Goal: Information Seeking & Learning: Learn about a topic

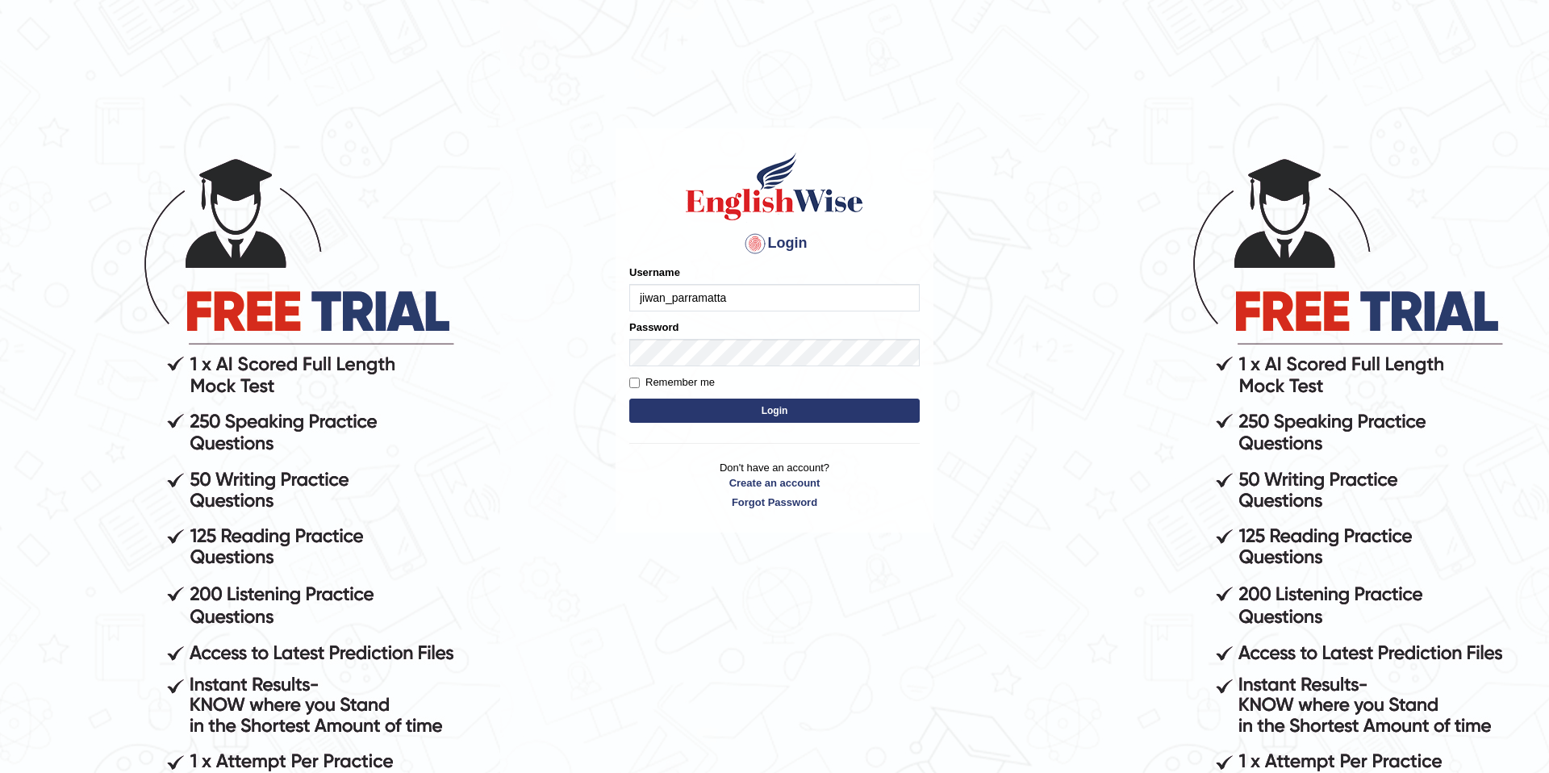
type input "jiwan_parramatta"
click at [629, 399] on button "Login" at bounding box center [774, 411] width 290 height 24
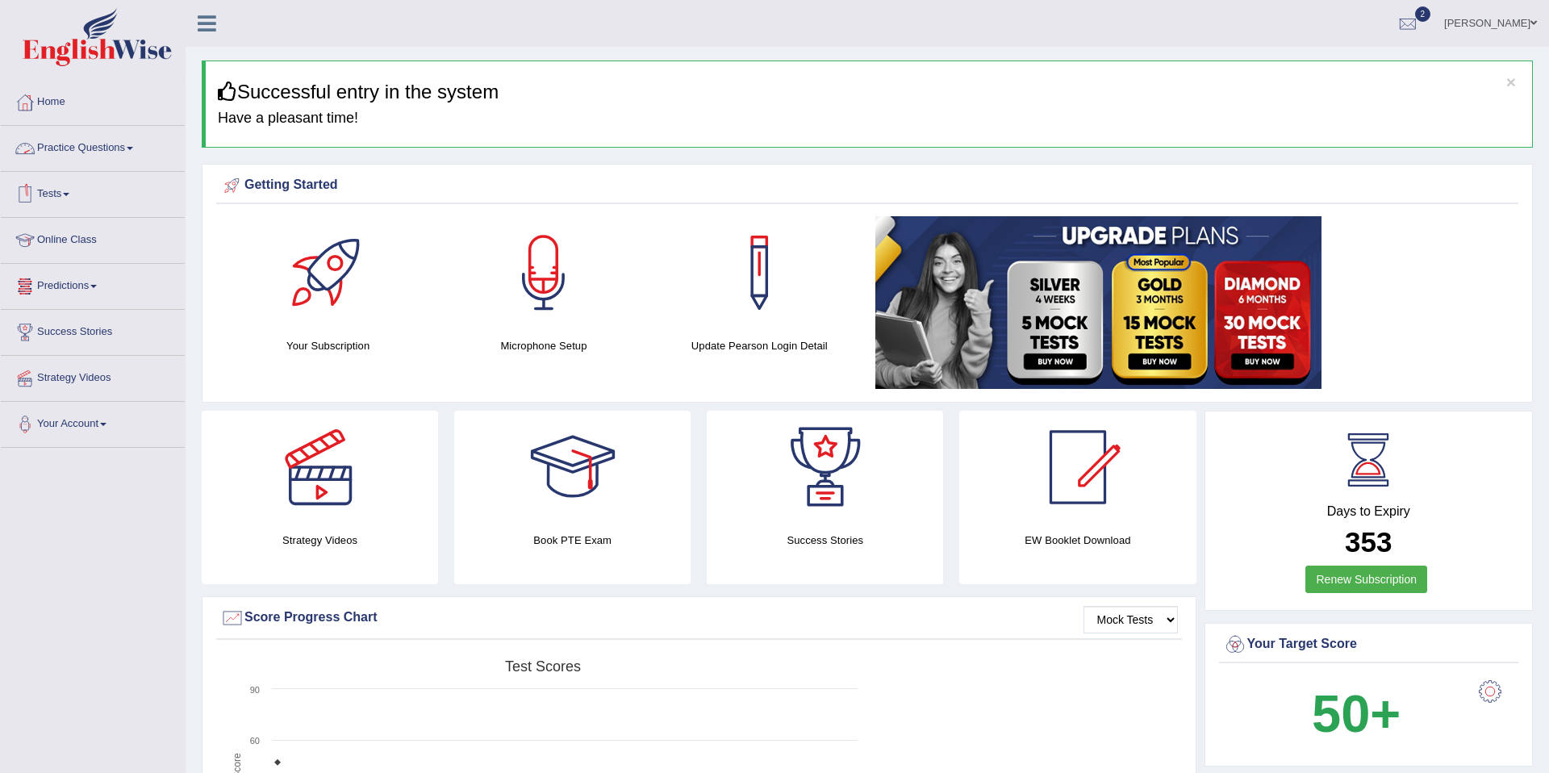
scroll to position [2, 0]
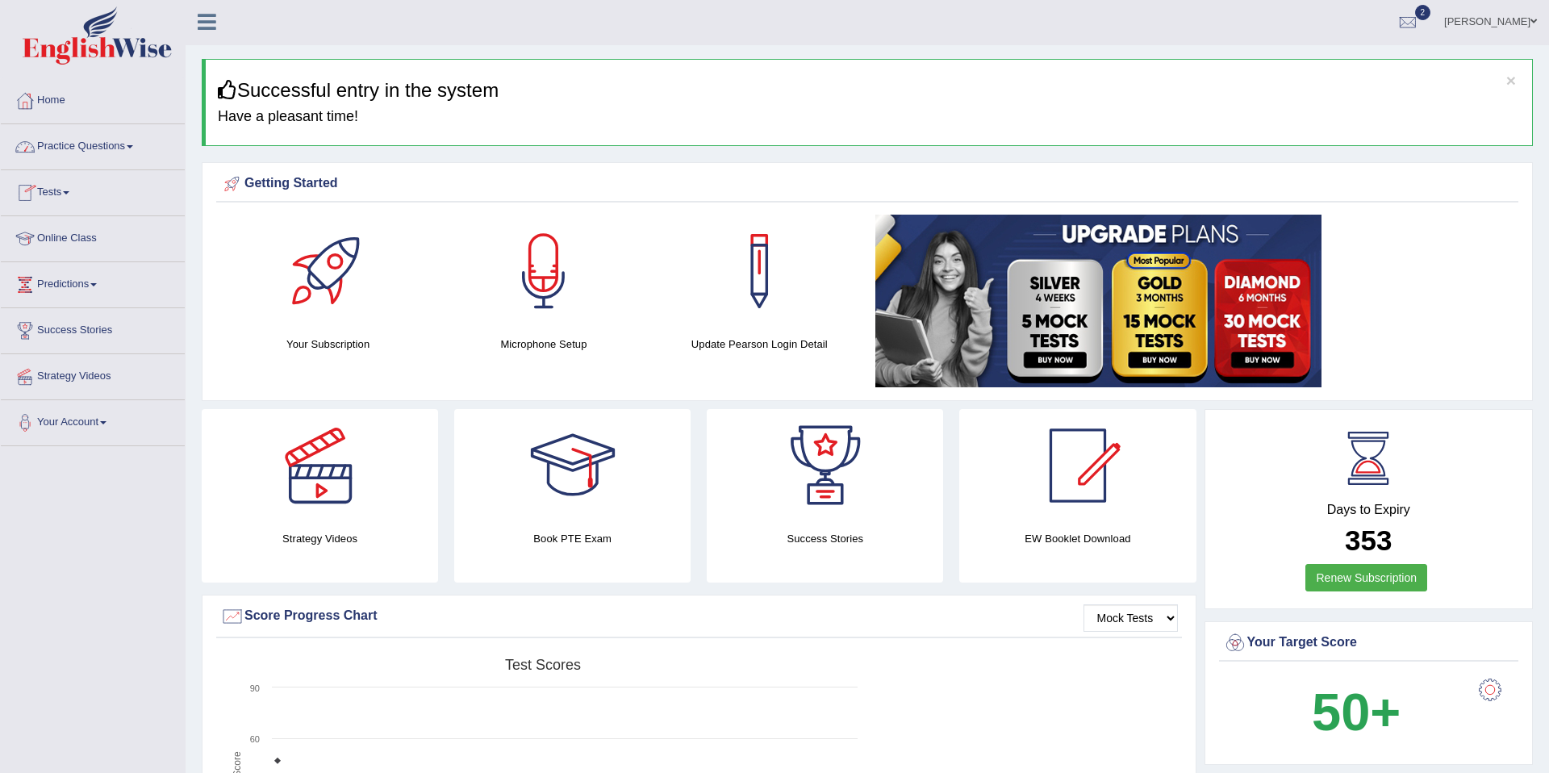
click at [131, 148] on link "Practice Questions" at bounding box center [93, 144] width 184 height 40
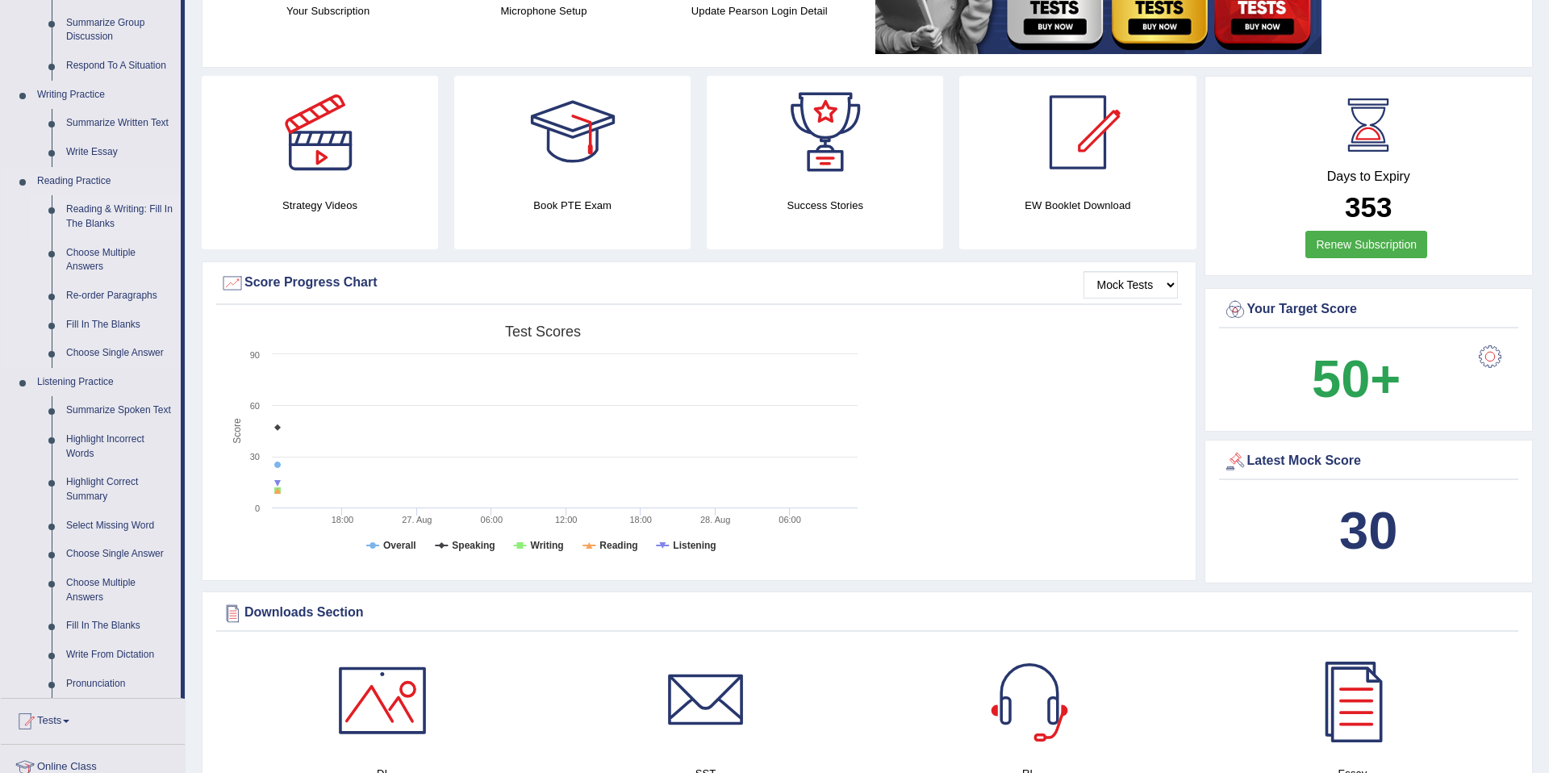
scroll to position [340, 0]
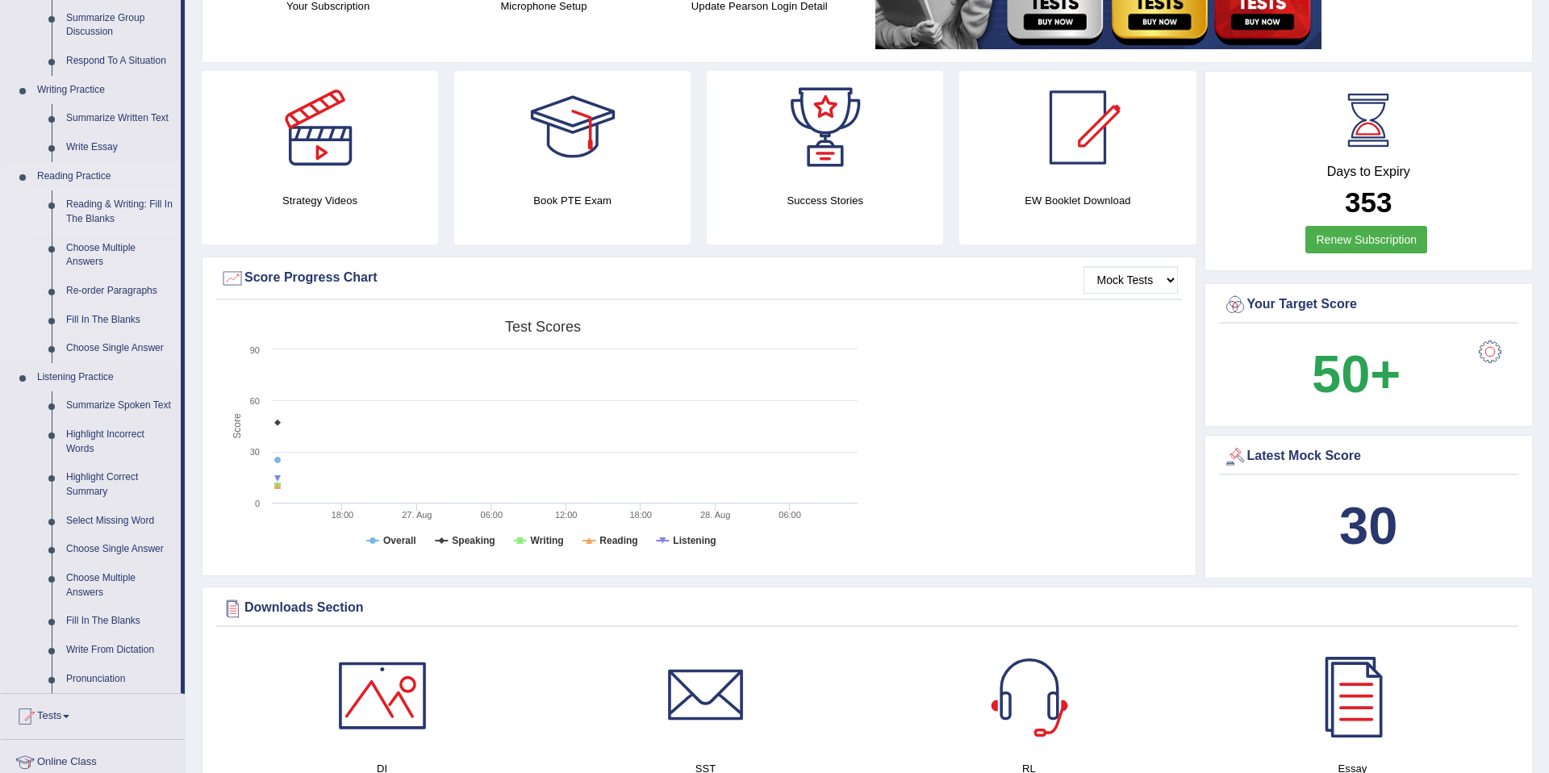
click at [109, 218] on link "Reading & Writing: Fill In The Blanks" at bounding box center [120, 211] width 122 height 43
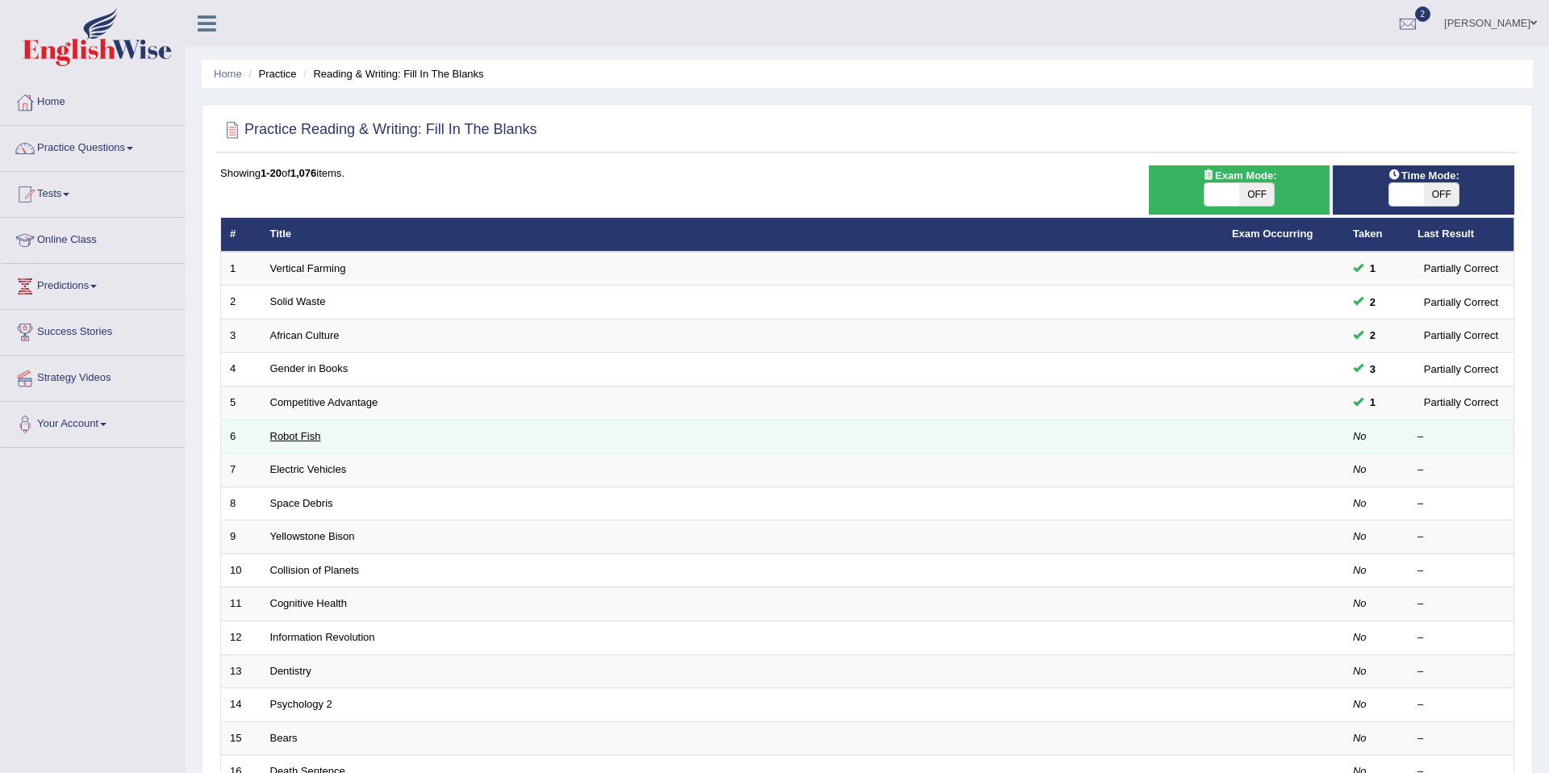
click at [303, 437] on link "Robot Fish" at bounding box center [295, 436] width 51 height 12
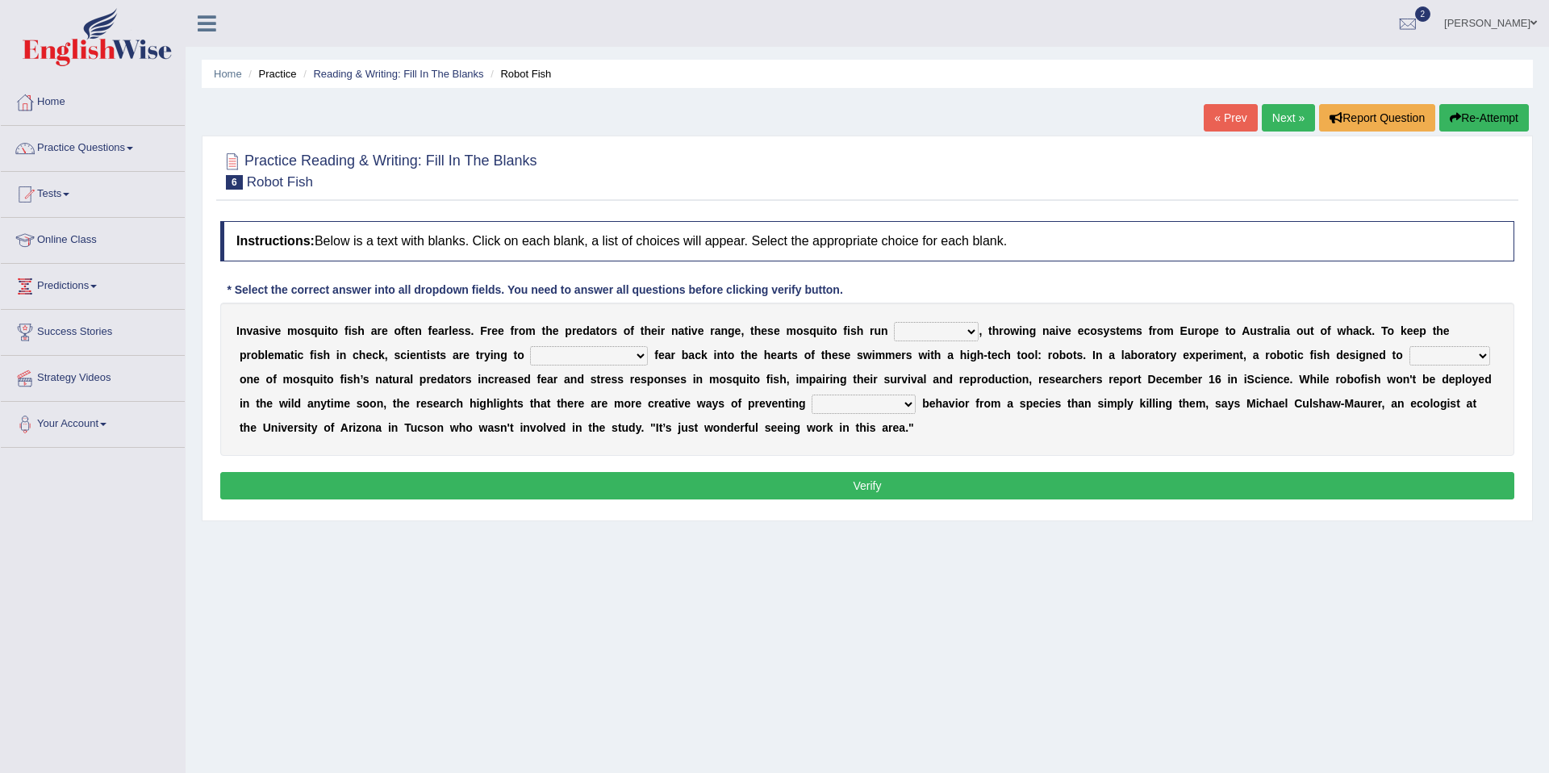
click at [972, 334] on select "occupant flippant rampant concordant" at bounding box center [936, 331] width 85 height 19
click at [968, 332] on select "occupant flippant rampant concordant" at bounding box center [936, 331] width 85 height 19
select select "flippant"
click at [604, 357] on select "accept spike strike drake" at bounding box center [589, 355] width 118 height 19
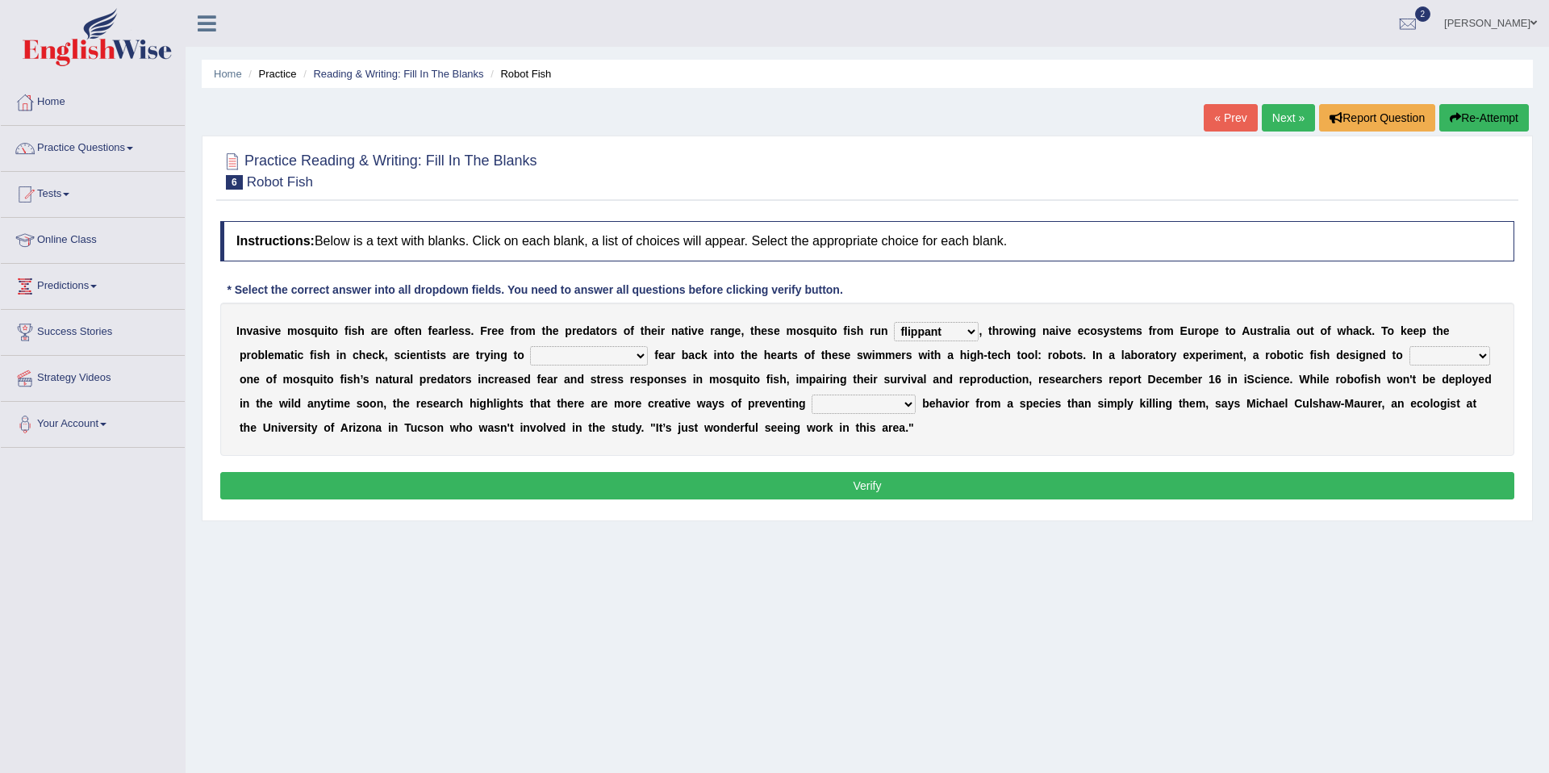
select select "strike"
click at [1444, 357] on select "bequest mimic battle conquest" at bounding box center [1450, 355] width 81 height 19
click at [1449, 355] on select "bequest mimic battle conquest" at bounding box center [1450, 355] width 81 height 19
click at [1439, 359] on select "bequest mimic battle conquest" at bounding box center [1450, 355] width 81 height 19
click at [1431, 358] on select "bequest mimic battle conquest" at bounding box center [1450, 355] width 81 height 19
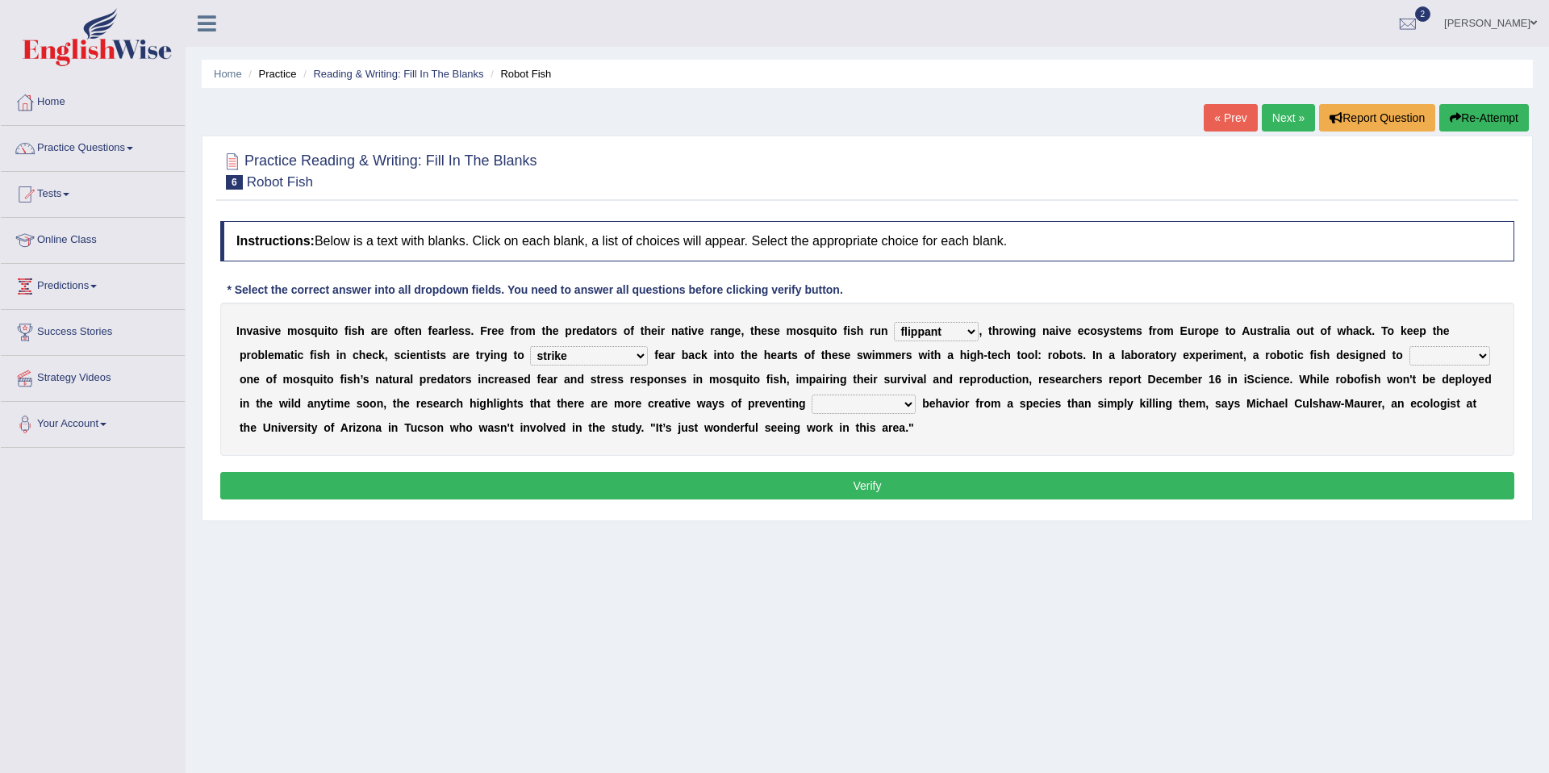
select select "bequest"
click at [892, 407] on select "unprivileged unprecedented uncharted unwanted" at bounding box center [864, 404] width 104 height 19
click at [894, 405] on select "unprivileged unprecedented uncharted unwanted" at bounding box center [864, 404] width 104 height 19
select select "unprivileged"
click at [874, 490] on button "Verify" at bounding box center [867, 485] width 1294 height 27
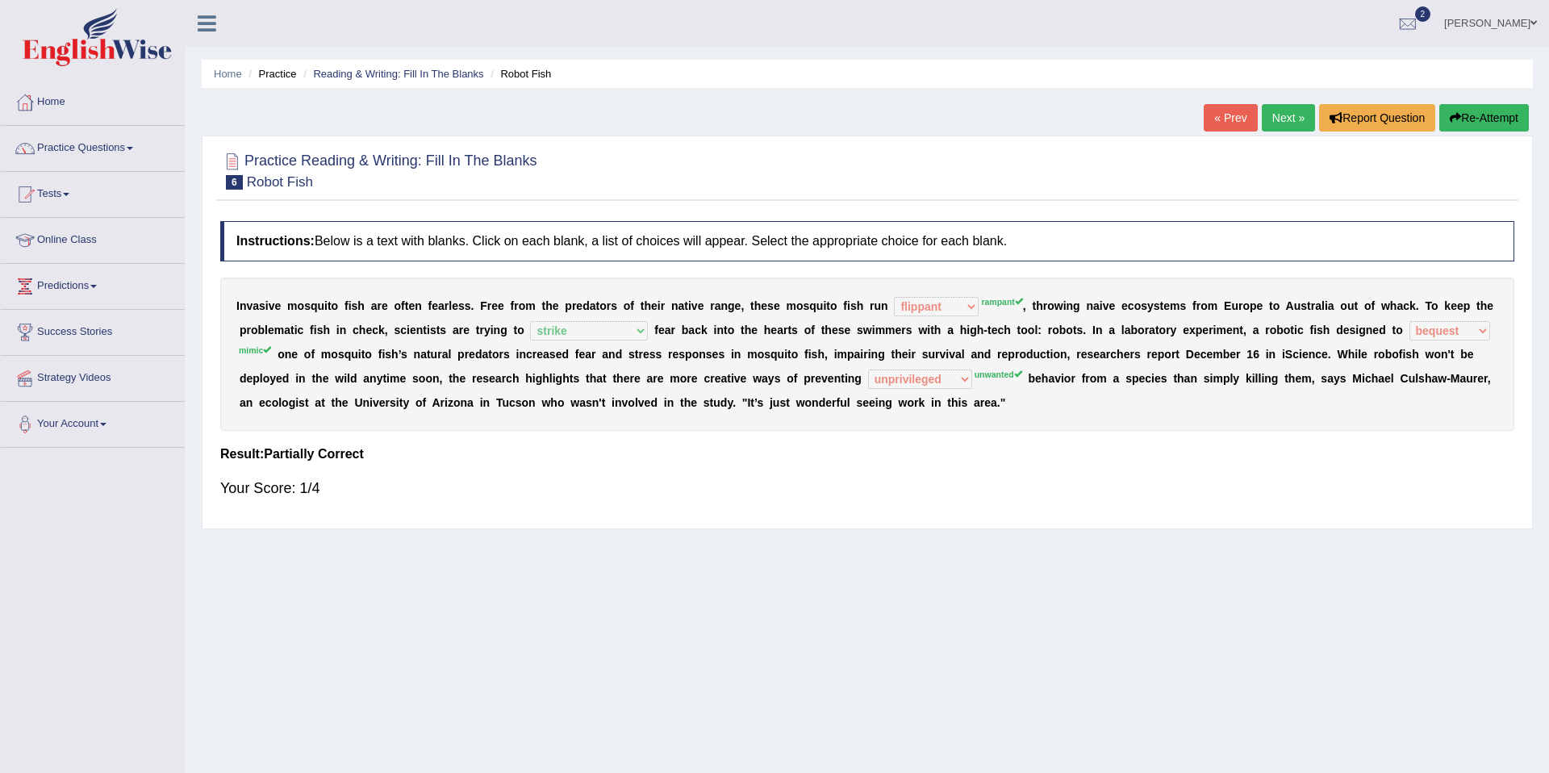
click at [1272, 127] on link "Next »" at bounding box center [1288, 117] width 53 height 27
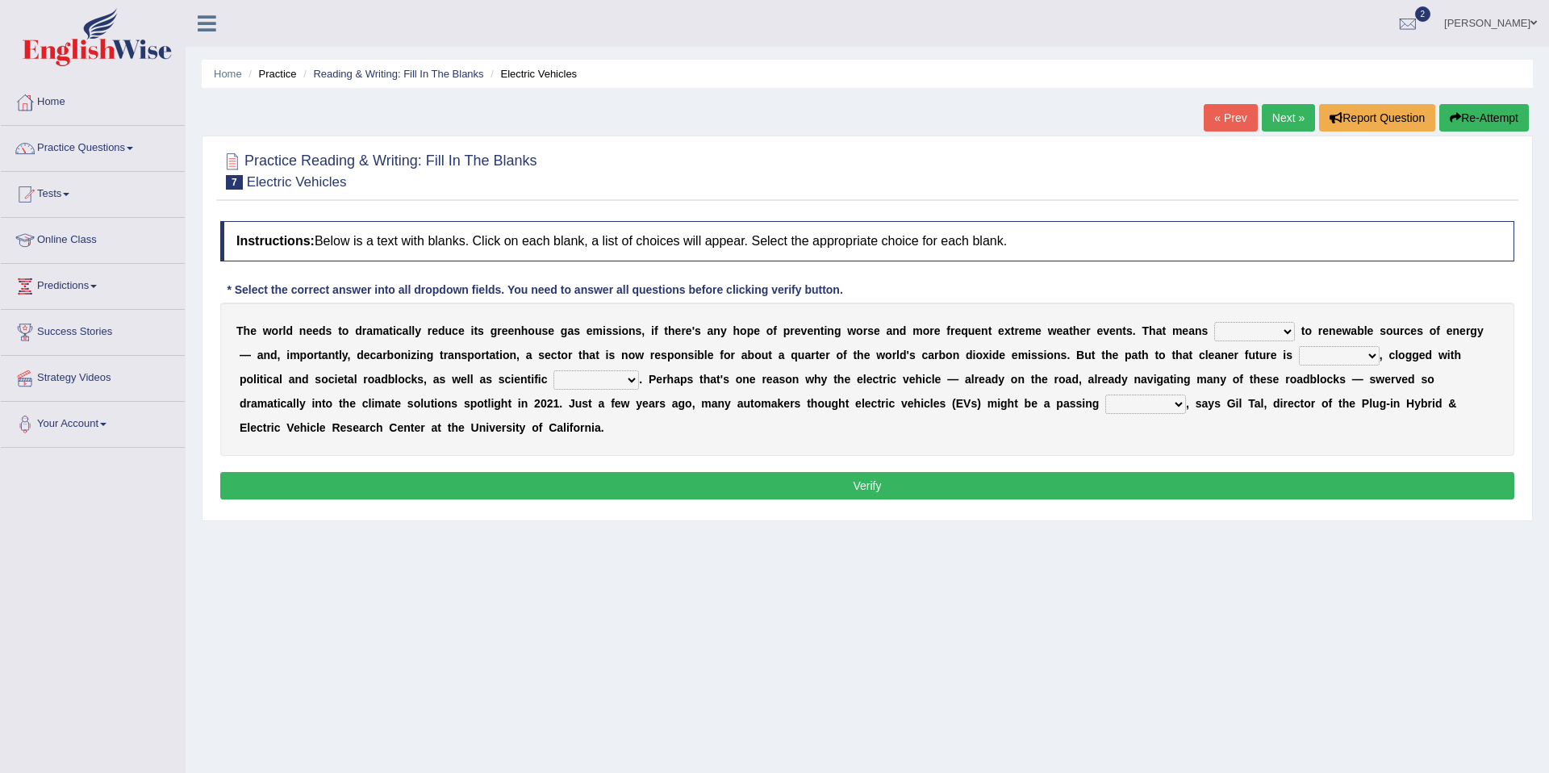
click at [1290, 333] on select "grafting drafting crafting shifting" at bounding box center [1254, 331] width 81 height 19
select select "shifting"
click at [1376, 358] on select "daunting daunted daunt dauntless" at bounding box center [1339, 355] width 81 height 19
click at [1373, 353] on select "daunting daunted daunt dauntless" at bounding box center [1339, 355] width 81 height 19
select select "daunting"
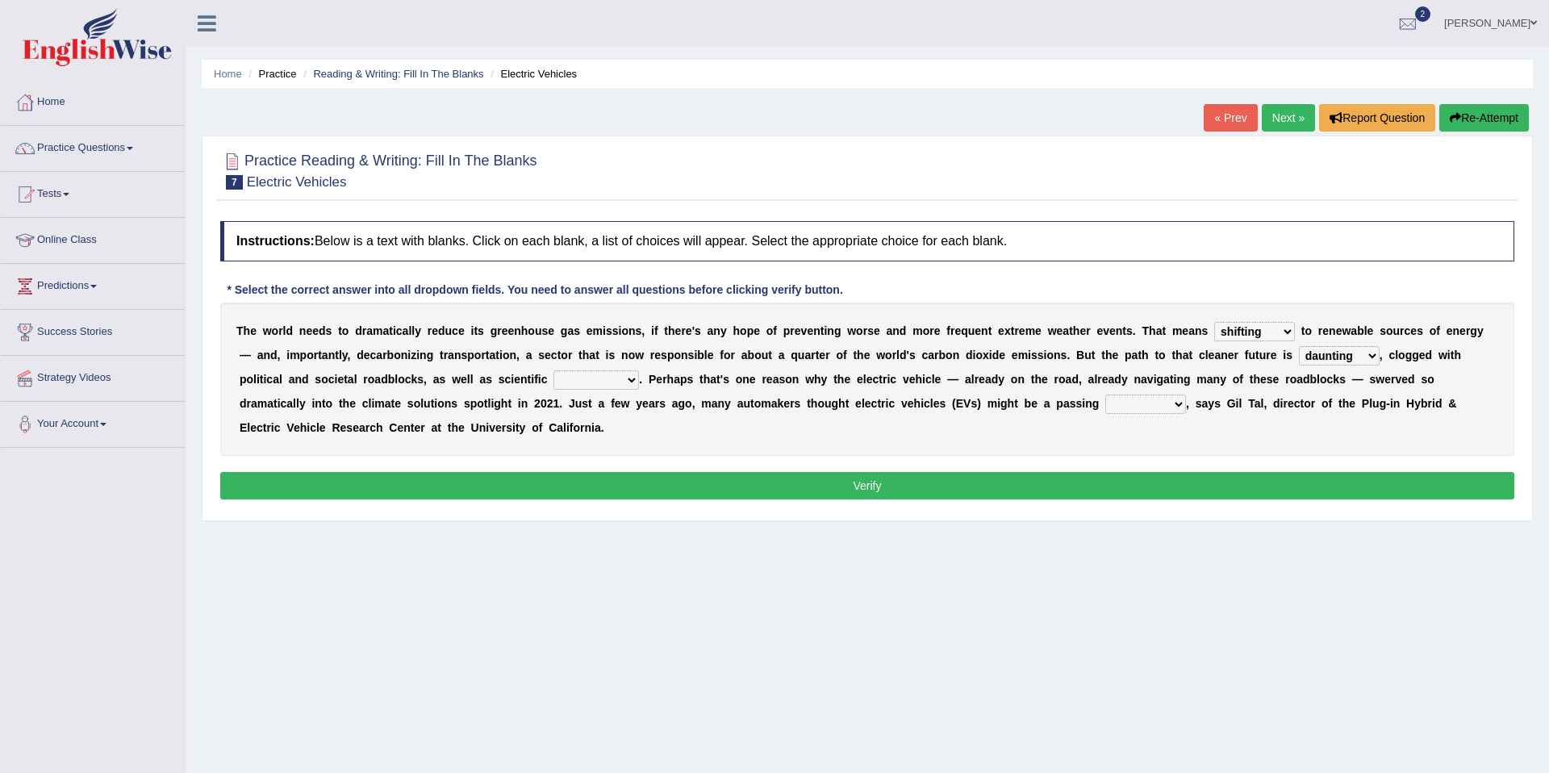
click at [633, 382] on select "spectacles obstacles tentacles receptacles" at bounding box center [596, 379] width 86 height 19
select select "spectacles"
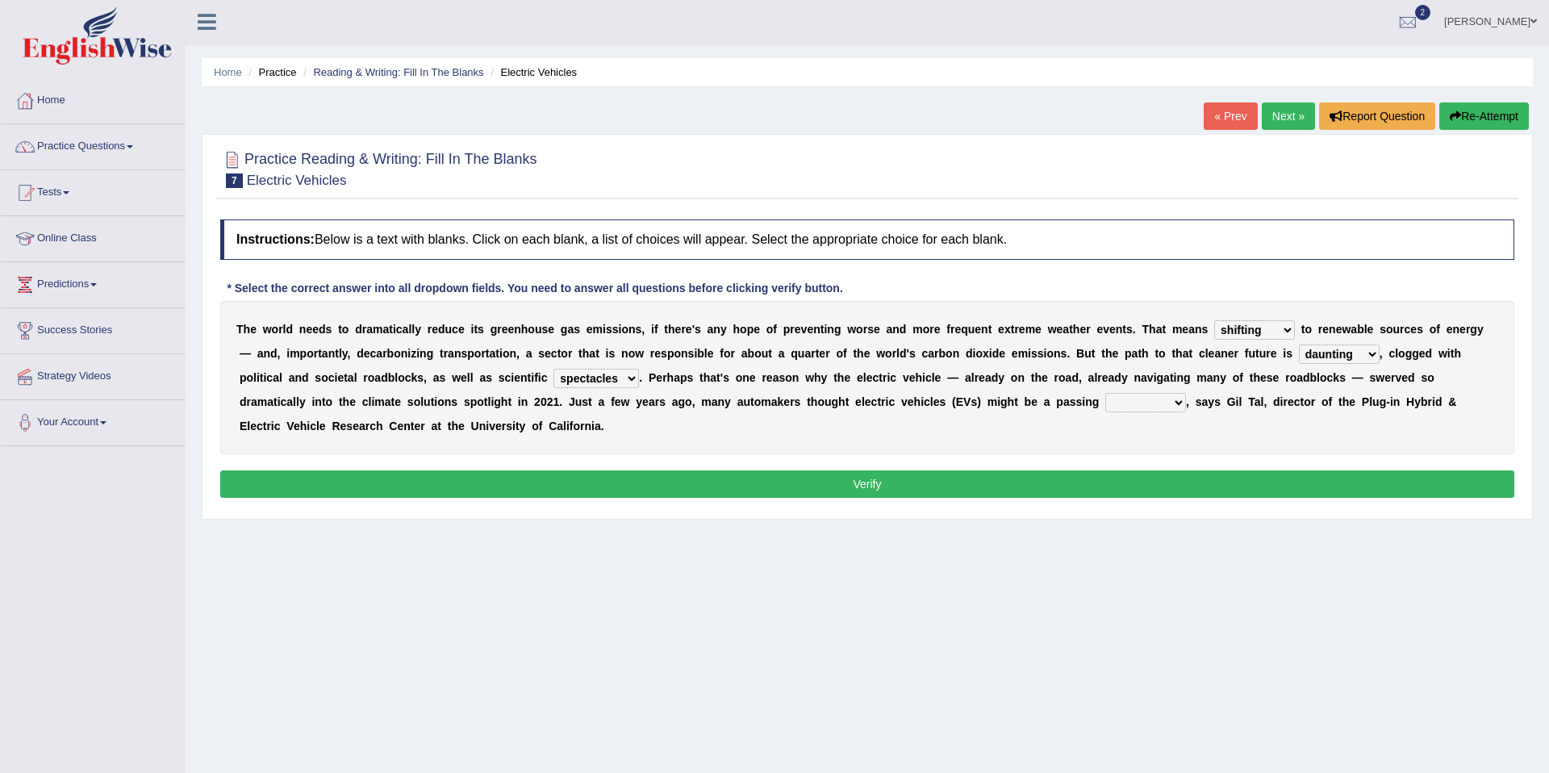
click at [1180, 403] on select "fad gad tad lad" at bounding box center [1145, 402] width 81 height 19
select select "fad"
click at [1103, 485] on button "Verify" at bounding box center [867, 483] width 1294 height 27
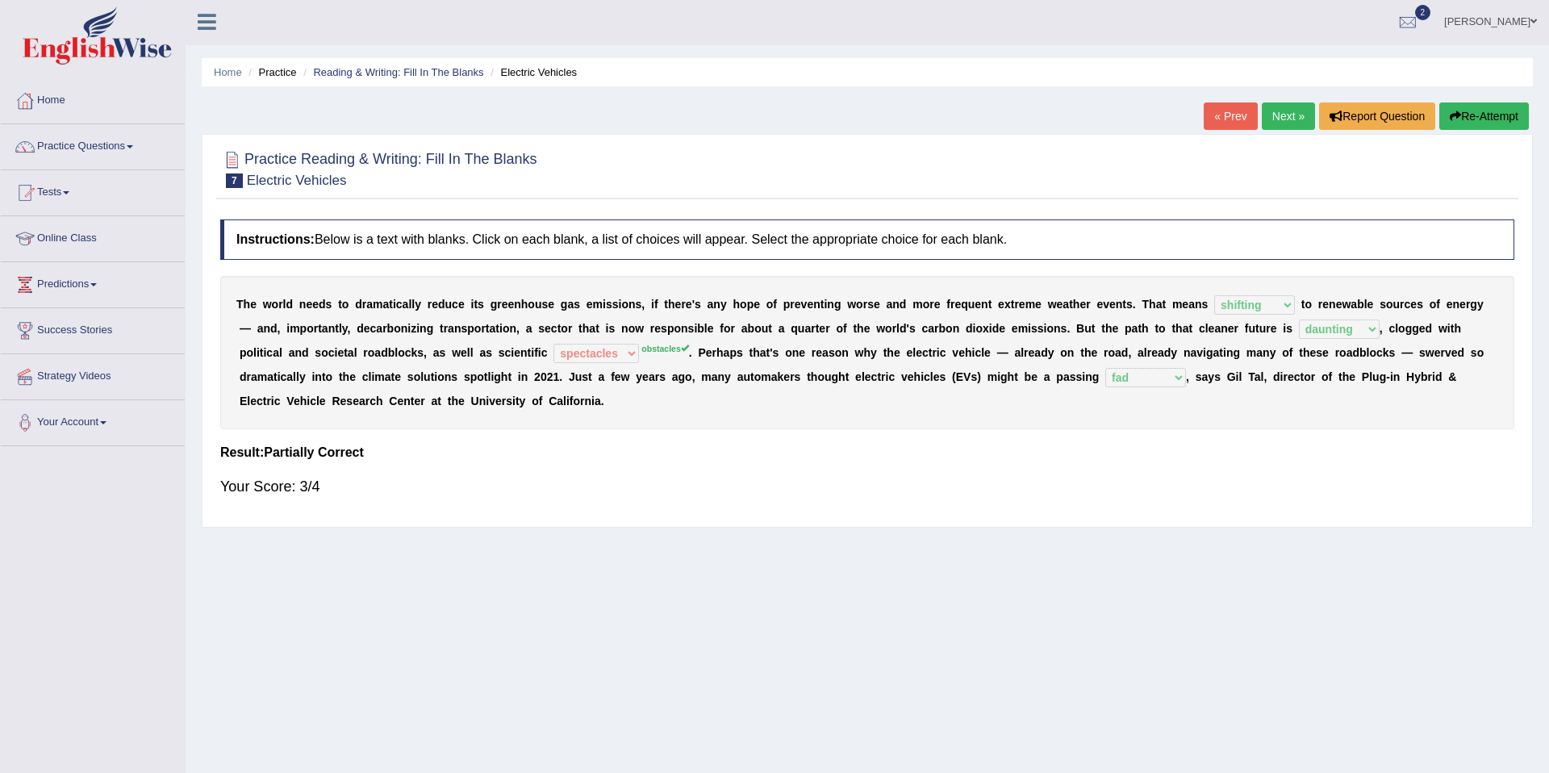
click at [1456, 119] on button "Re-Attempt" at bounding box center [1484, 115] width 90 height 27
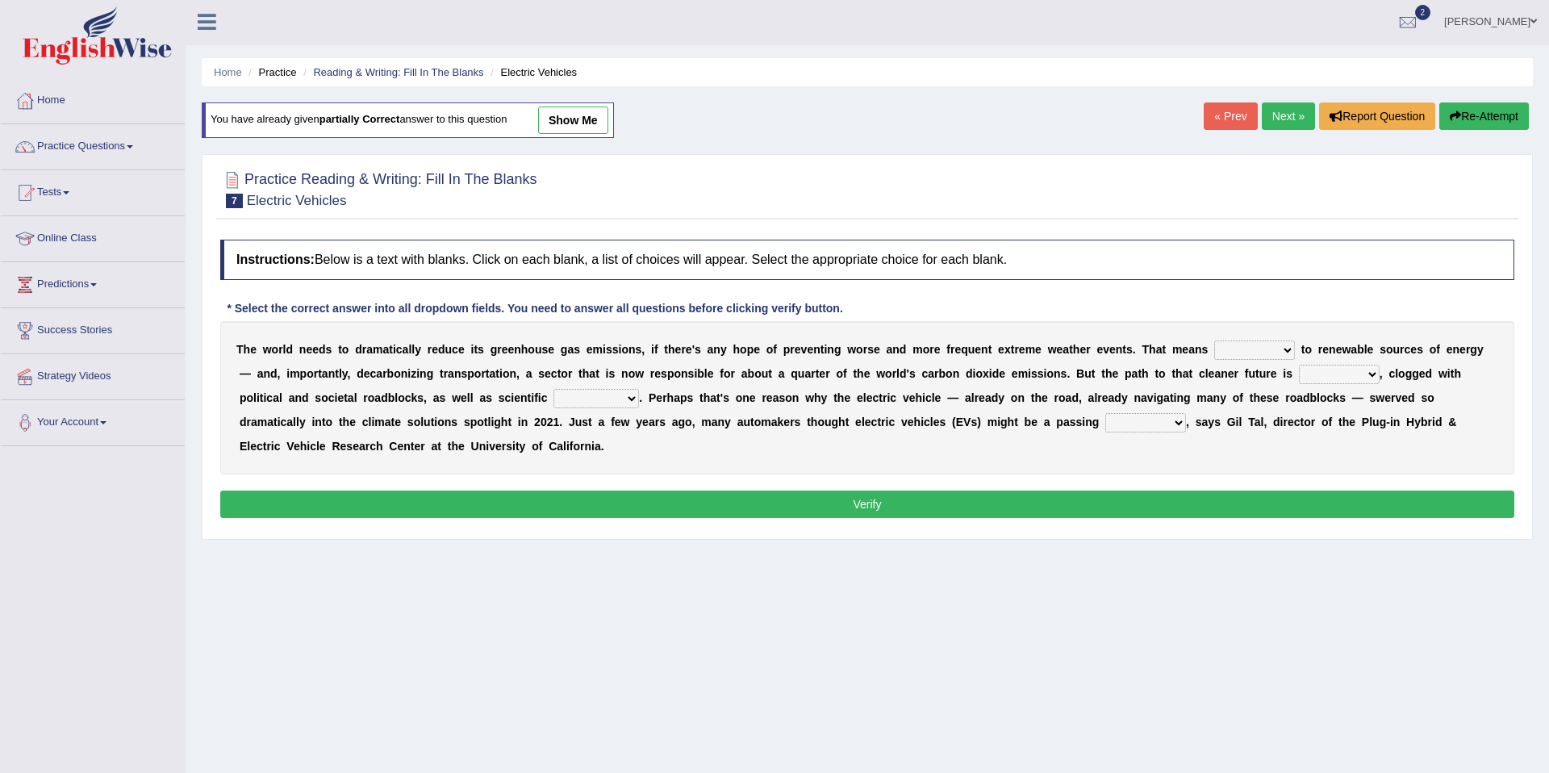
click at [1291, 352] on select "grafting drafting crafting shifting" at bounding box center [1254, 349] width 81 height 19
select select "shifting"
click at [1369, 374] on select "daunting daunted daunt dauntless" at bounding box center [1339, 374] width 81 height 19
select select "daunting"
click at [634, 400] on select "spectacles obstacles tentacles receptacles" at bounding box center [596, 398] width 86 height 19
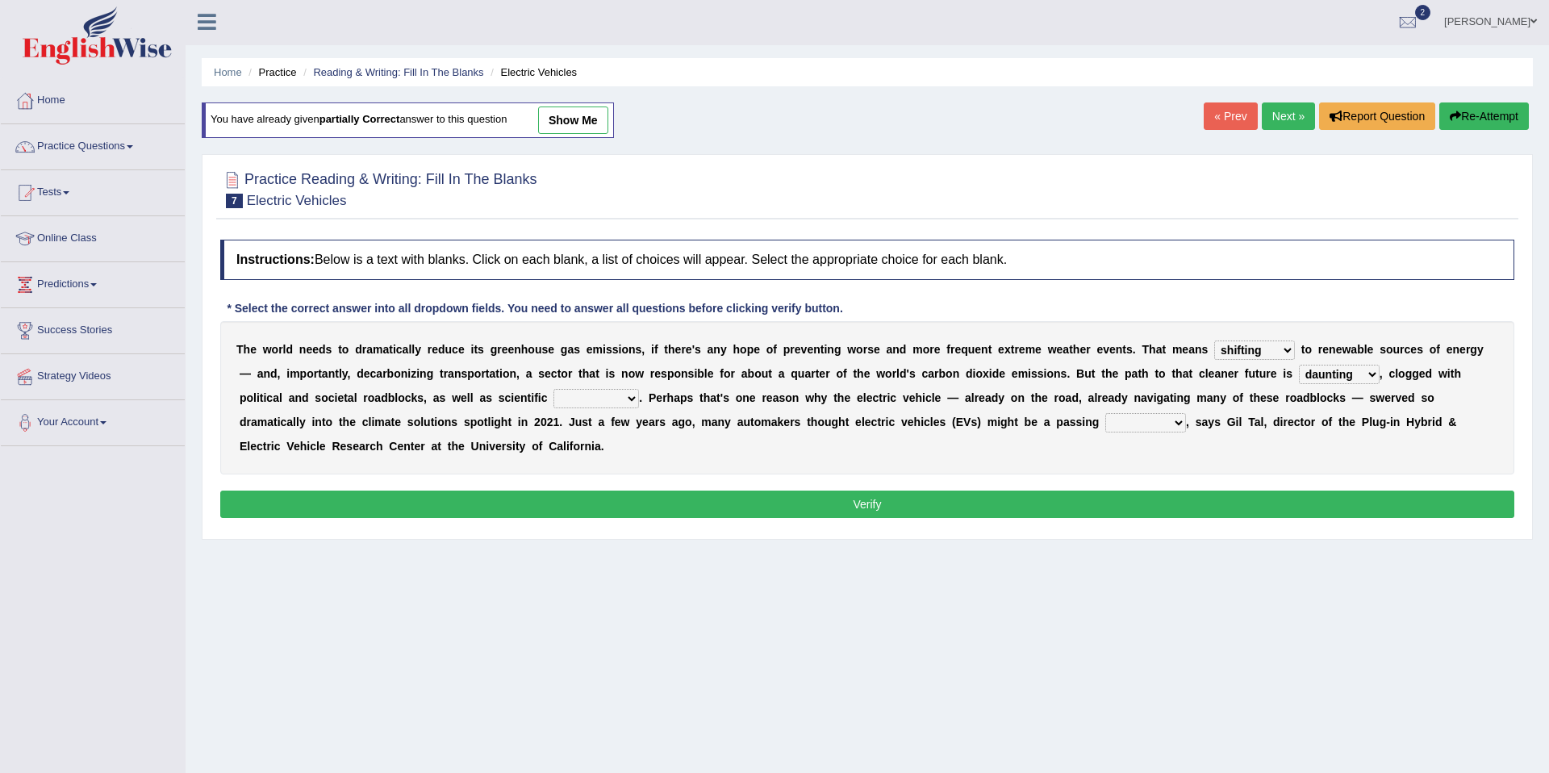
select select "obstacles"
click at [1182, 424] on select "fad gad tad lad" at bounding box center [1145, 422] width 81 height 19
select select "fad"
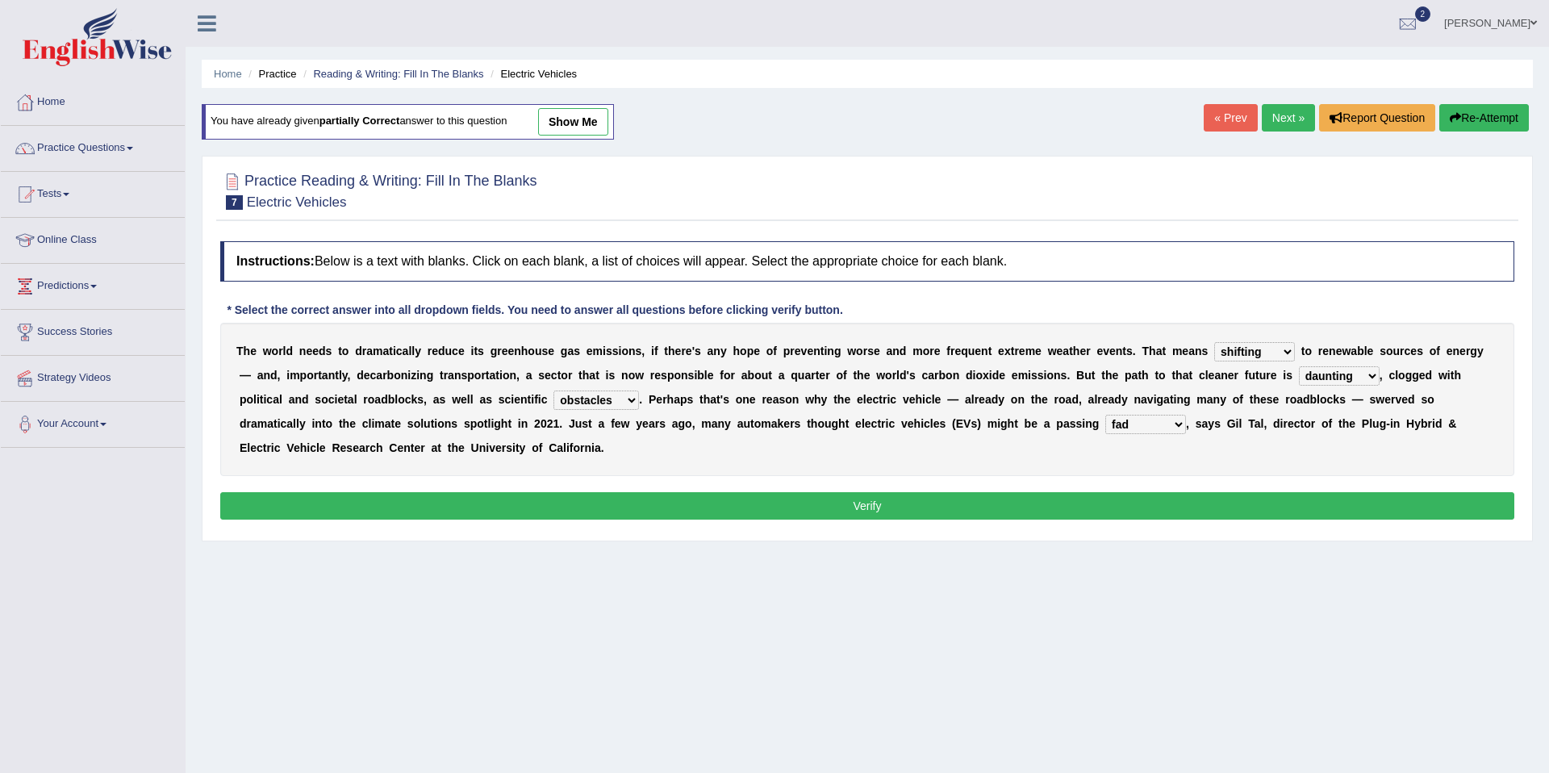
click at [902, 505] on button "Verify" at bounding box center [867, 505] width 1294 height 27
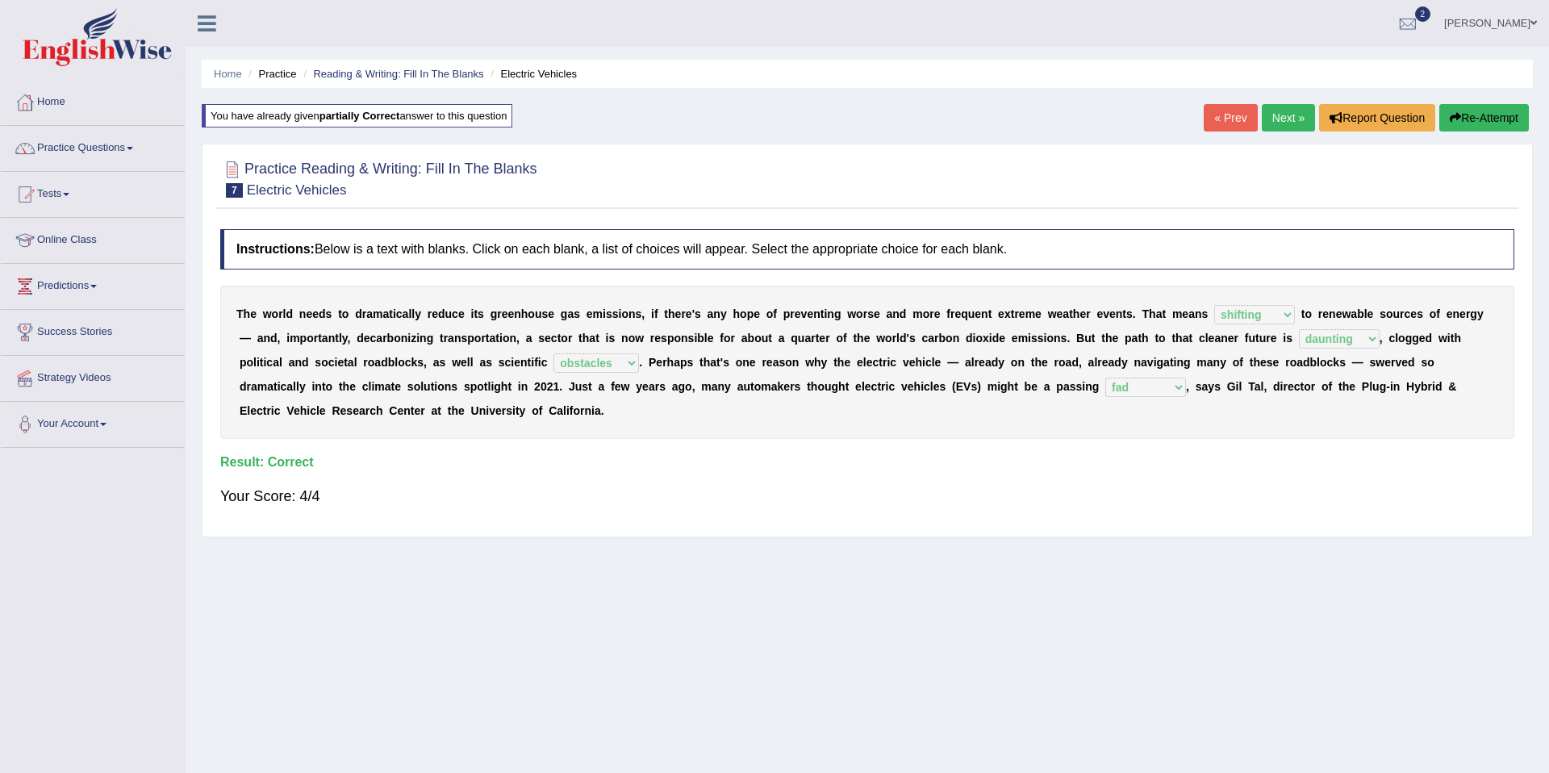
click at [1279, 114] on link "Next »" at bounding box center [1288, 117] width 53 height 27
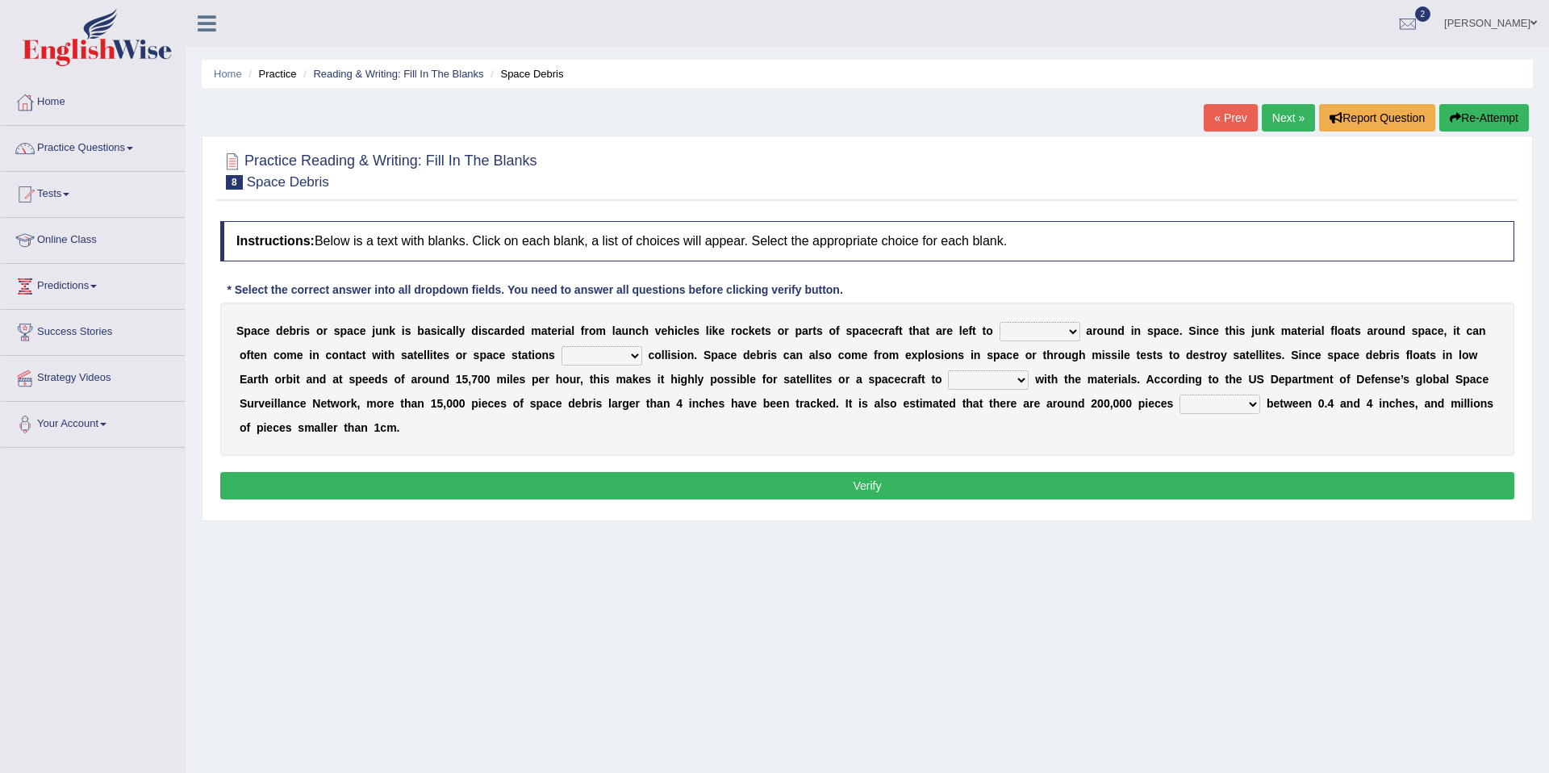
click at [1076, 332] on select "twist center roam loll" at bounding box center [1040, 331] width 81 height 19
select select "center"
click at [1076, 329] on select "twist center roam loll" at bounding box center [1040, 331] width 81 height 19
click at [635, 357] on select "risks risk risked risking" at bounding box center [602, 355] width 81 height 19
select select "risk"
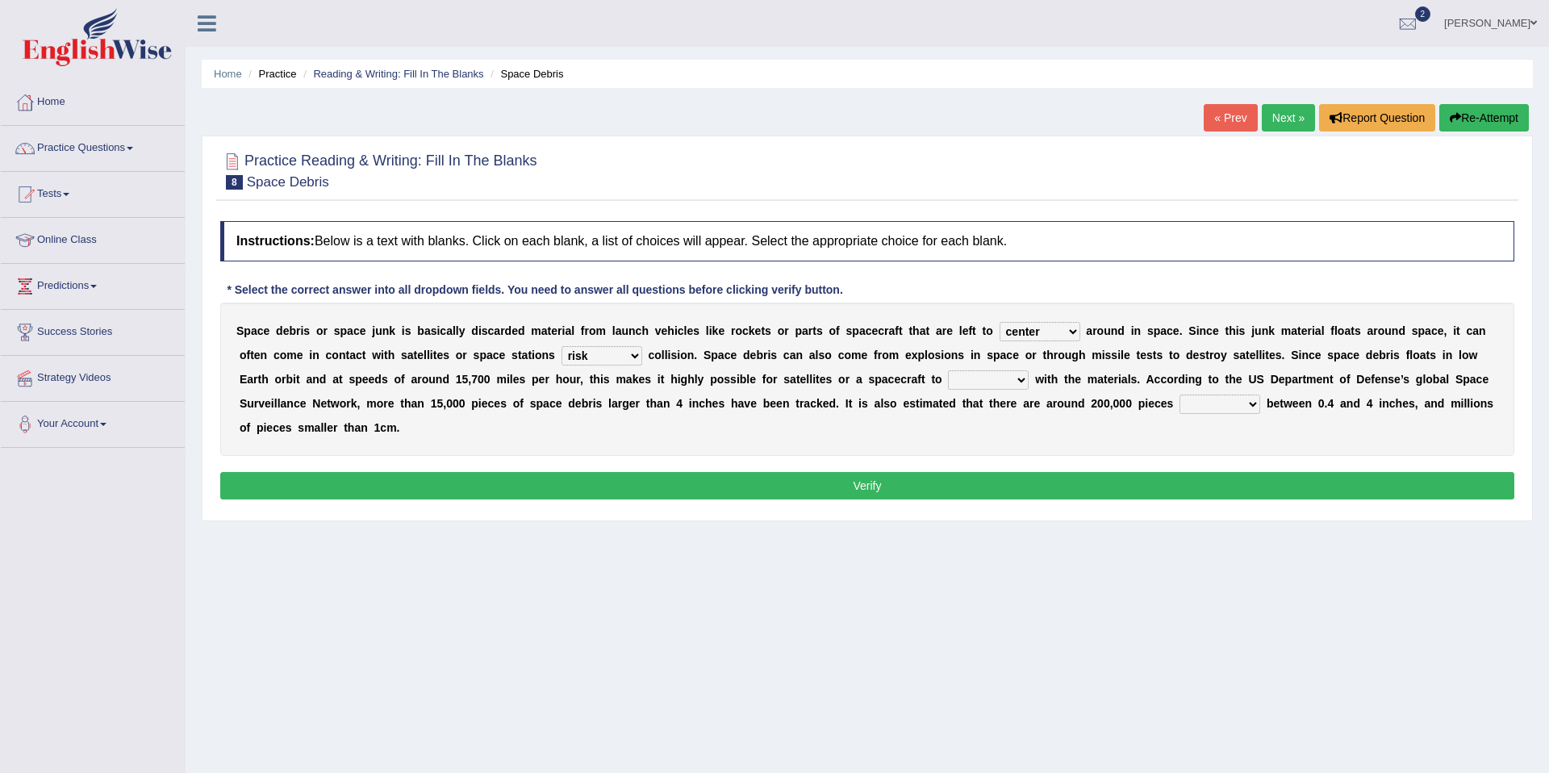
click at [1020, 382] on select "collect collate collide collocate" at bounding box center [988, 379] width 81 height 19
select select "collide"
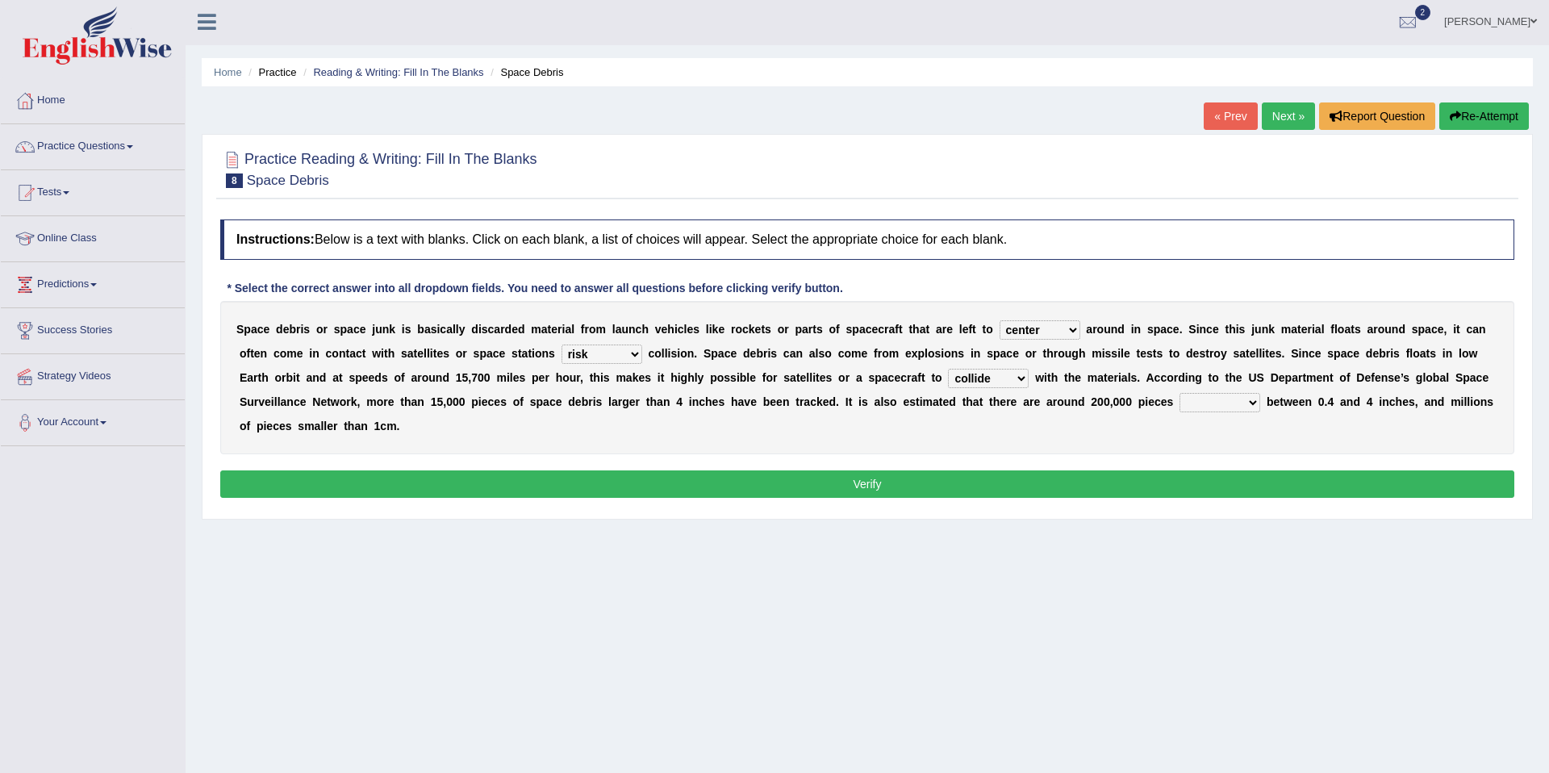
click at [1253, 402] on select "sized sizing size sizes" at bounding box center [1220, 402] width 81 height 19
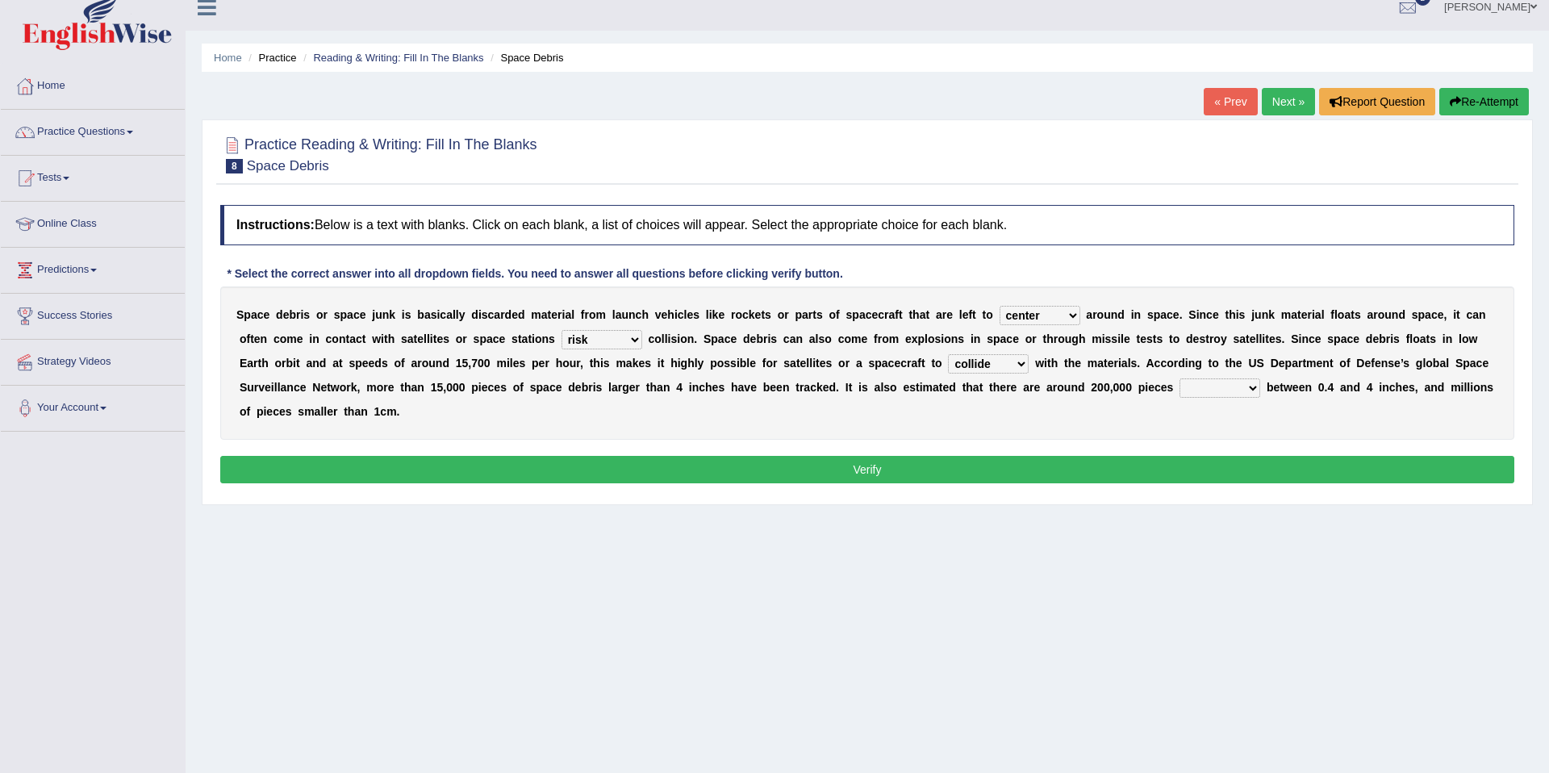
click at [1255, 389] on select "sized sizing size sizes" at bounding box center [1220, 387] width 81 height 19
select select "size"
click at [1163, 462] on button "Verify" at bounding box center [867, 469] width 1294 height 27
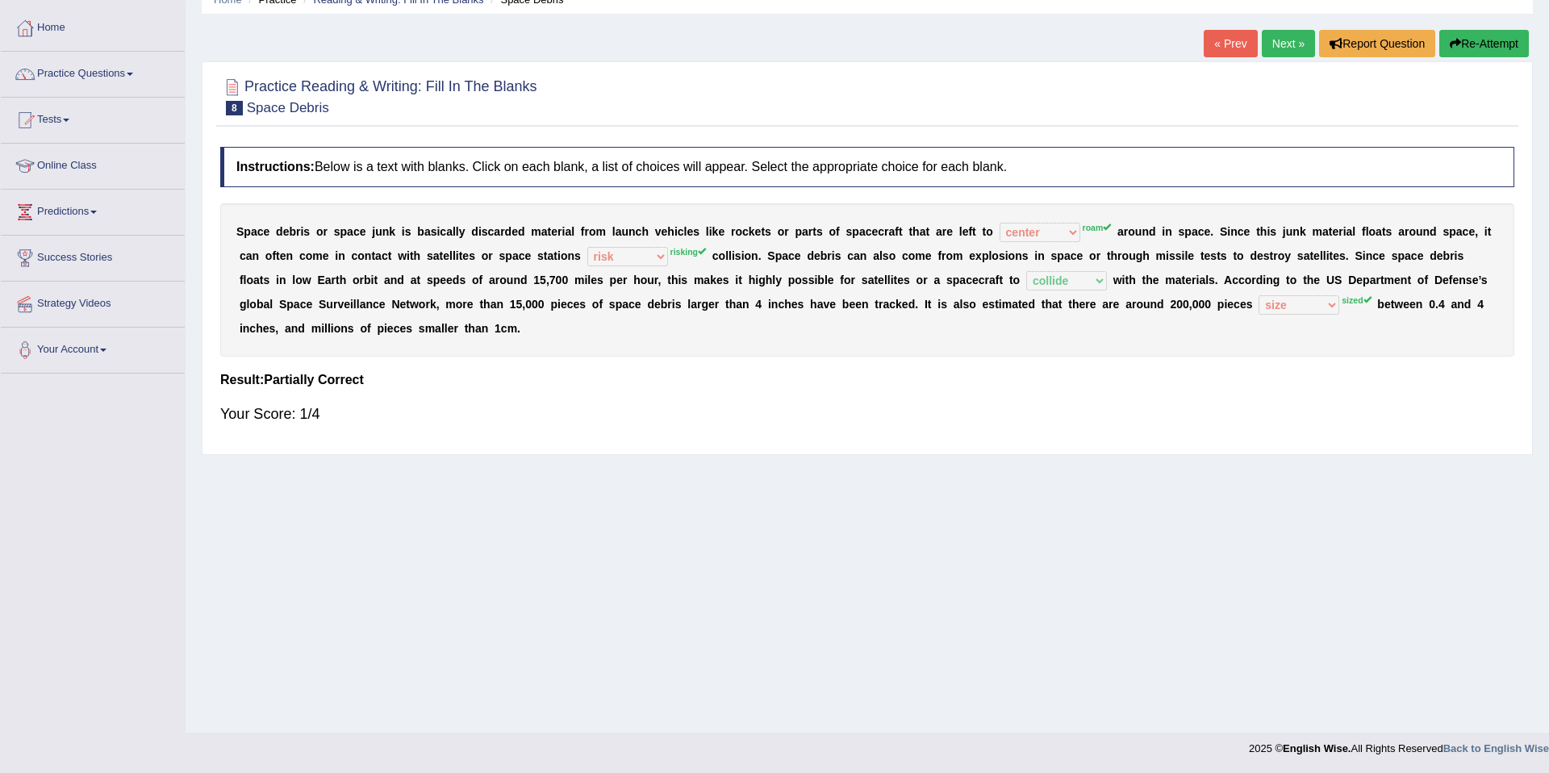
scroll to position [0, 0]
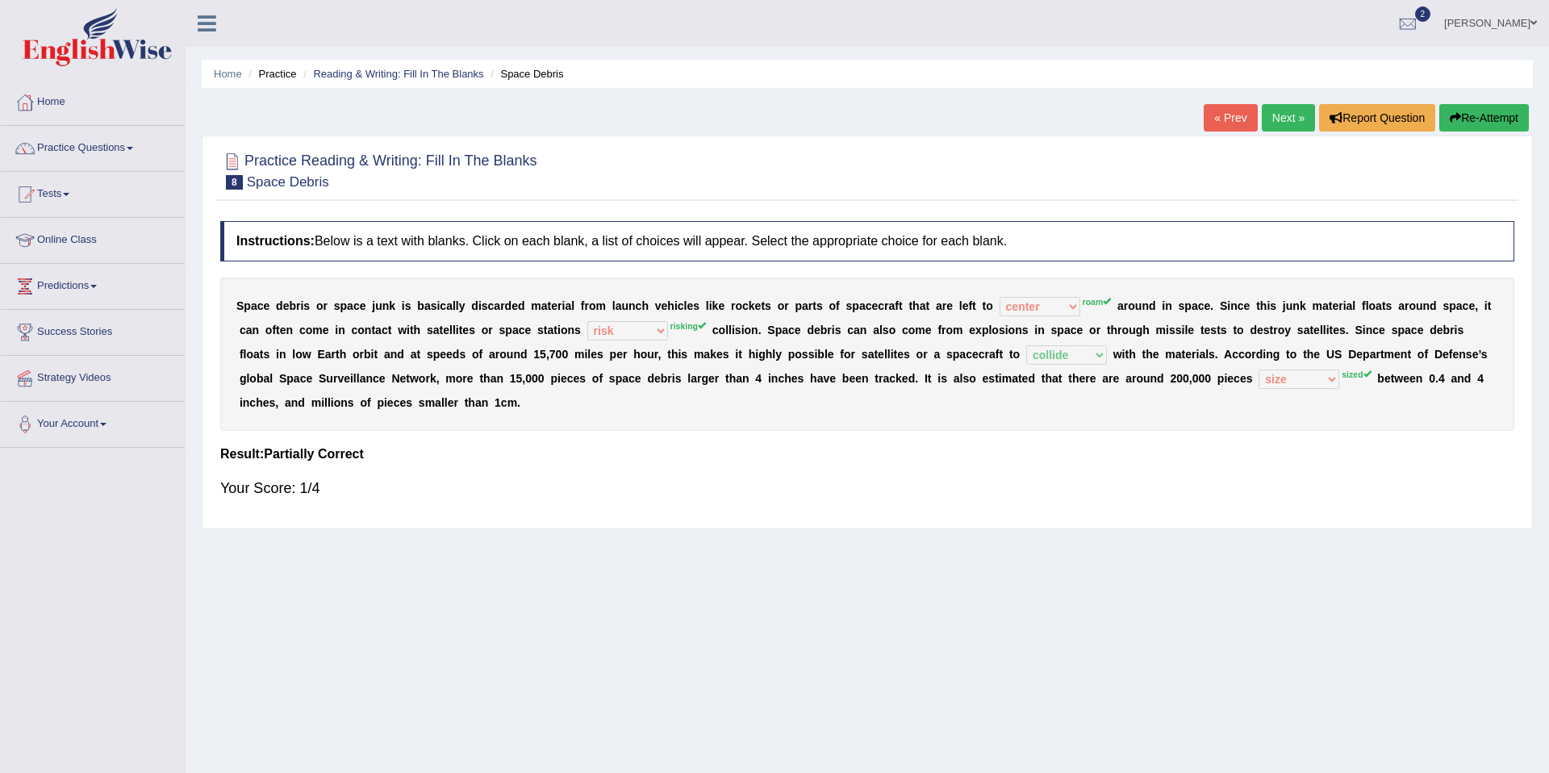
click at [1273, 127] on link "Next »" at bounding box center [1288, 117] width 53 height 27
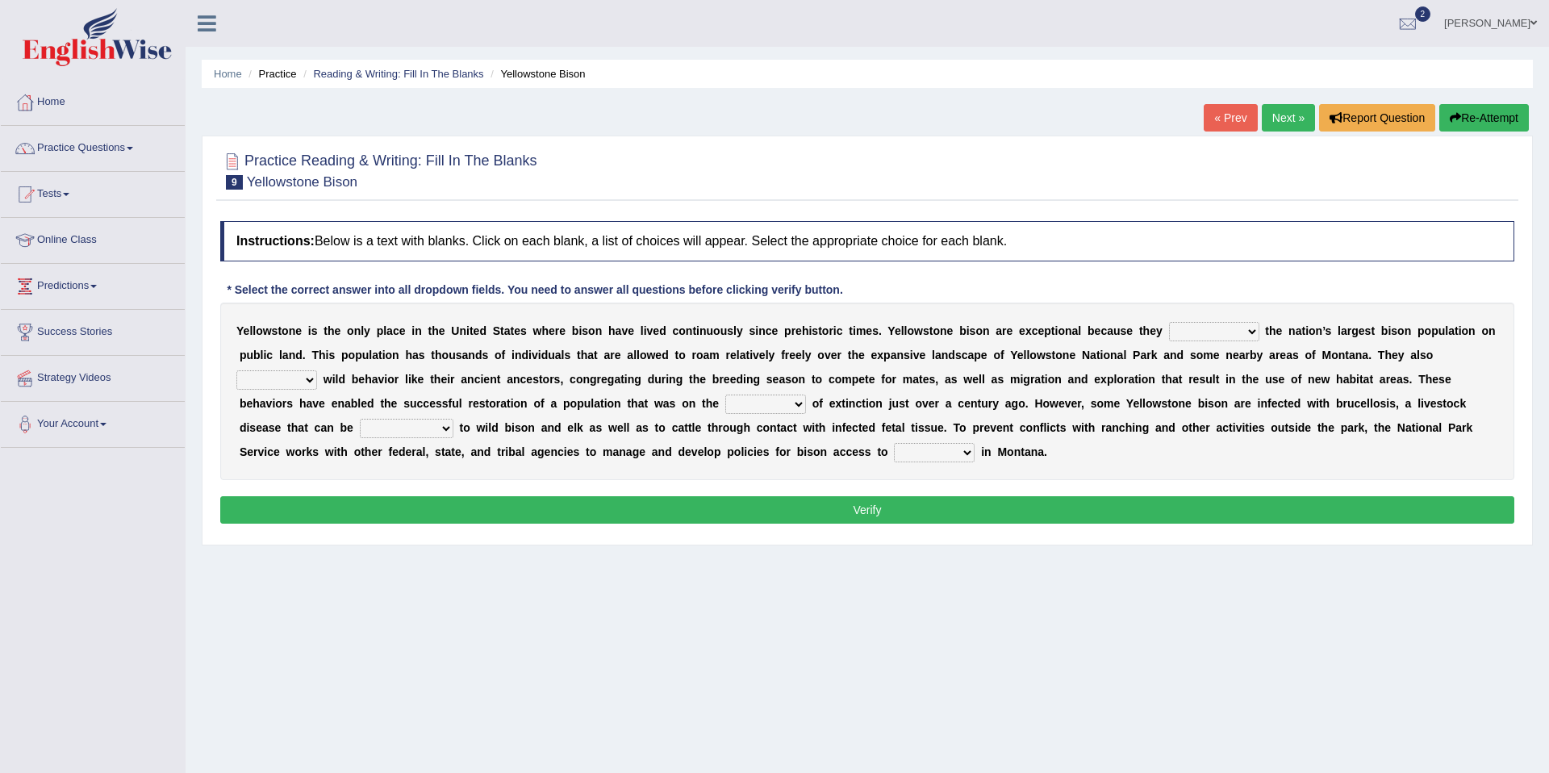
click at [1249, 332] on select "congregate comprise consist compromise" at bounding box center [1214, 331] width 90 height 19
select select "consist"
click at [309, 382] on select "exhibit disregard resist encourage" at bounding box center [276, 379] width 81 height 19
select select "encourage"
click at [798, 405] on select "brine brink danger brindle" at bounding box center [765, 404] width 81 height 19
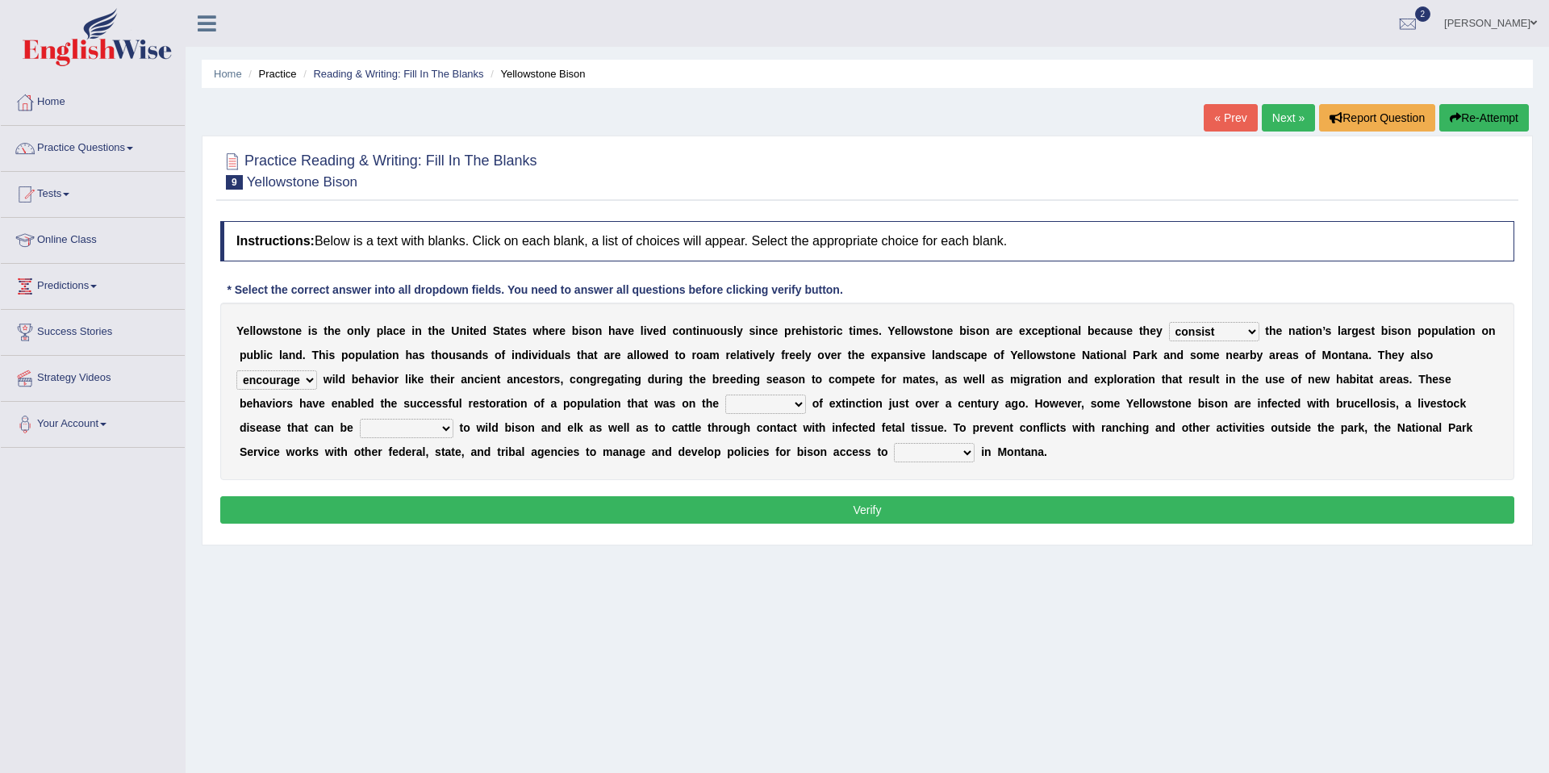
click at [799, 407] on select "brine brink danger brindle" at bounding box center [765, 404] width 81 height 19
select select "danger"
click at [967, 455] on select "habitat habitat habitant food" at bounding box center [934, 452] width 81 height 19
select select "habitant"
click at [892, 503] on button "Verify" at bounding box center [867, 509] width 1294 height 27
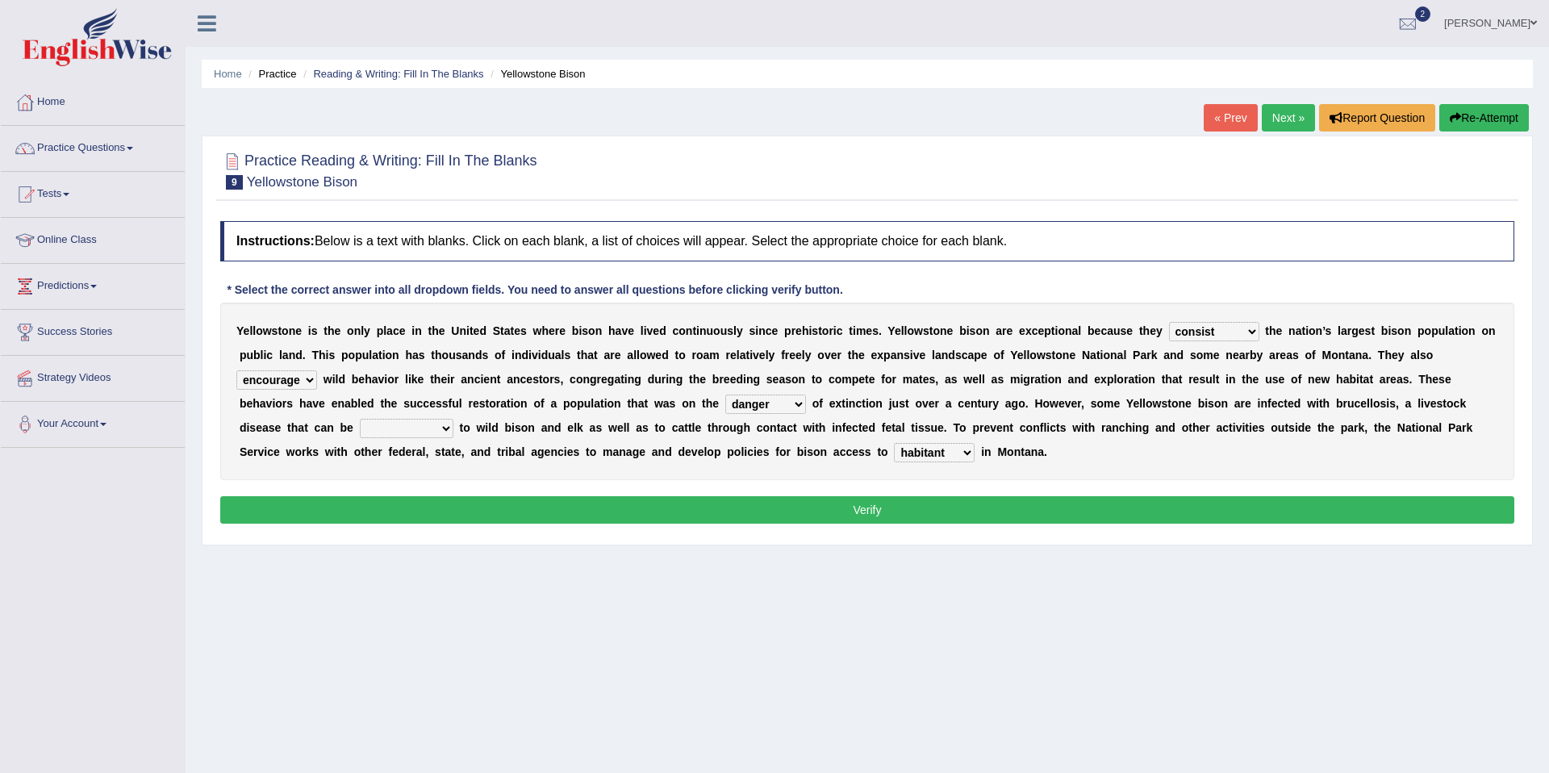
click at [892, 503] on button "Verify" at bounding box center [867, 509] width 1294 height 27
click at [445, 428] on select "transplanted transported transgressed transmitted" at bounding box center [407, 428] width 94 height 19
select select "transplanted"
click at [871, 517] on button "Verify" at bounding box center [867, 509] width 1294 height 27
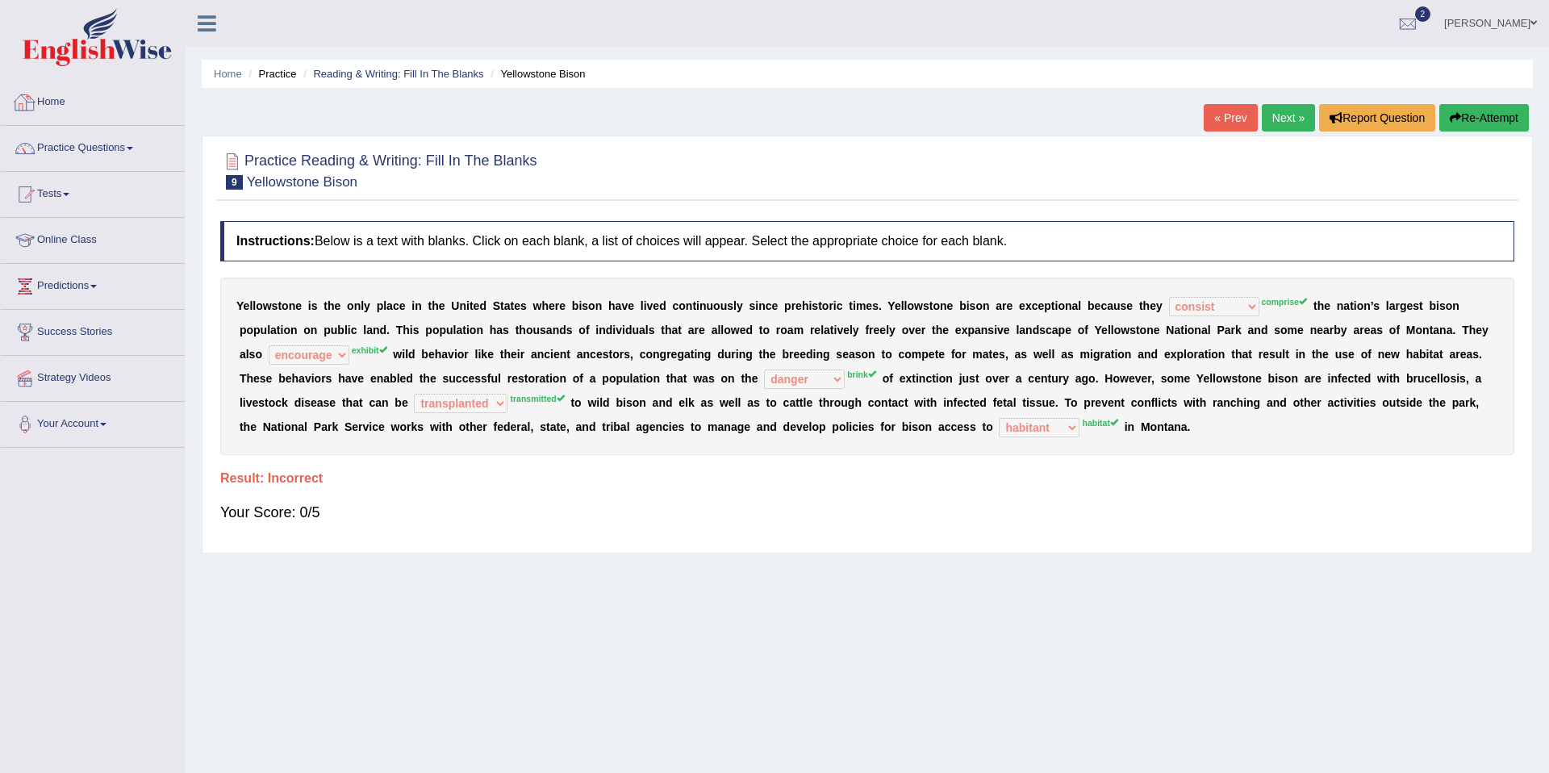
click at [51, 98] on link "Home" at bounding box center [93, 100] width 184 height 40
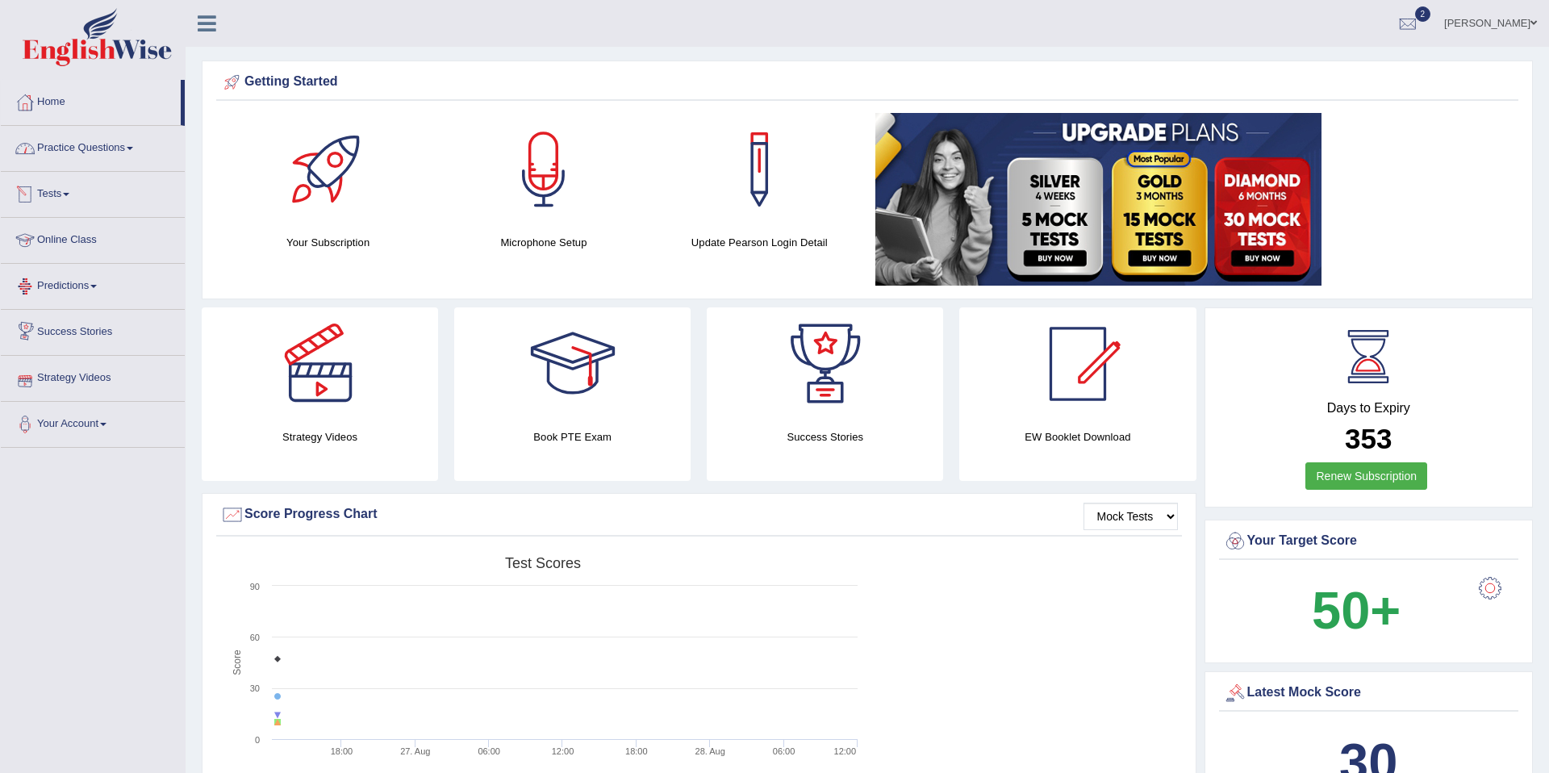
scroll to position [4, 0]
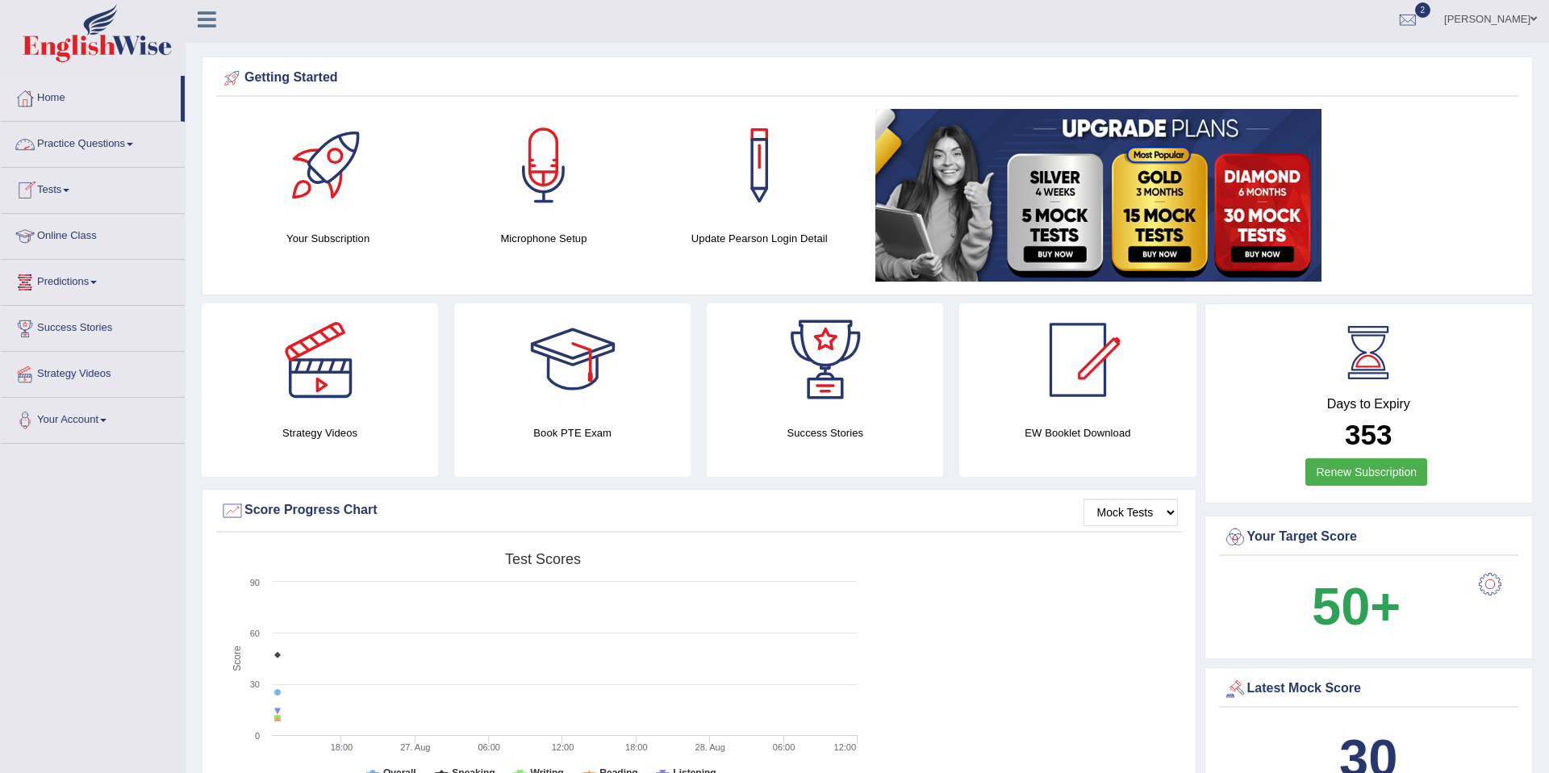
click at [132, 150] on link "Practice Questions" at bounding box center [93, 142] width 184 height 40
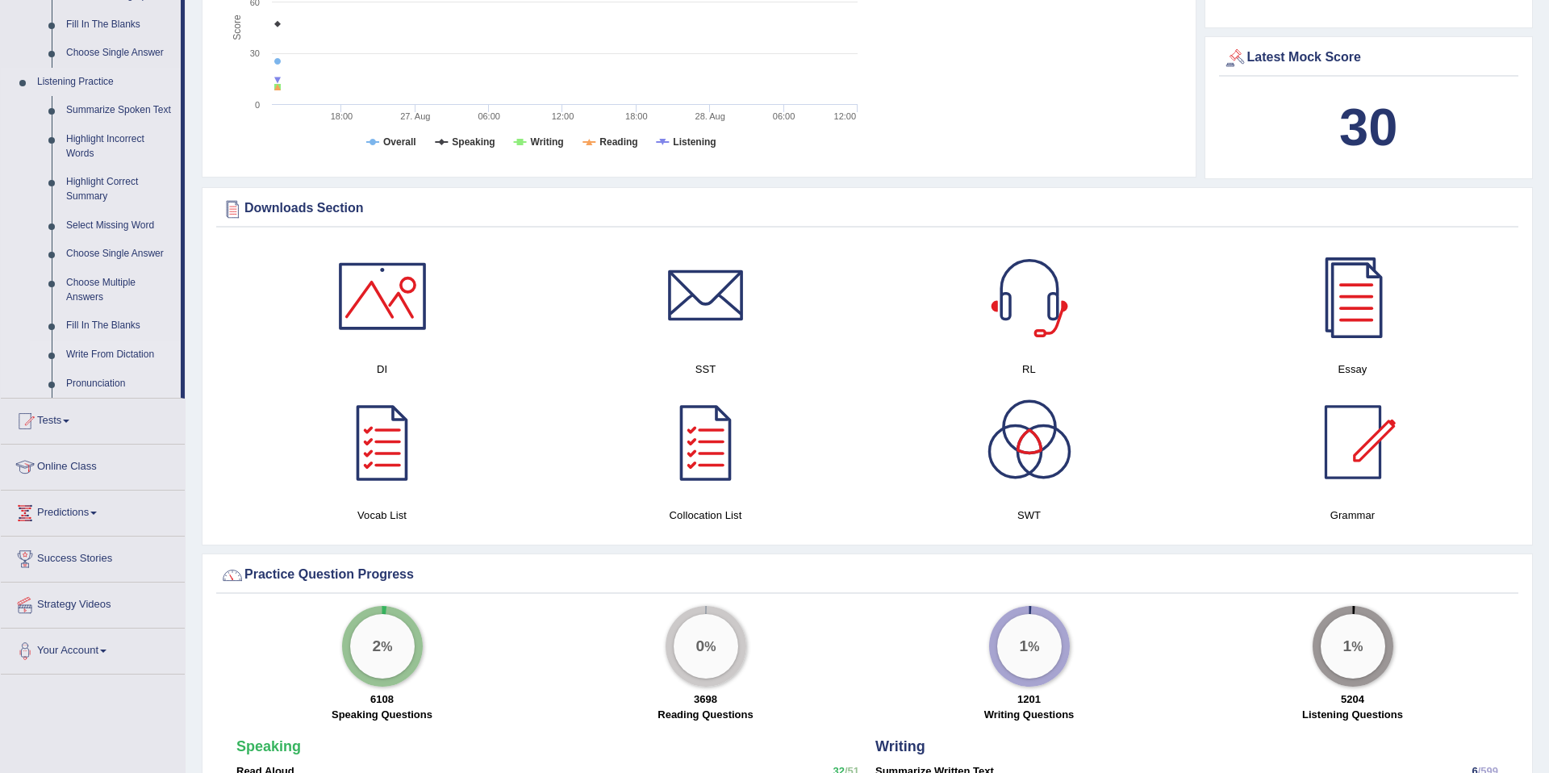
scroll to position [641, 0]
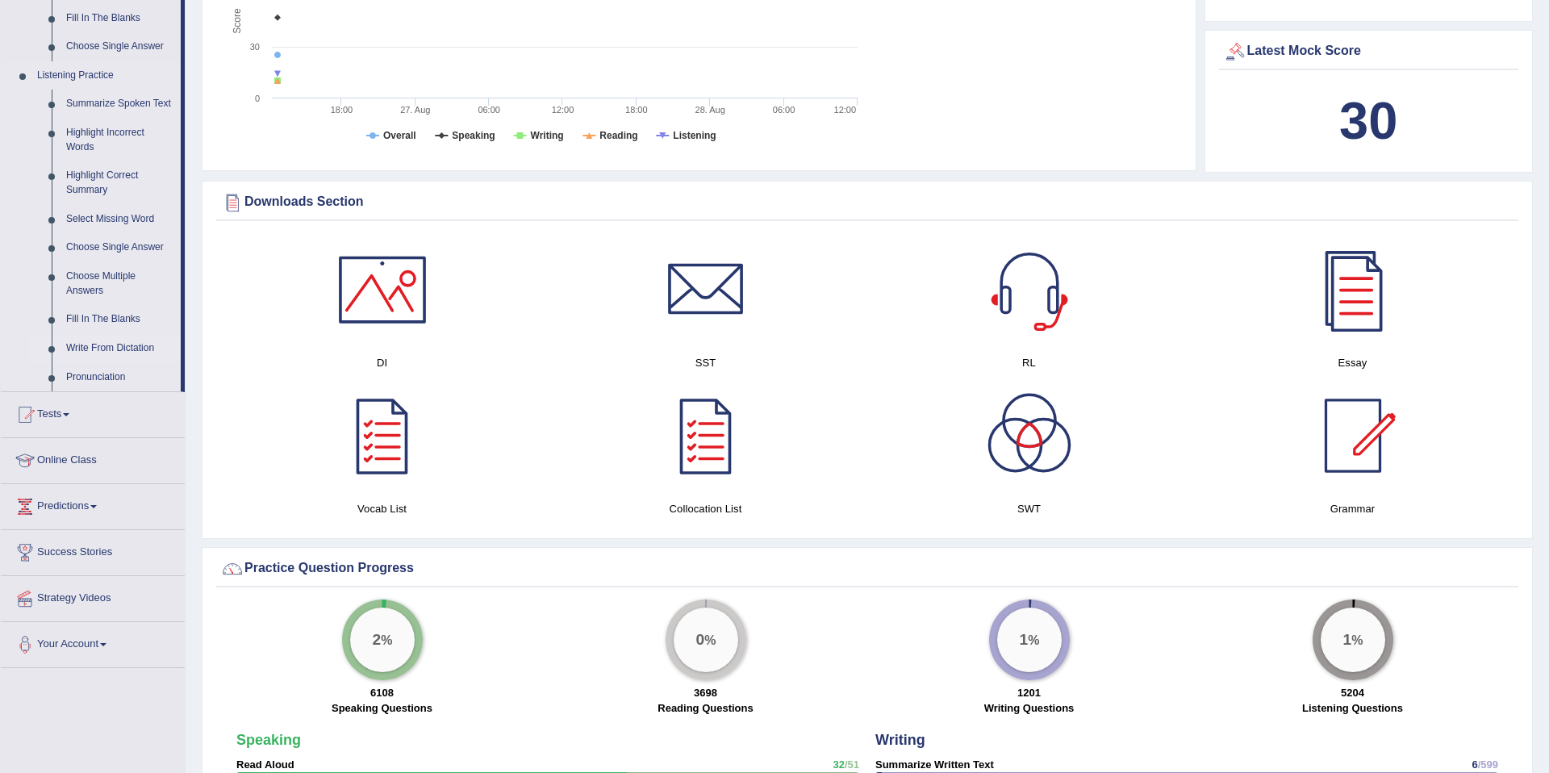
click at [127, 362] on link "Write From Dictation" at bounding box center [120, 348] width 122 height 29
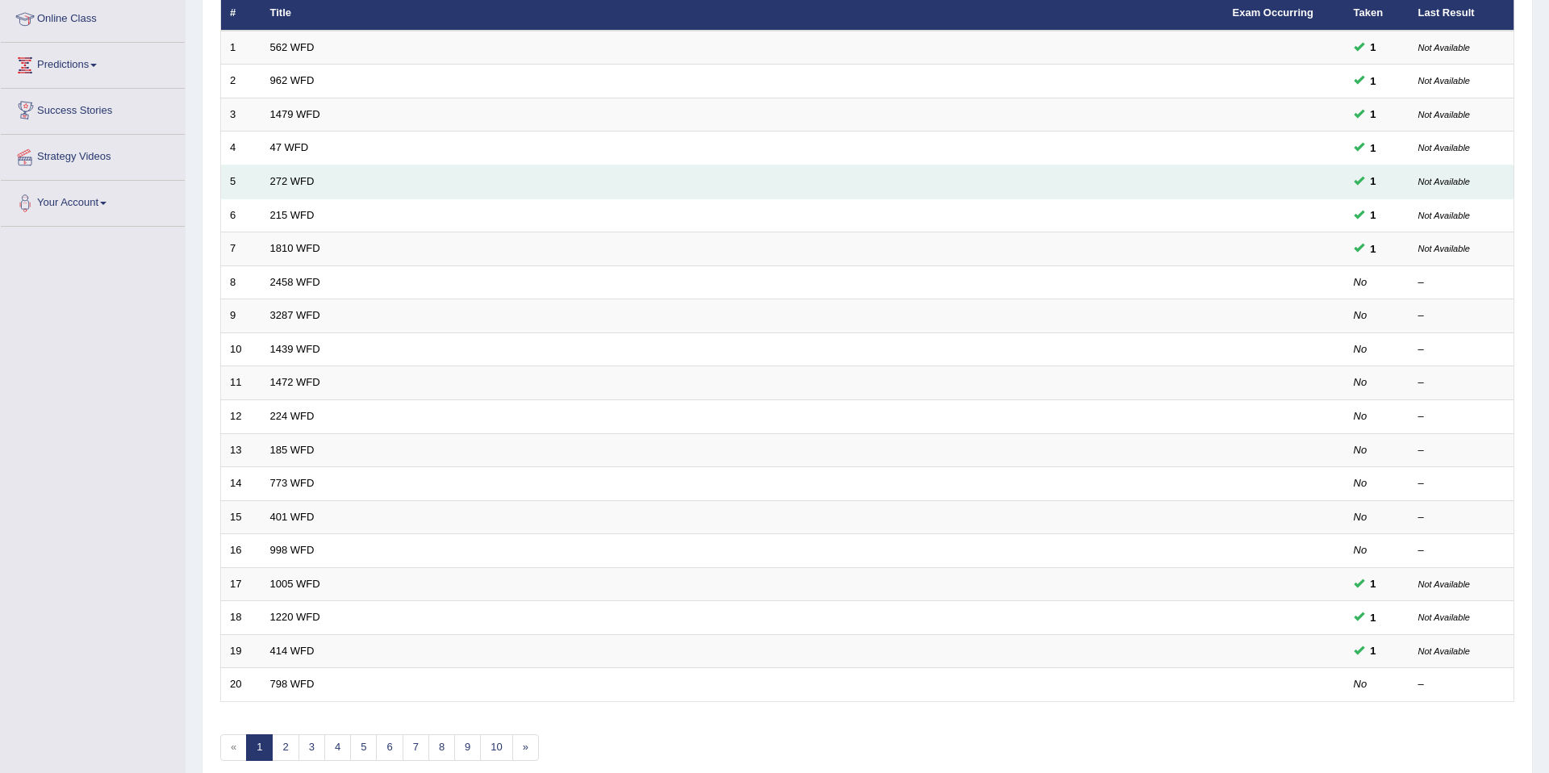
scroll to position [295, 0]
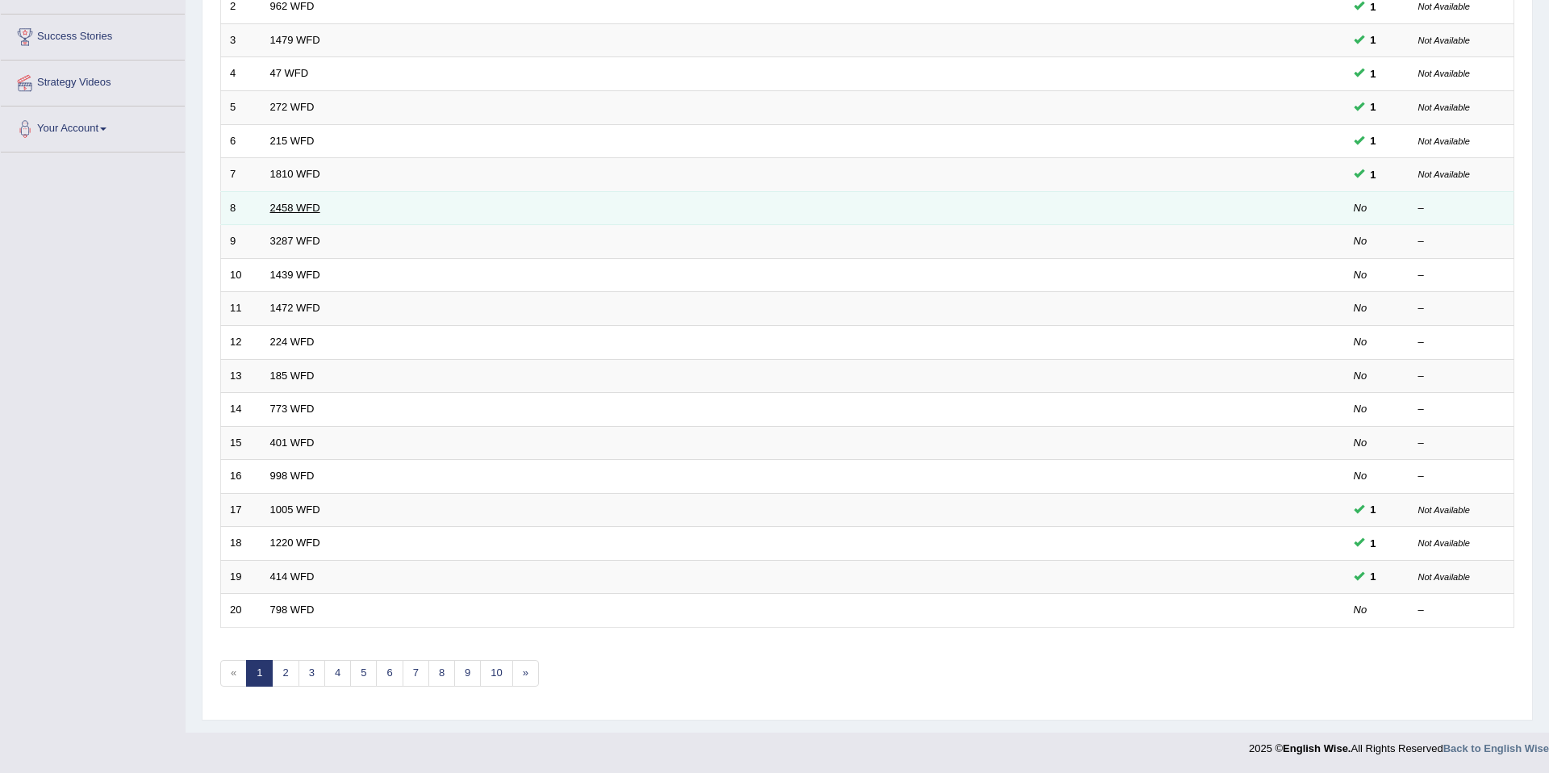
click at [290, 212] on link "2458 WFD" at bounding box center [295, 208] width 50 height 12
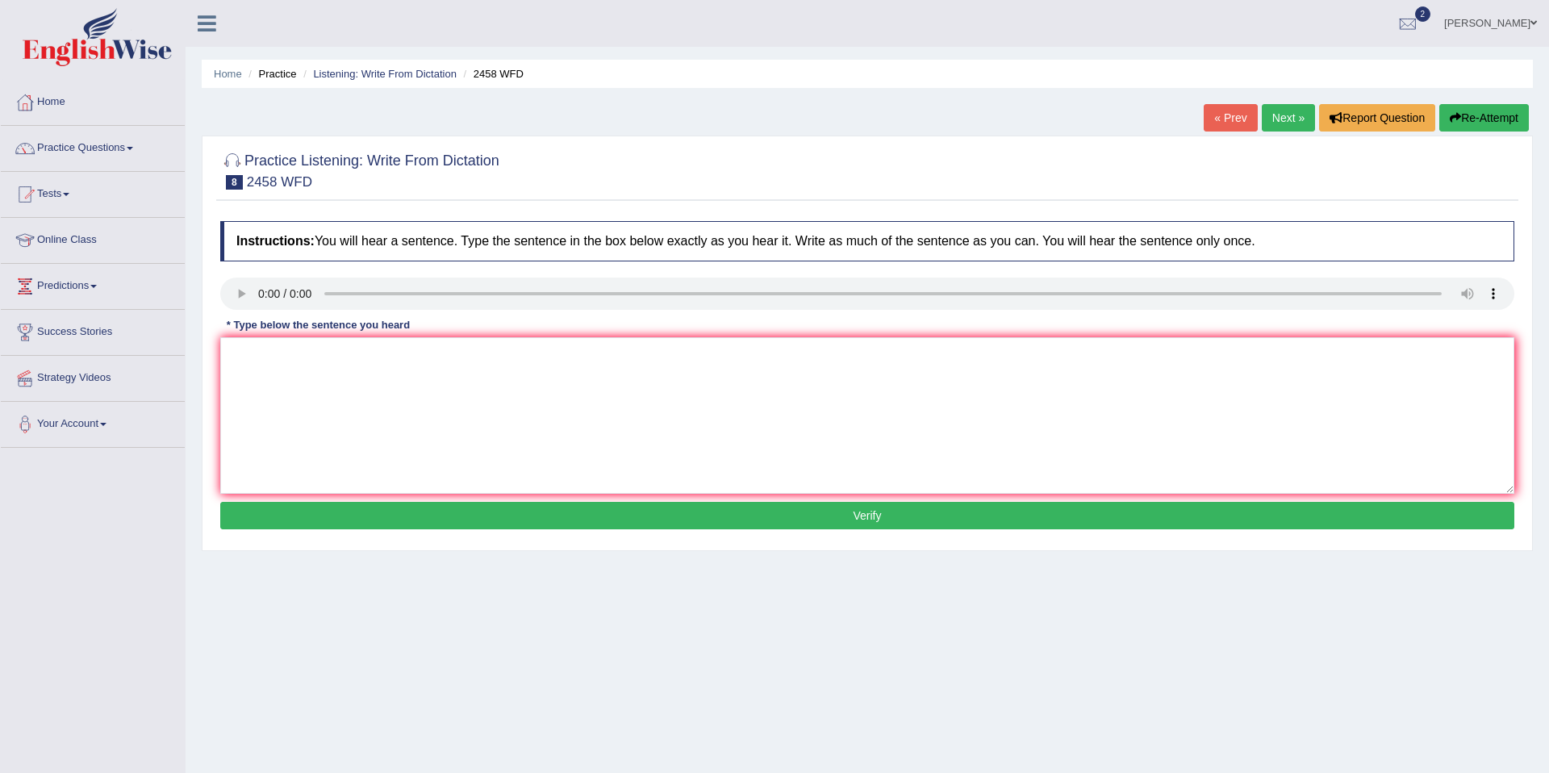
click at [850, 512] on button "Verify" at bounding box center [867, 515] width 1294 height 27
click at [665, 432] on textarea at bounding box center [867, 415] width 1294 height 157
type textarea "c"
type textarea "Courses of neutretion are going to popular in every year."
click at [908, 517] on button "Verify" at bounding box center [867, 515] width 1294 height 27
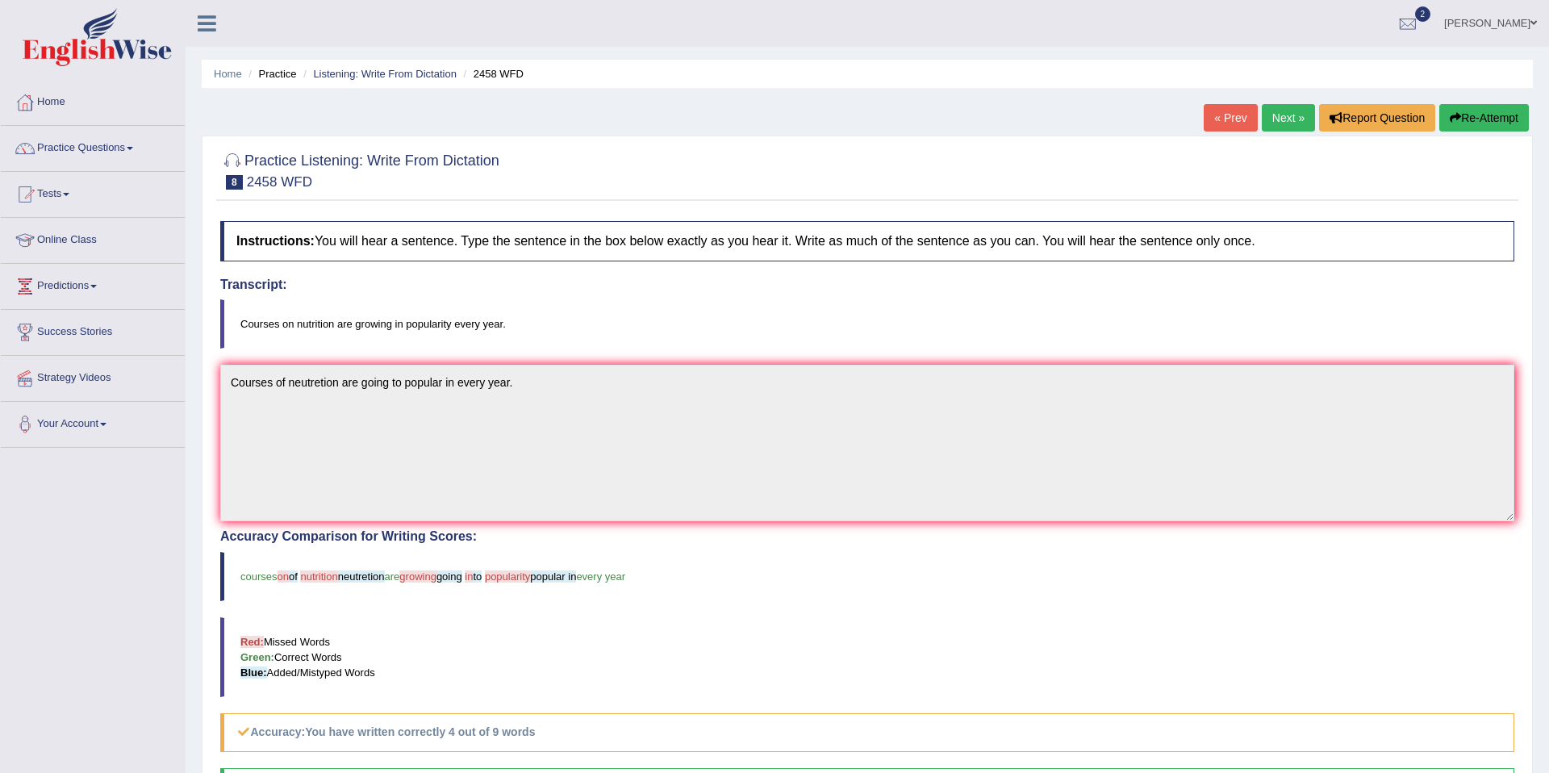
click at [1285, 124] on link "Next »" at bounding box center [1288, 117] width 53 height 27
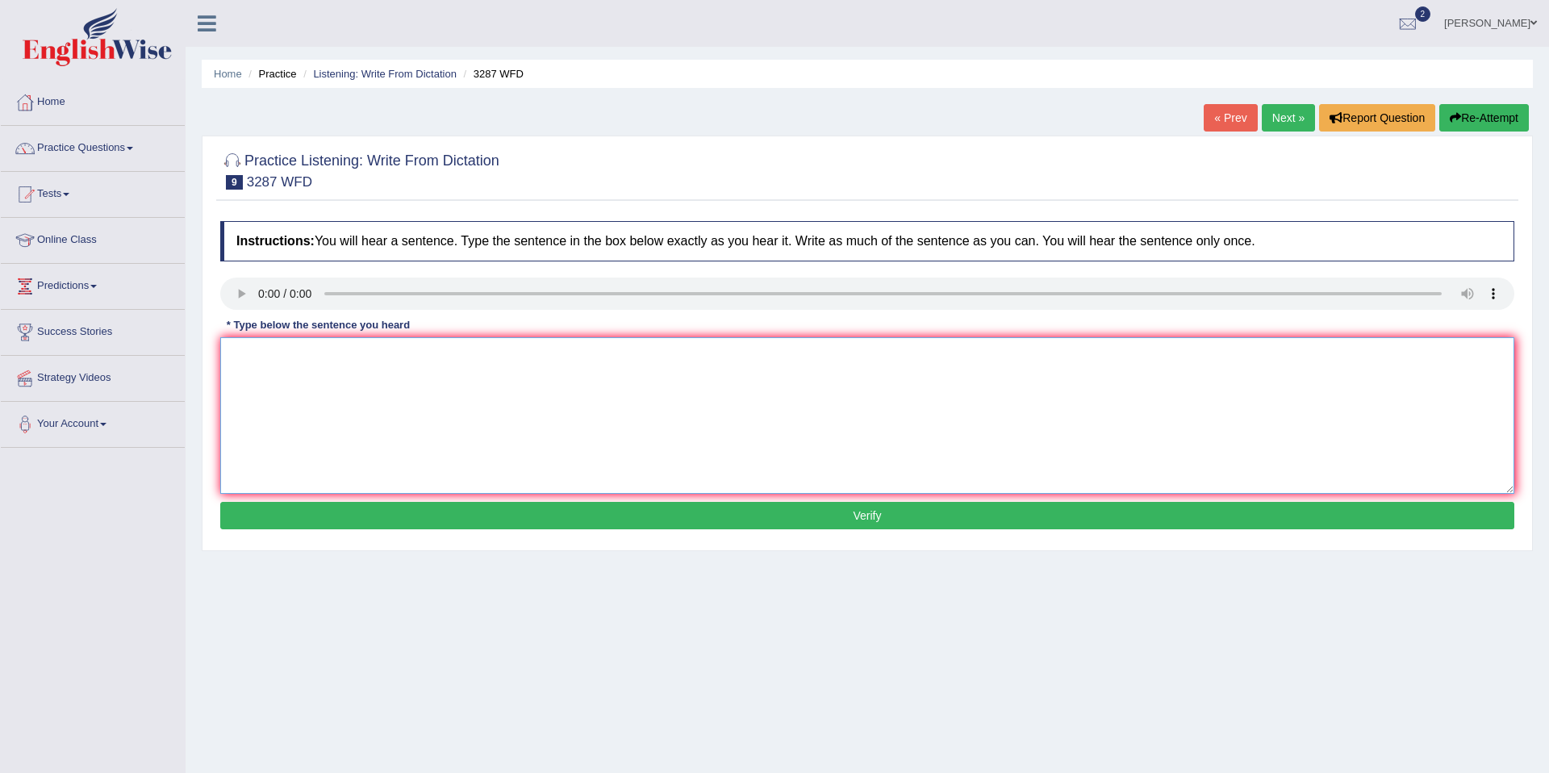
click at [1264, 451] on textarea at bounding box center [867, 415] width 1294 height 157
type textarea "a"
type textarea "A new archology university published publish in last week."
click at [1406, 524] on button "Verify" at bounding box center [867, 515] width 1294 height 27
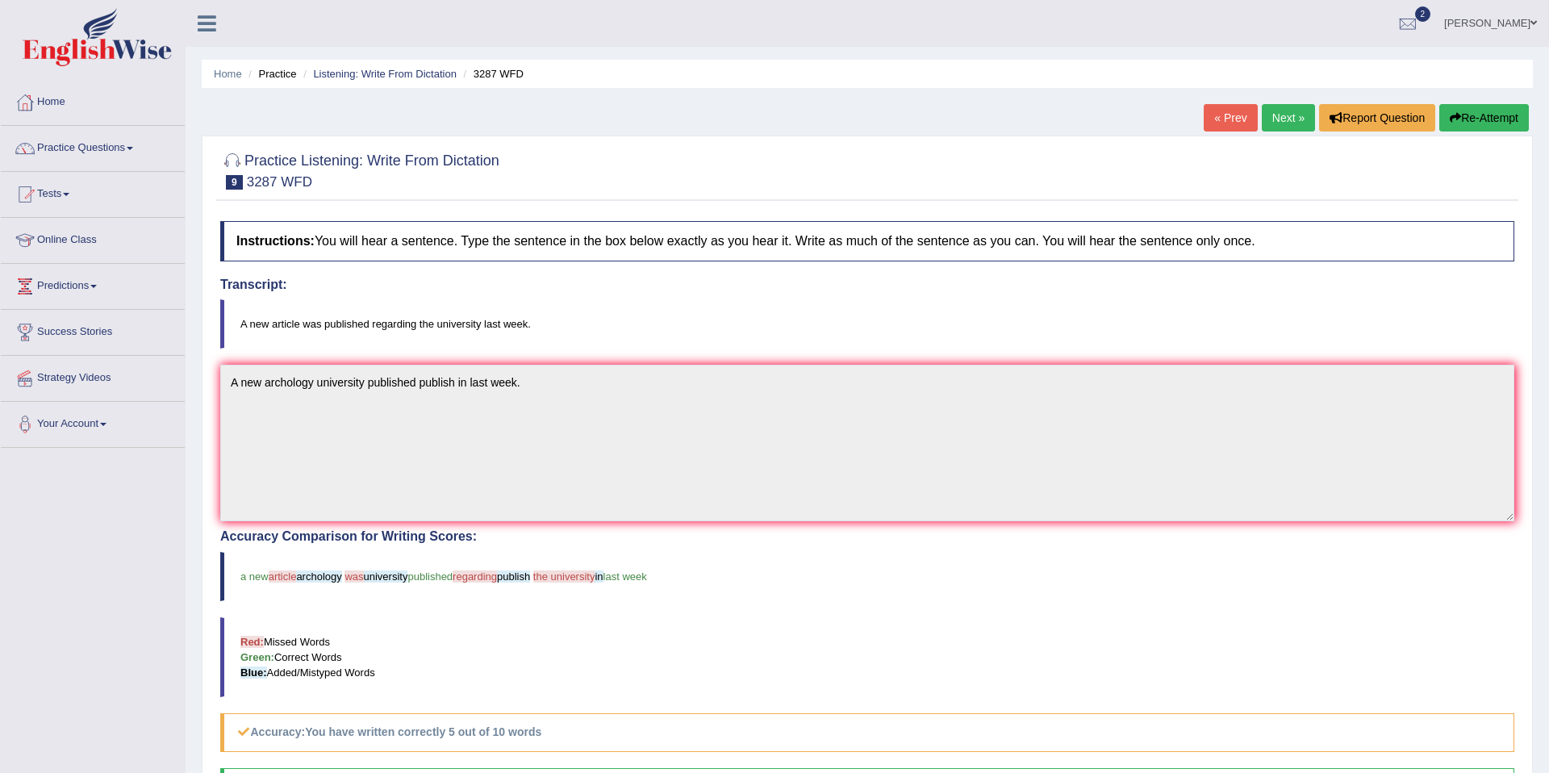
click at [1262, 117] on link "Next »" at bounding box center [1288, 117] width 53 height 27
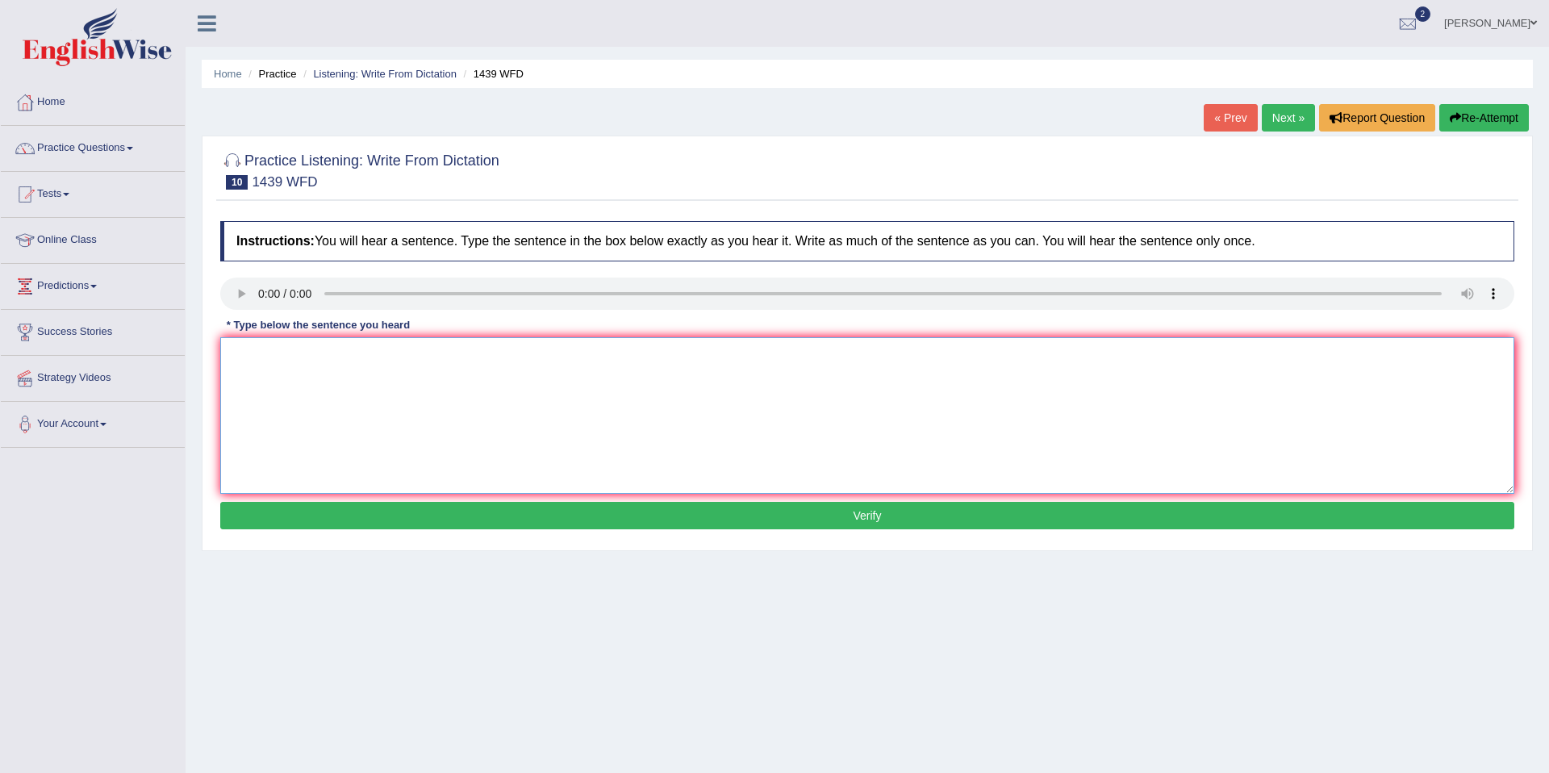
click at [278, 356] on textarea at bounding box center [867, 415] width 1294 height 157
type textarea "The fiction books are just pass the counter."
click at [758, 519] on button "Verify" at bounding box center [867, 515] width 1294 height 27
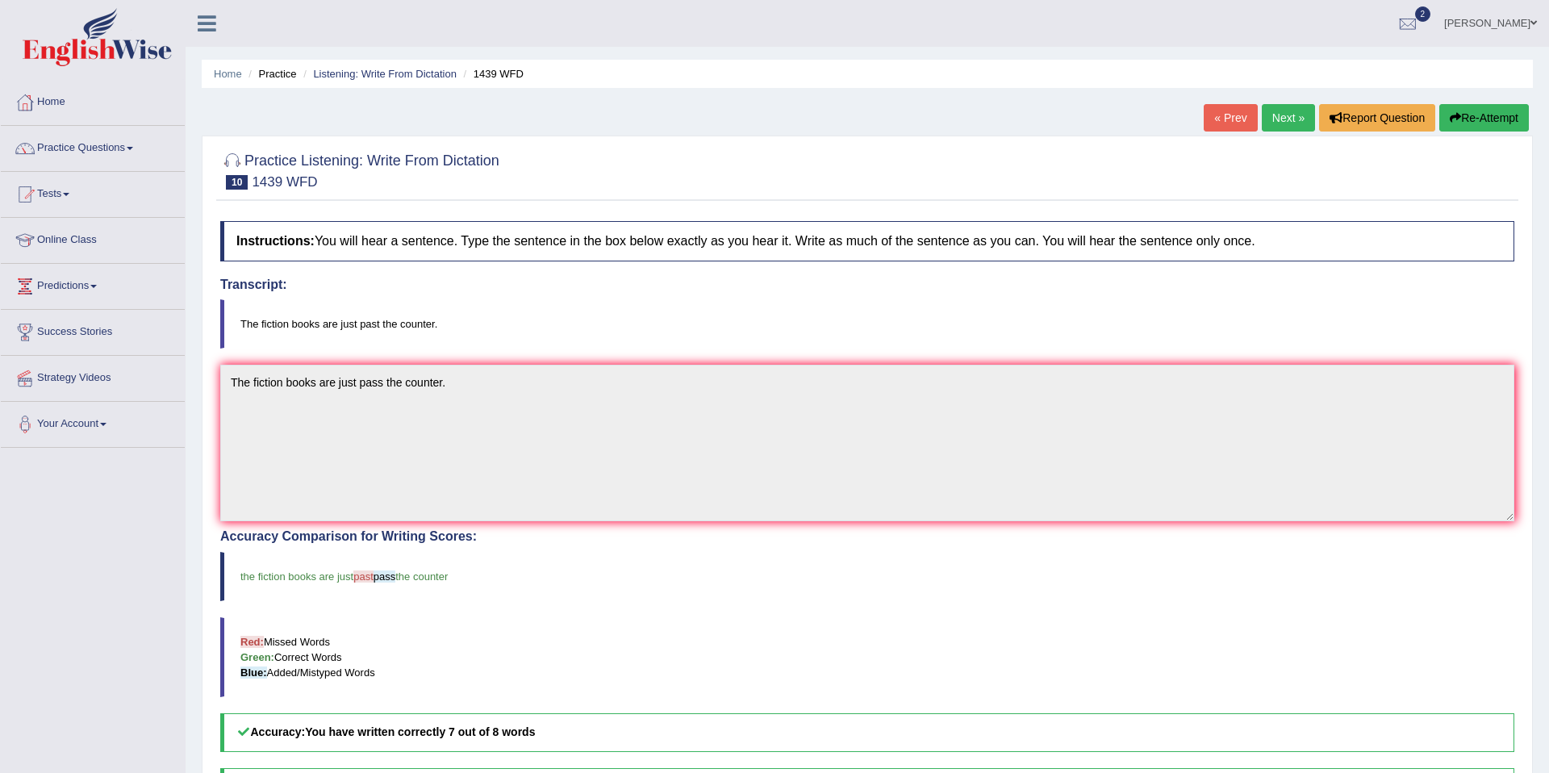
click at [1282, 120] on link "Next »" at bounding box center [1288, 117] width 53 height 27
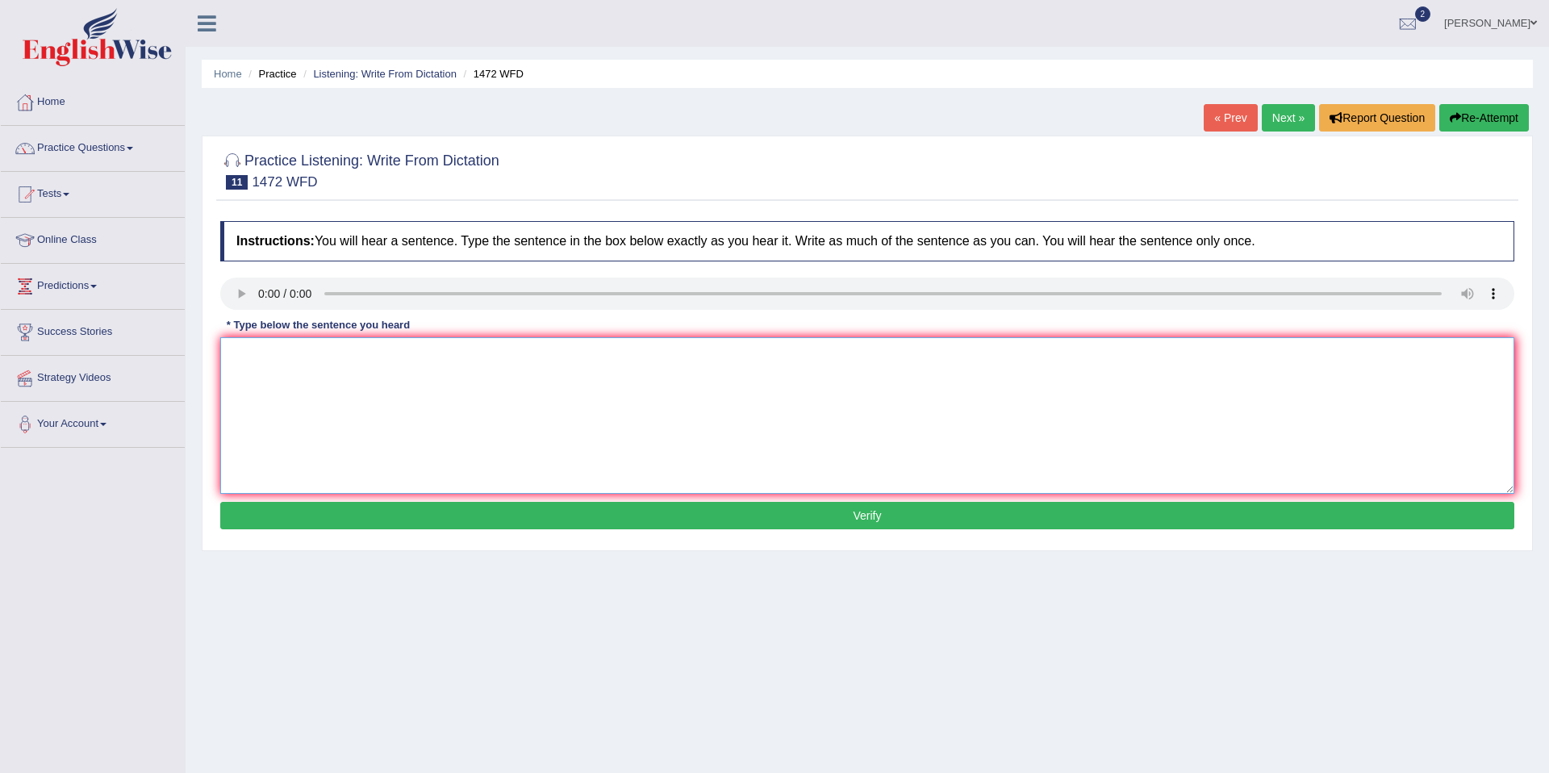
click at [315, 369] on textarea at bounding box center [867, 415] width 1294 height 157
type textarea "The local government plan infratructure development."
click at [904, 523] on button "Verify" at bounding box center [867, 515] width 1294 height 27
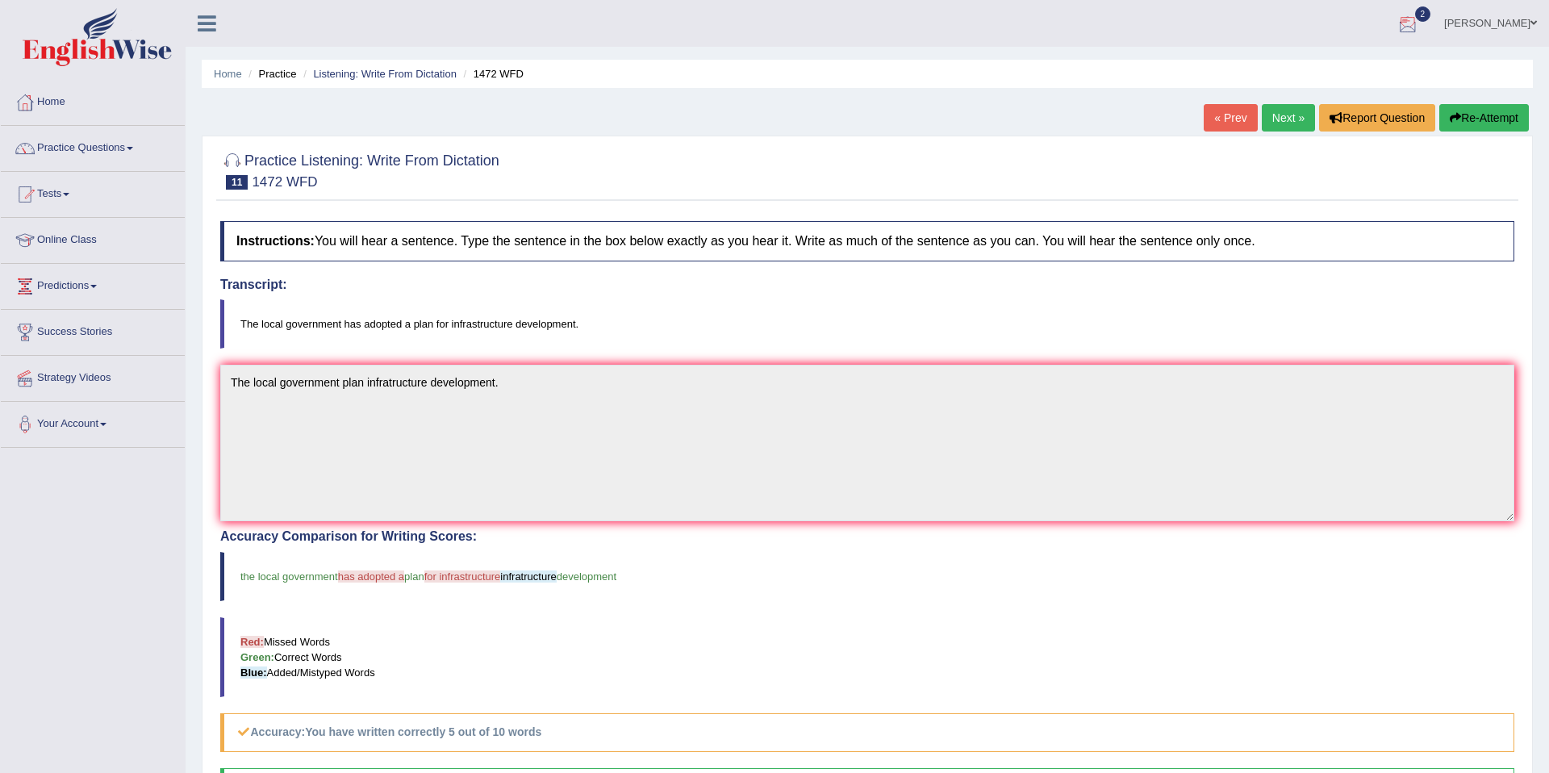
click at [1273, 119] on link "Next »" at bounding box center [1288, 117] width 53 height 27
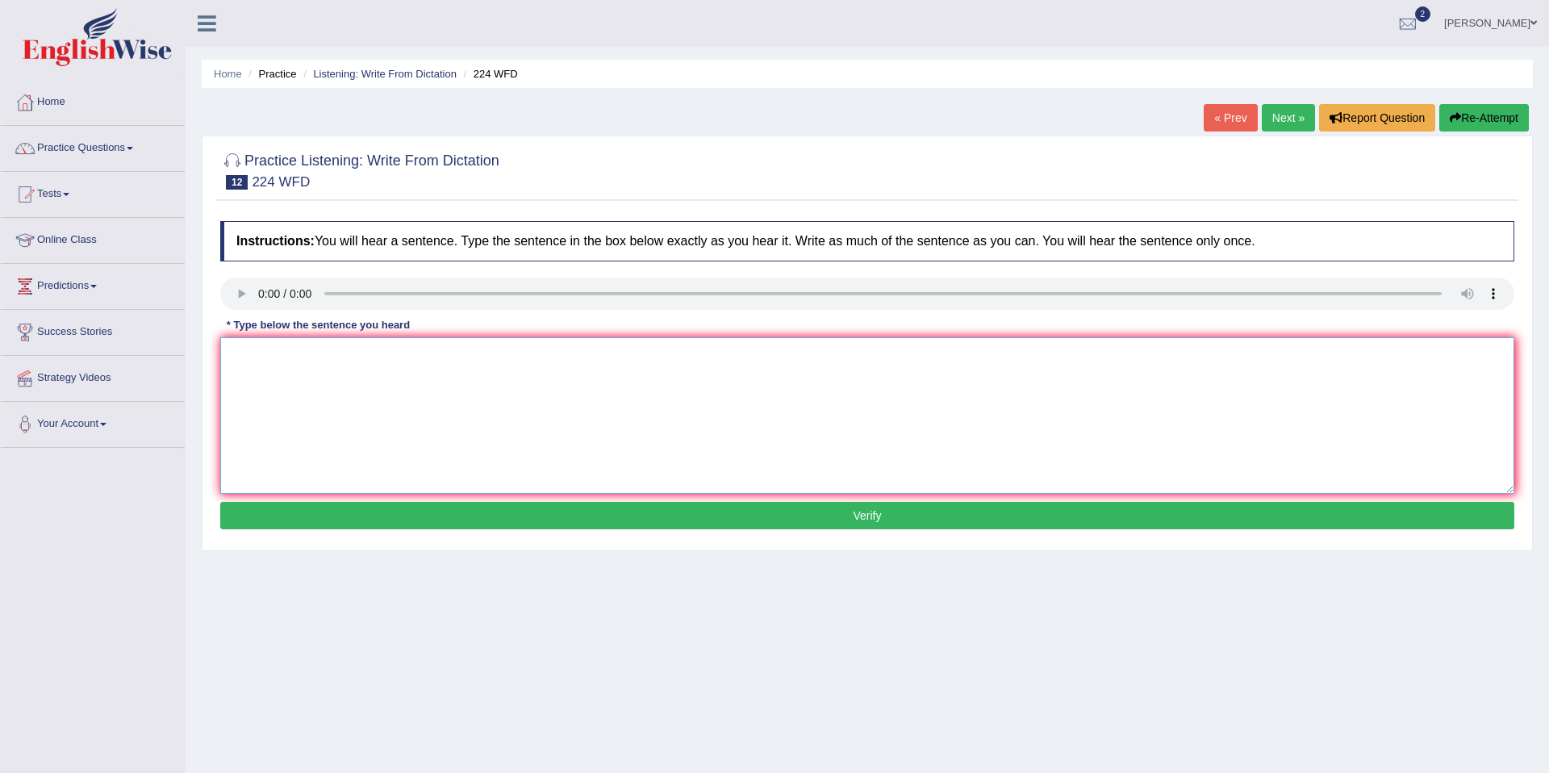
click at [284, 359] on textarea at bounding box center [867, 415] width 1294 height 157
type textarea "In the winter get harse but since heater."
click at [712, 516] on button "Verify" at bounding box center [867, 515] width 1294 height 27
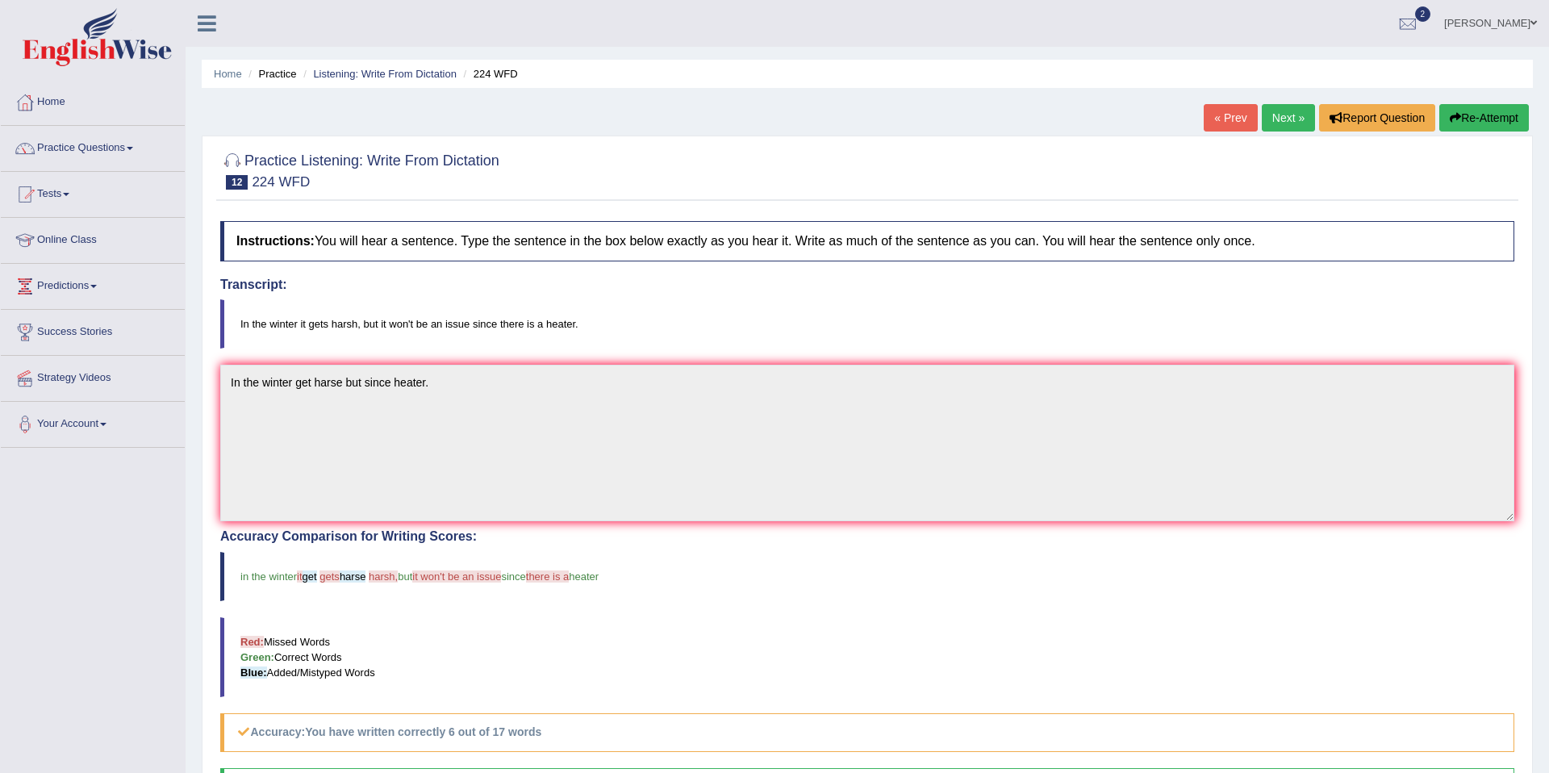
click at [1272, 119] on link "Next »" at bounding box center [1288, 117] width 53 height 27
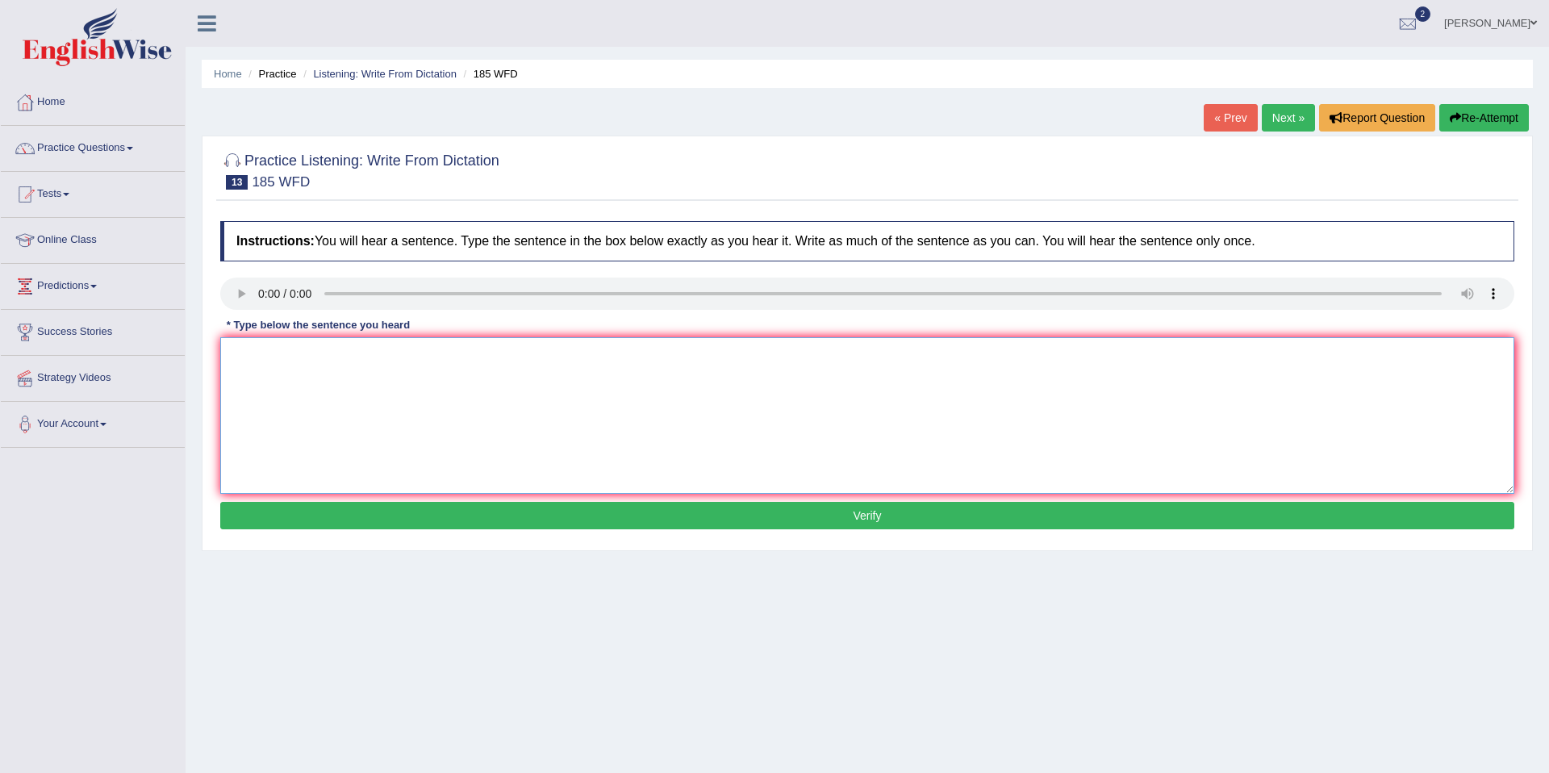
click at [353, 403] on textarea at bounding box center [867, 415] width 1294 height 157
type textarea "Researcher said that students are stress because academic education."
click at [616, 514] on button "Verify" at bounding box center [867, 515] width 1294 height 27
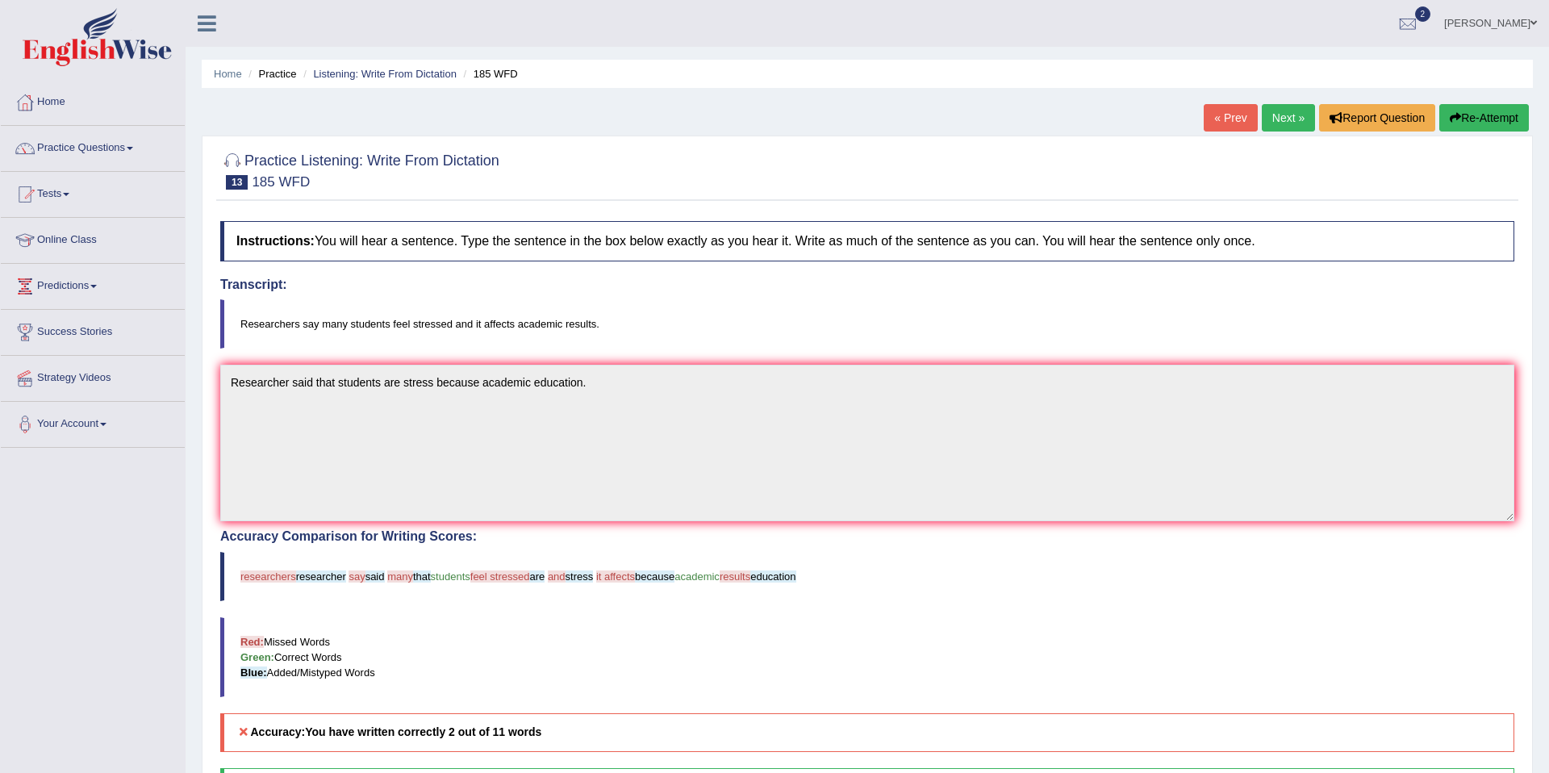
click at [1278, 124] on link "Next »" at bounding box center [1288, 117] width 53 height 27
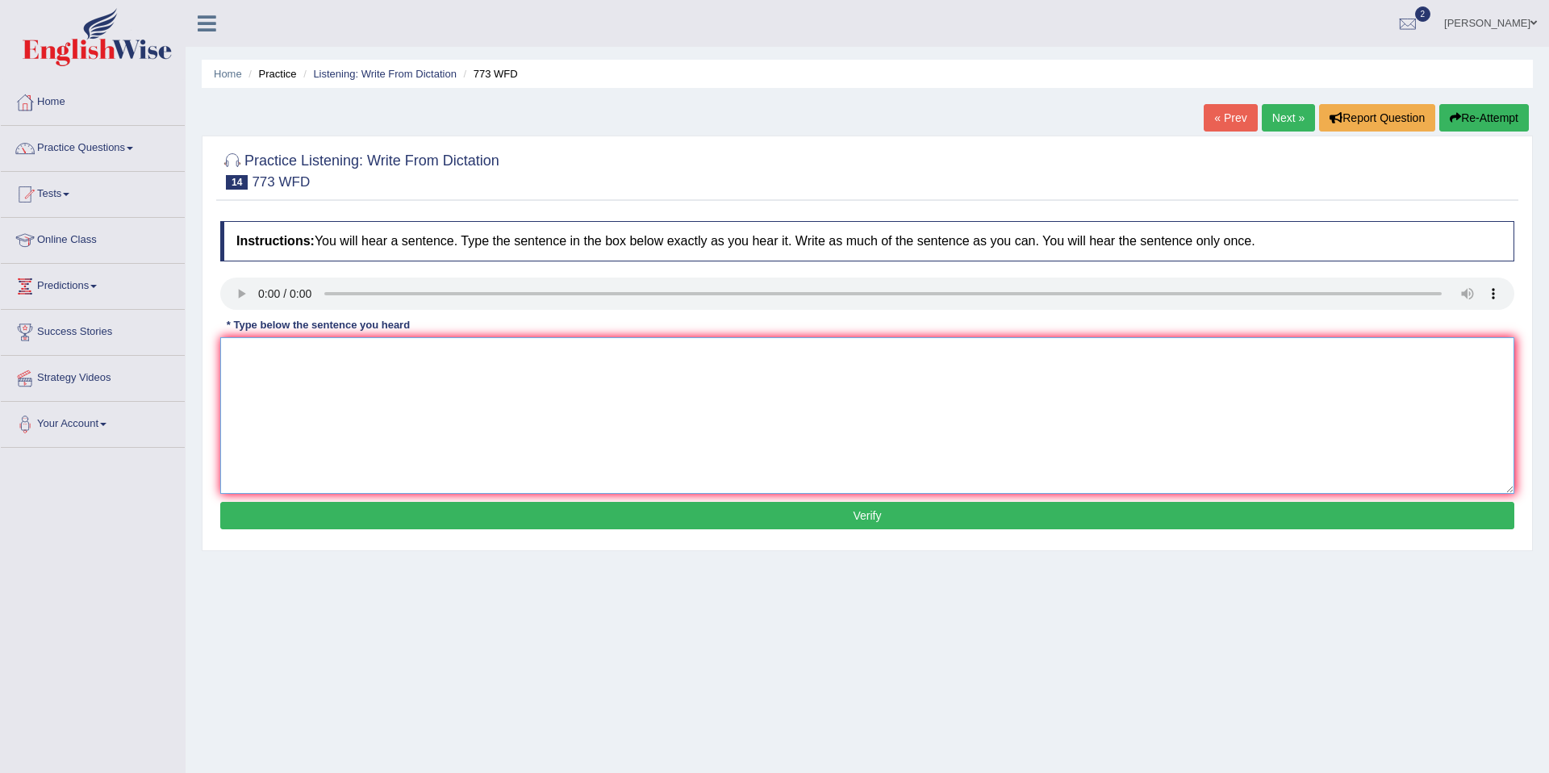
click at [313, 373] on textarea at bounding box center [867, 415] width 1294 height 157
type textarea "Gravity is streamly week nearly study in quantumn level."
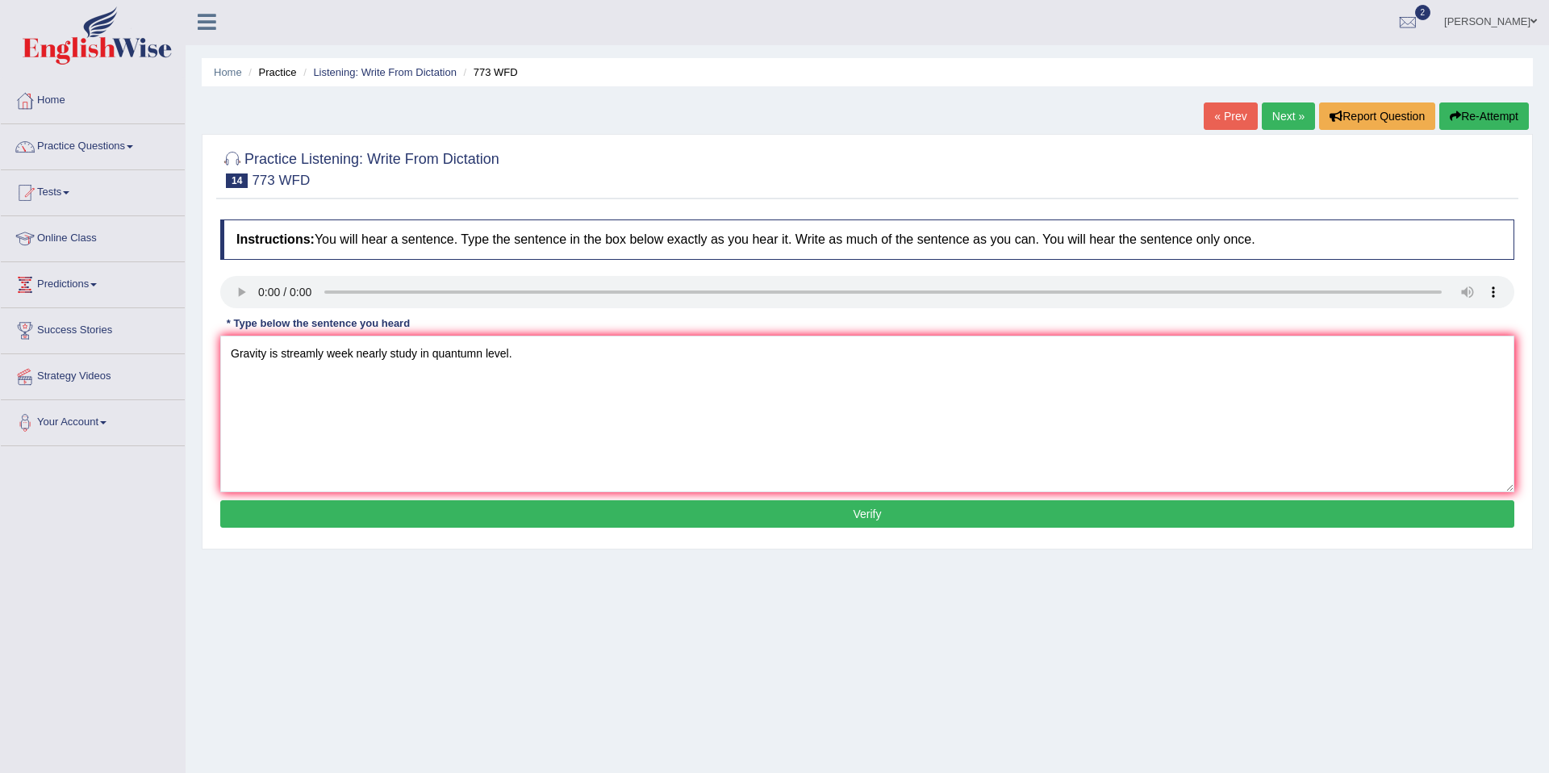
click at [604, 520] on button "Verify" at bounding box center [867, 513] width 1294 height 27
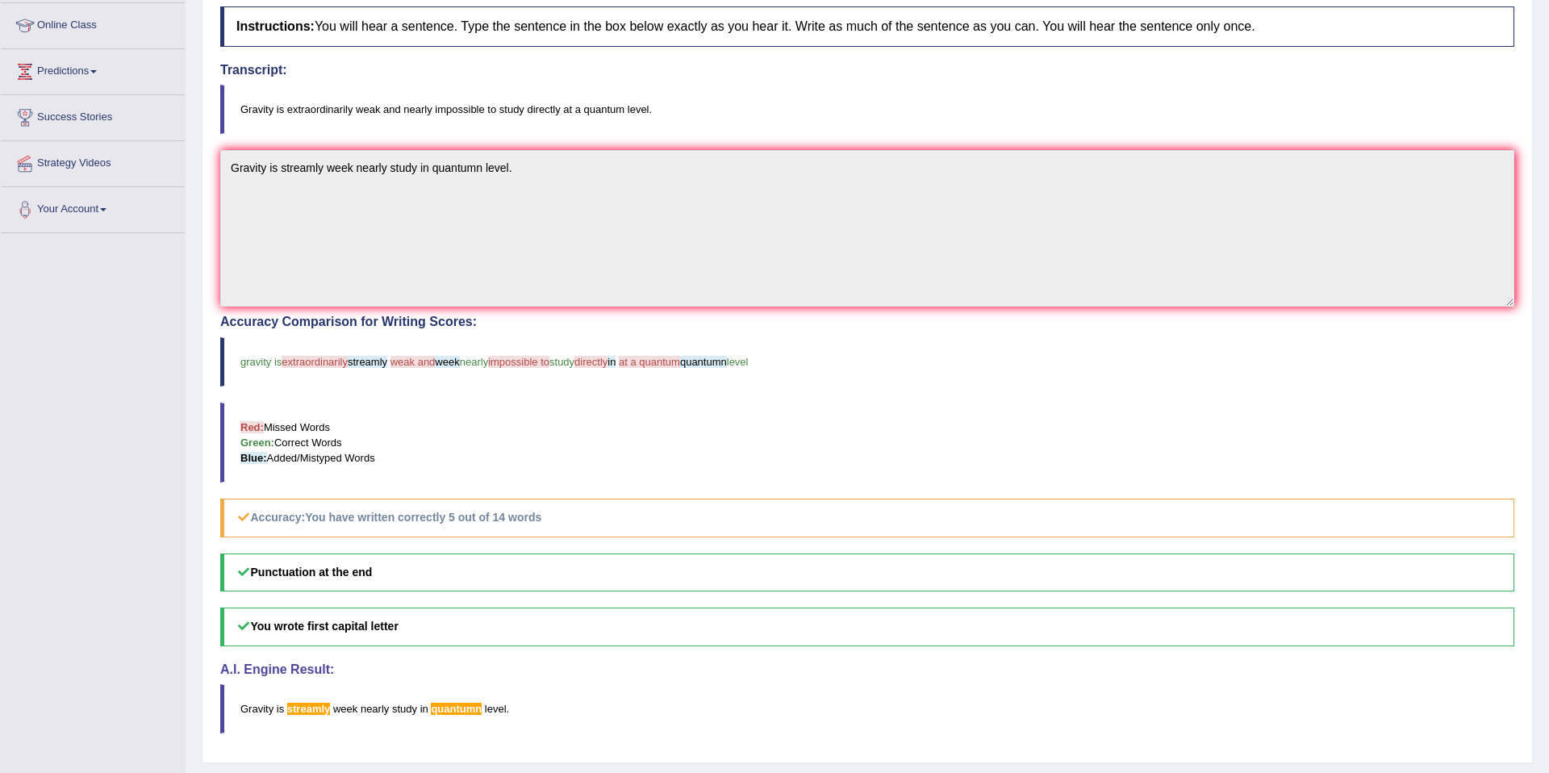
scroll to position [0, 0]
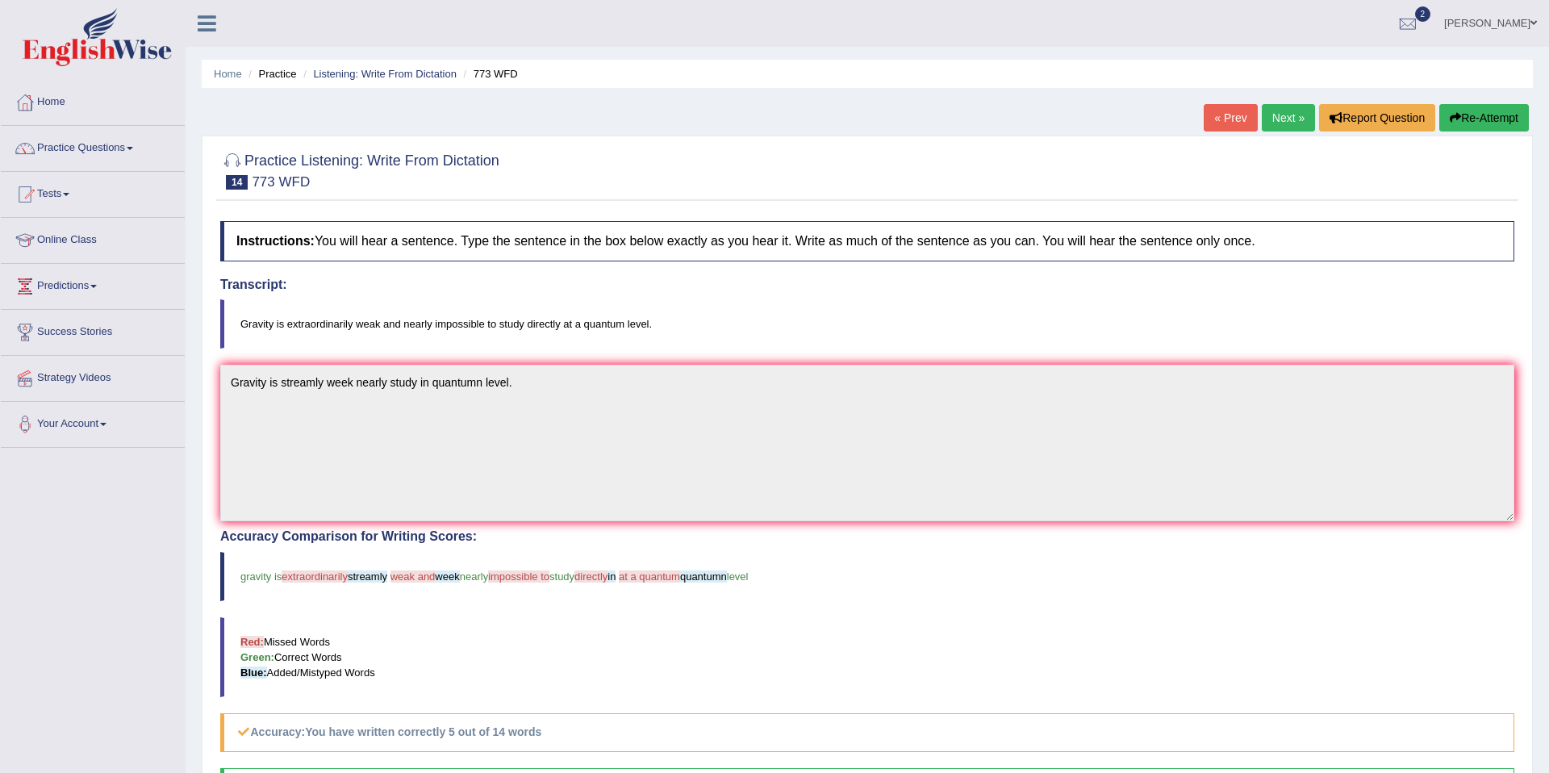
click at [1279, 123] on link "Next »" at bounding box center [1288, 117] width 53 height 27
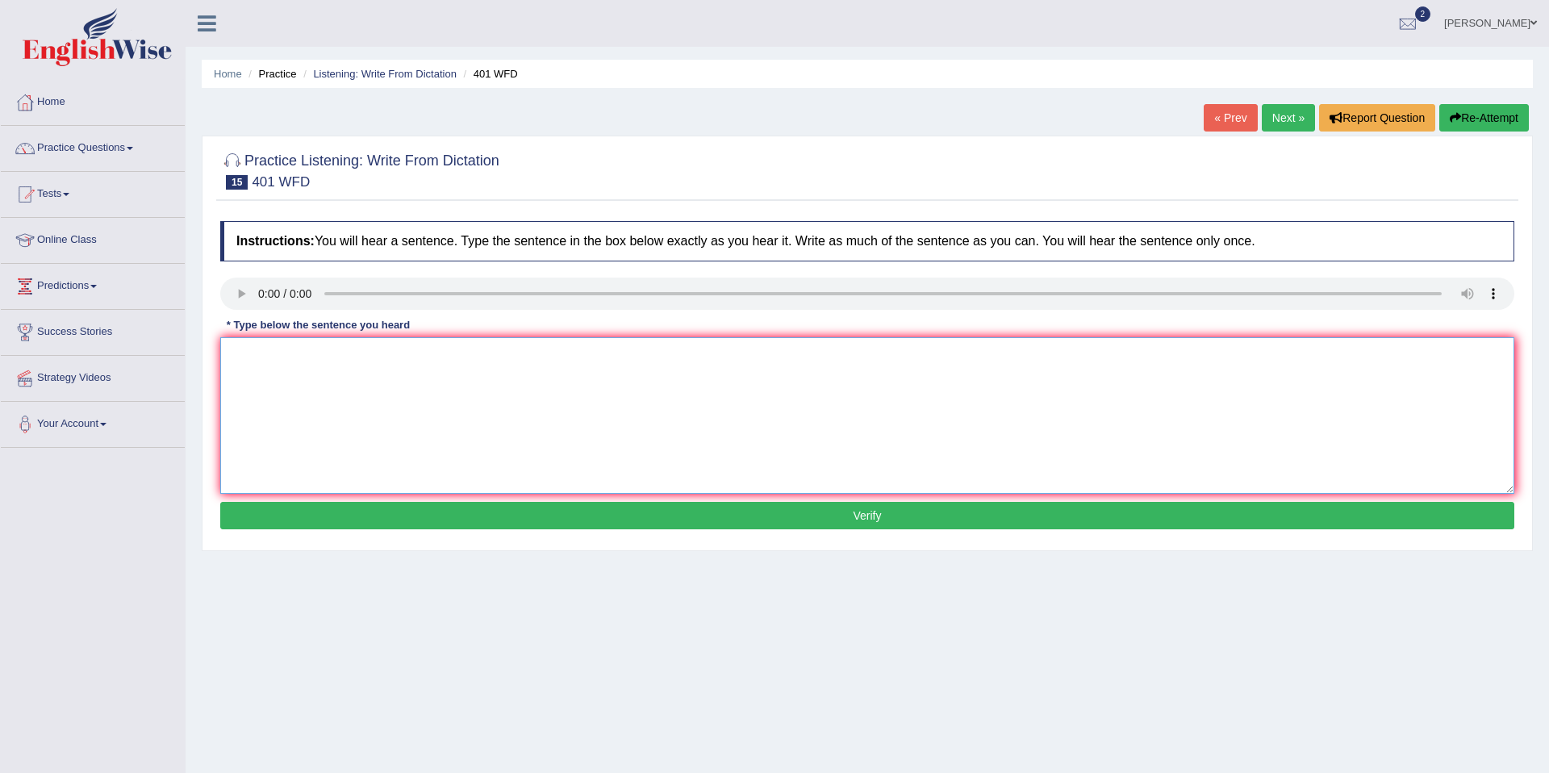
click at [307, 395] on textarea at bounding box center [867, 415] width 1294 height 157
type textarea "s"
type textarea "Student leave whole during time."
click at [746, 522] on button "Verify" at bounding box center [867, 515] width 1294 height 27
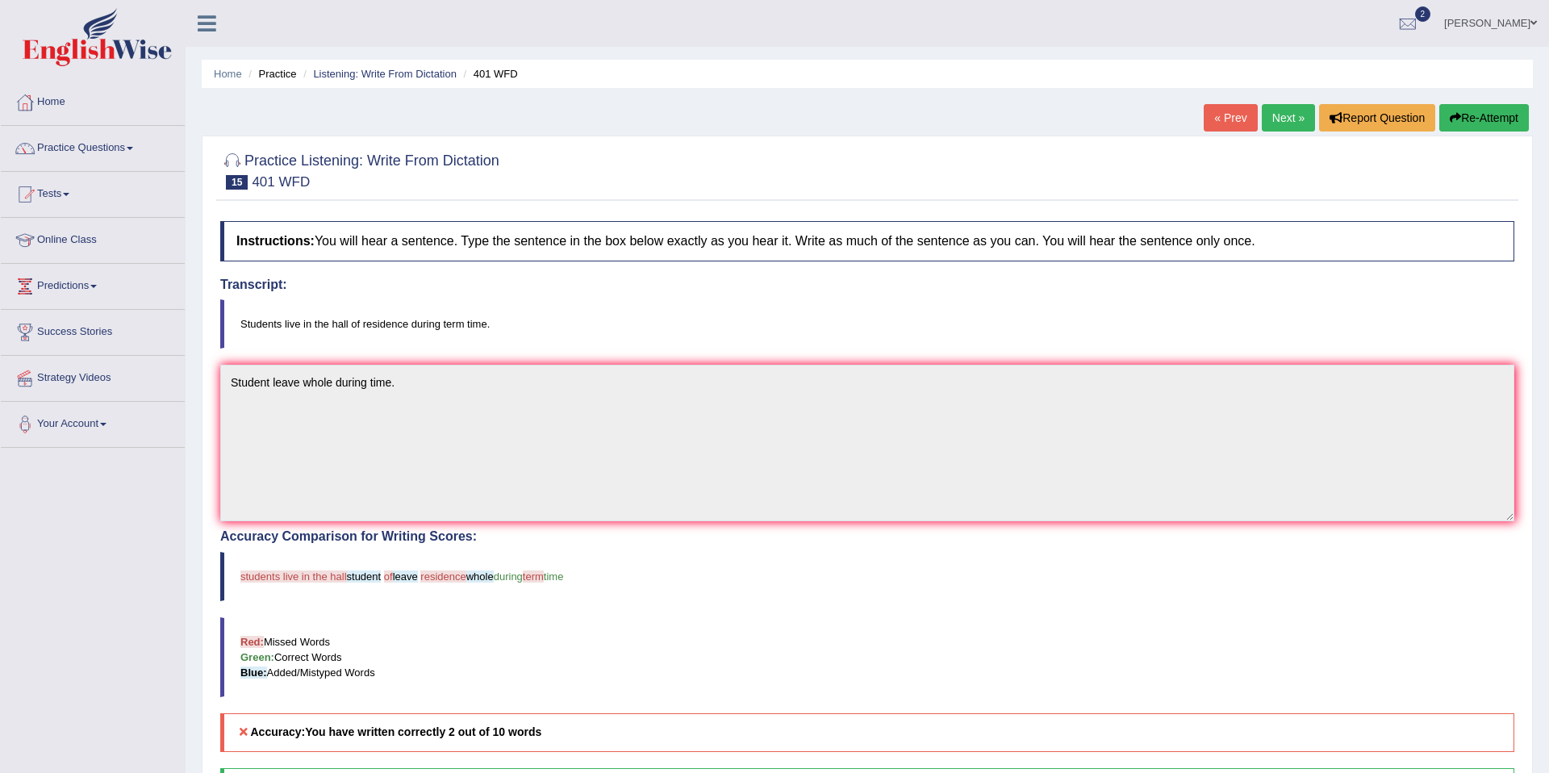
click at [1294, 118] on link "Next »" at bounding box center [1288, 117] width 53 height 27
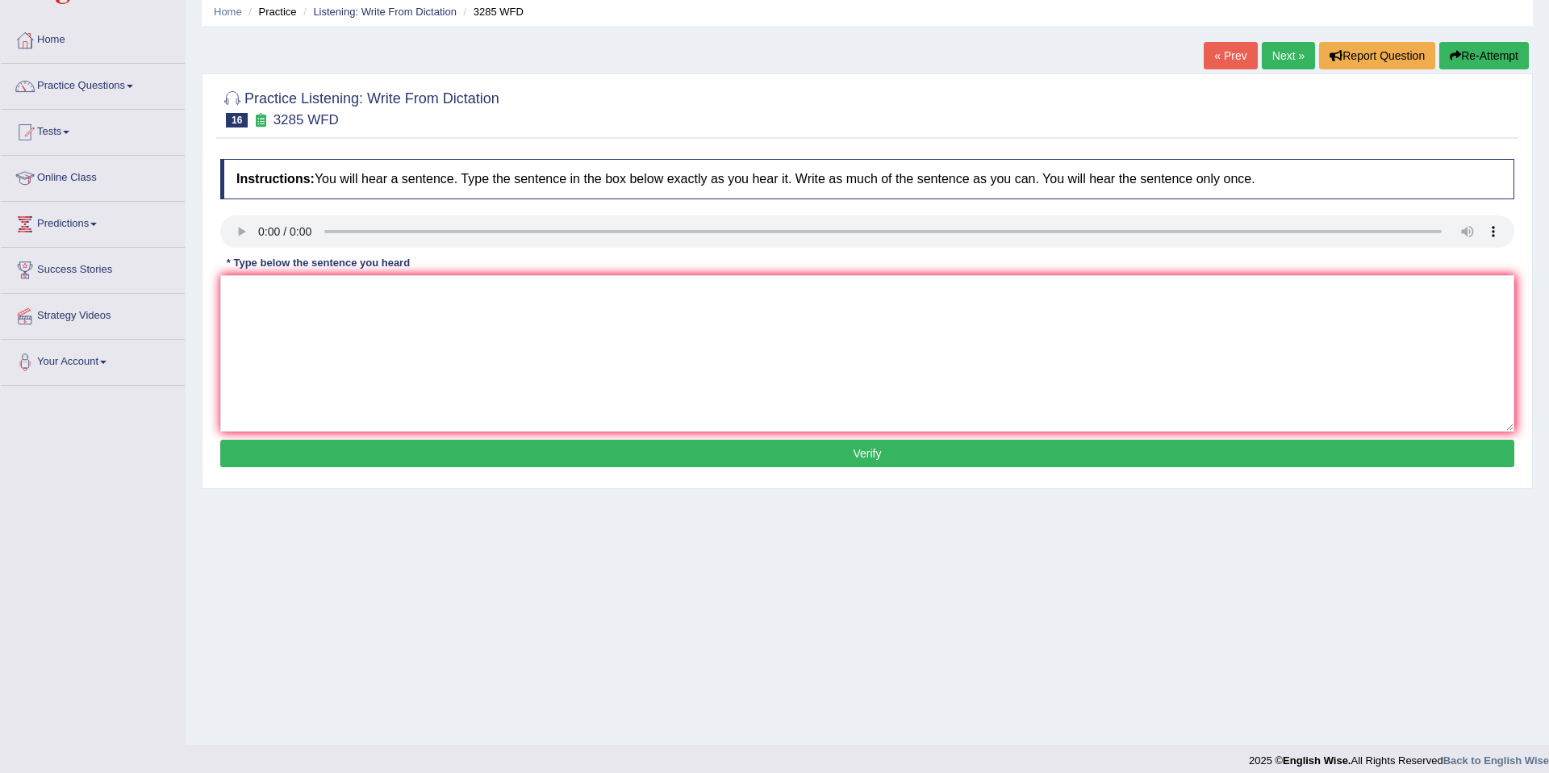
scroll to position [74, 0]
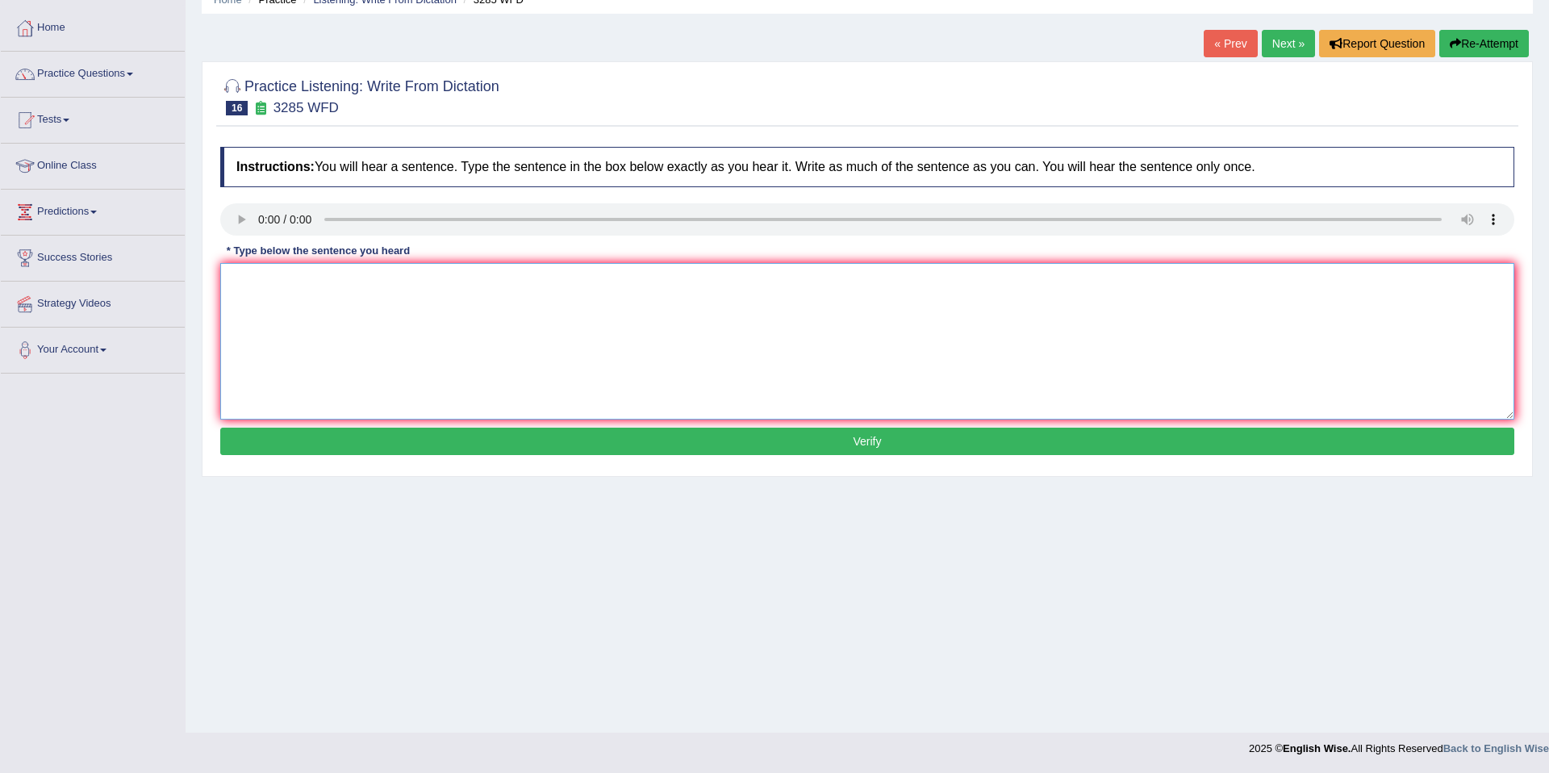
click at [286, 302] on textarea at bounding box center [867, 341] width 1294 height 157
type textarea "p"
type textarea "Population is surprised surprise in recent year years."
click at [873, 443] on button "Verify" at bounding box center [867, 441] width 1294 height 27
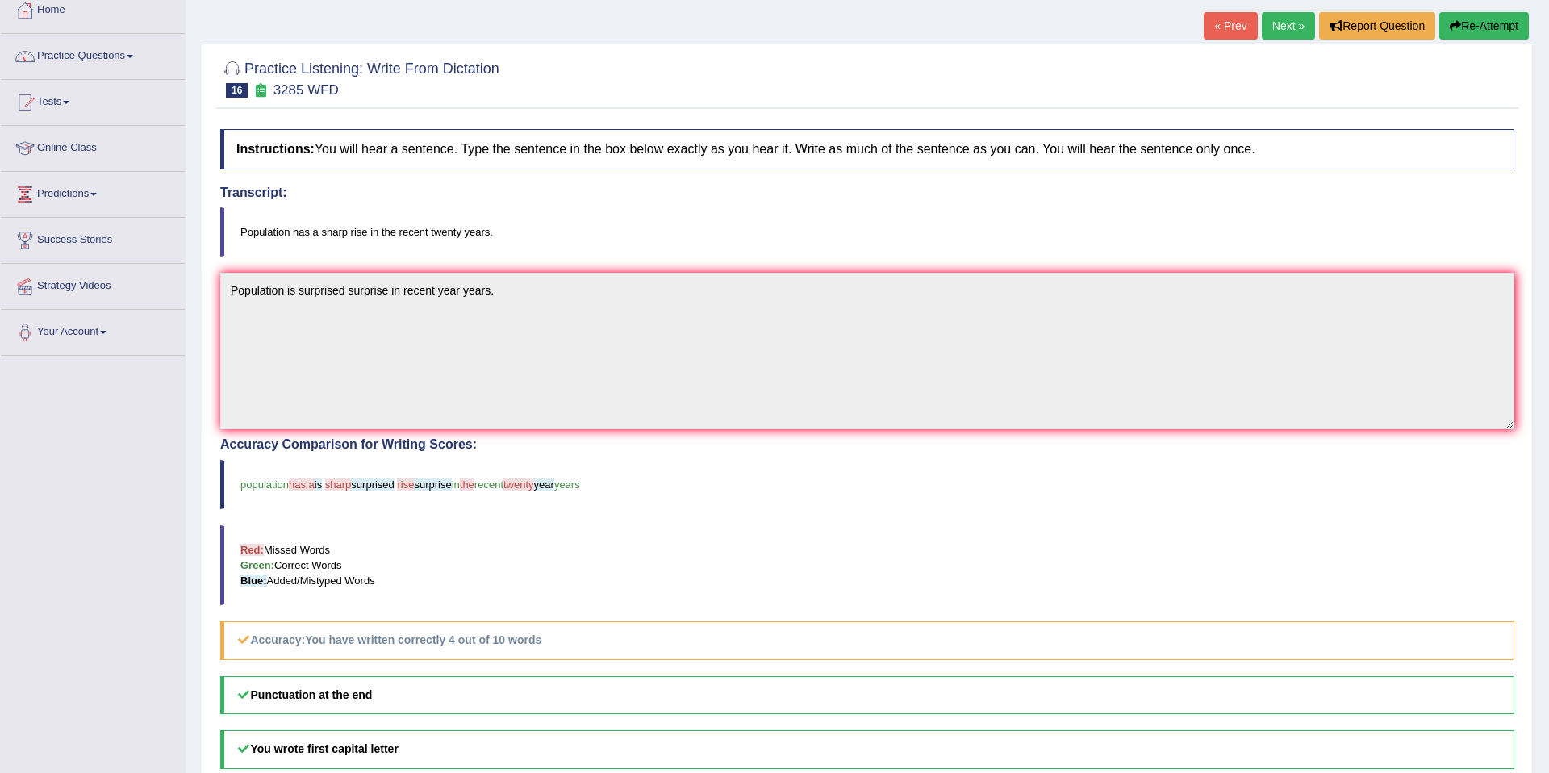
scroll to position [0, 0]
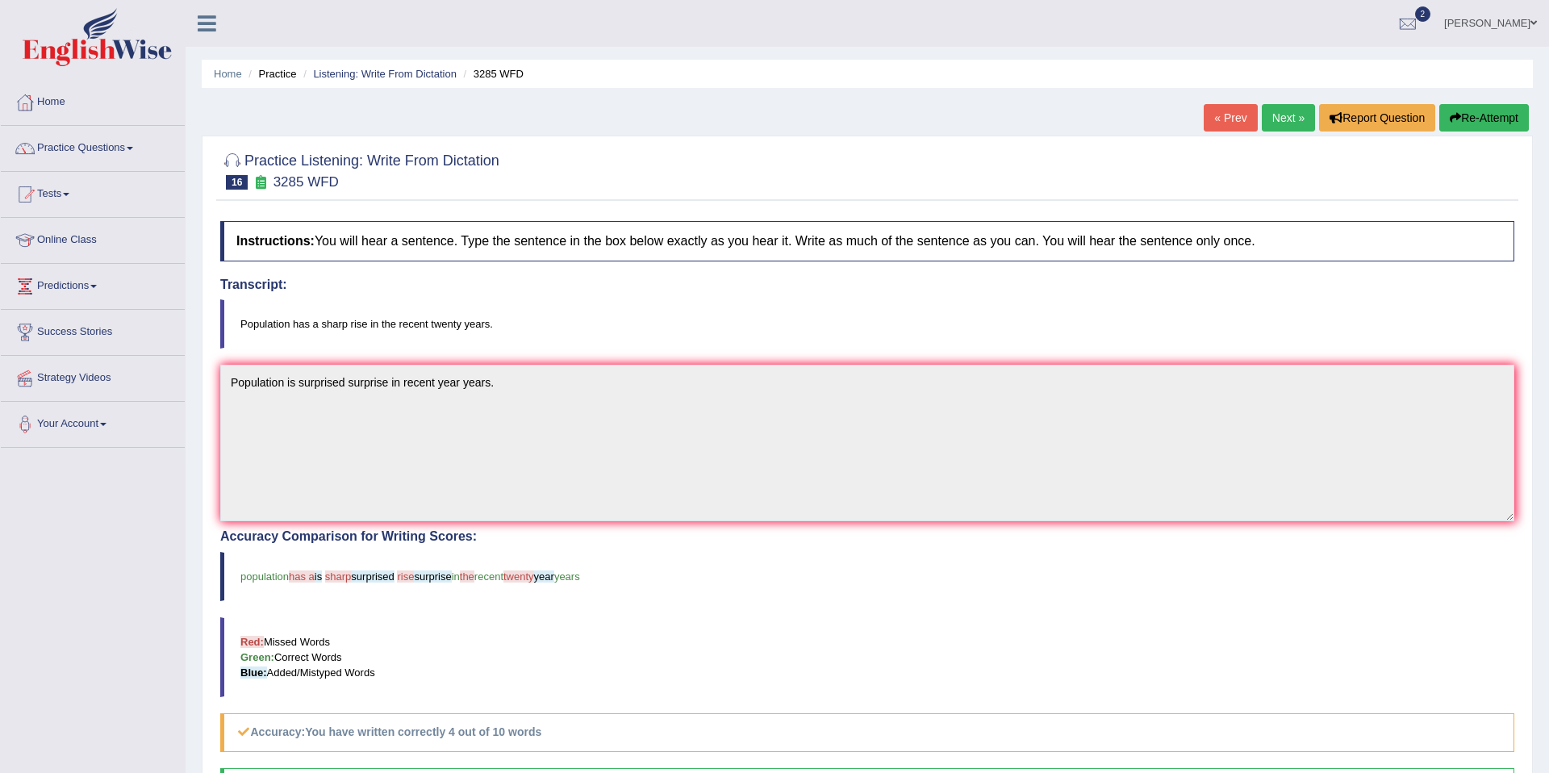
click at [1297, 119] on link "Next »" at bounding box center [1288, 117] width 53 height 27
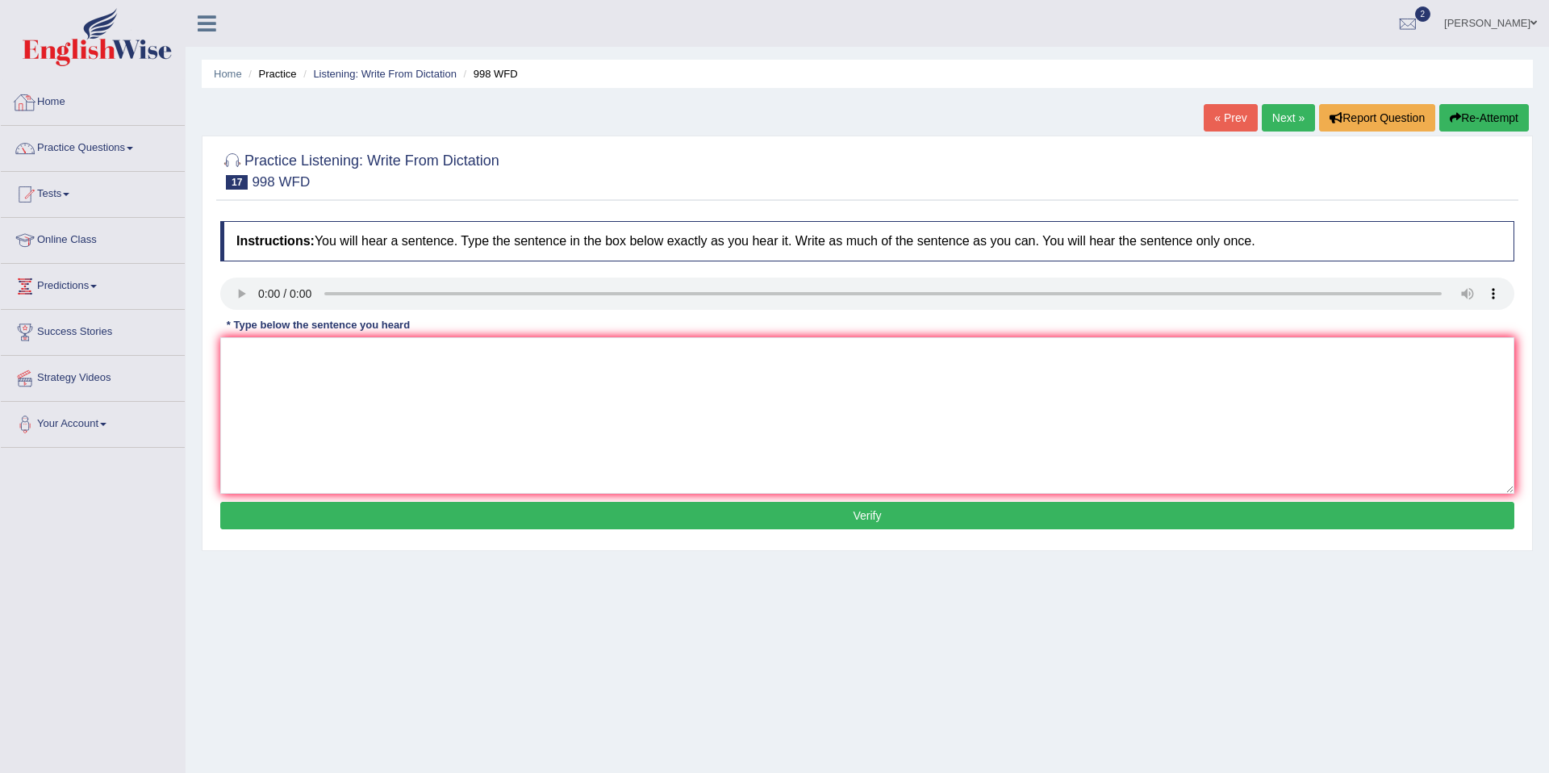
click at [75, 100] on link "Home" at bounding box center [93, 100] width 184 height 40
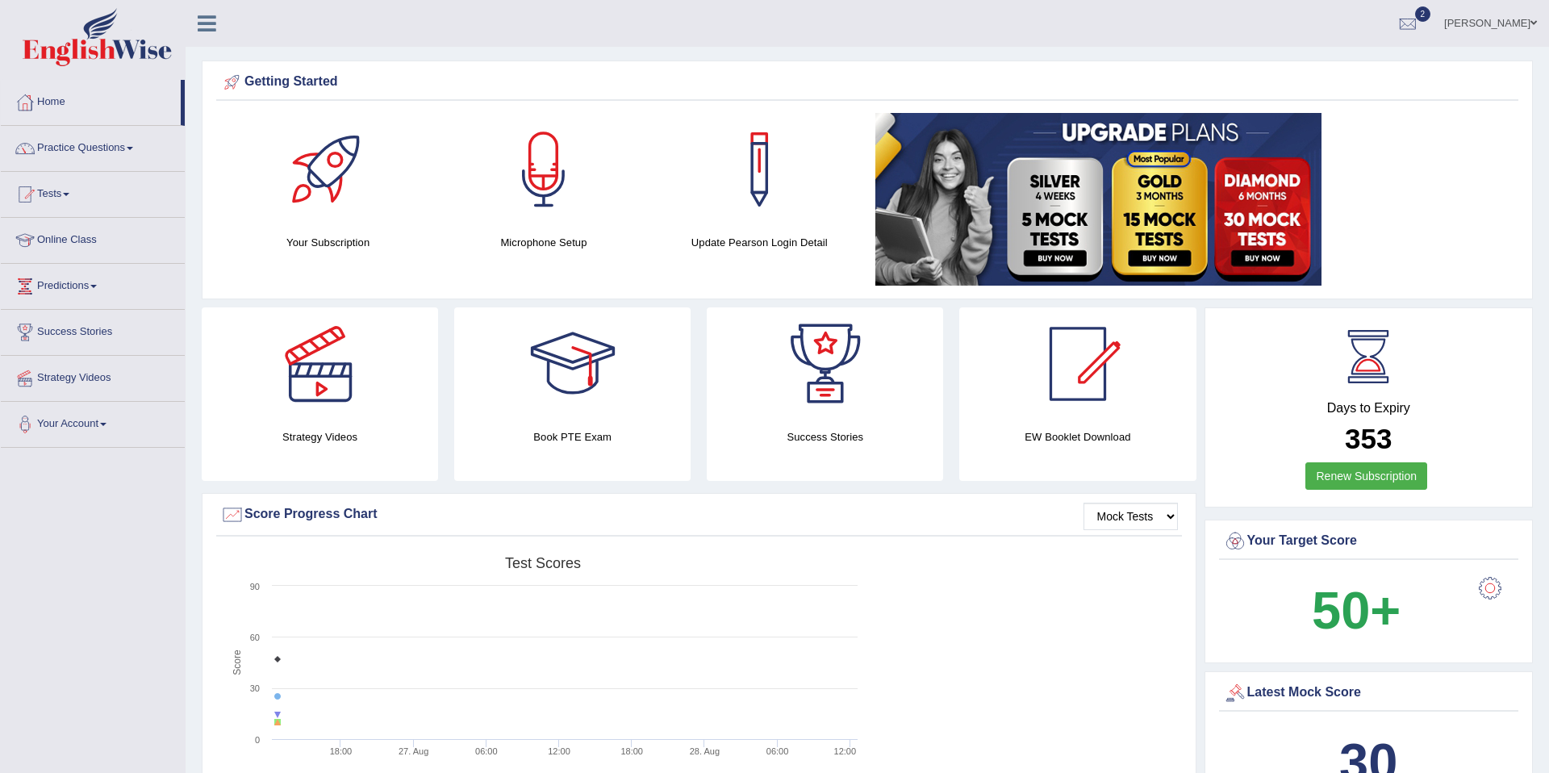
click at [1533, 23] on span at bounding box center [1534, 23] width 6 height 10
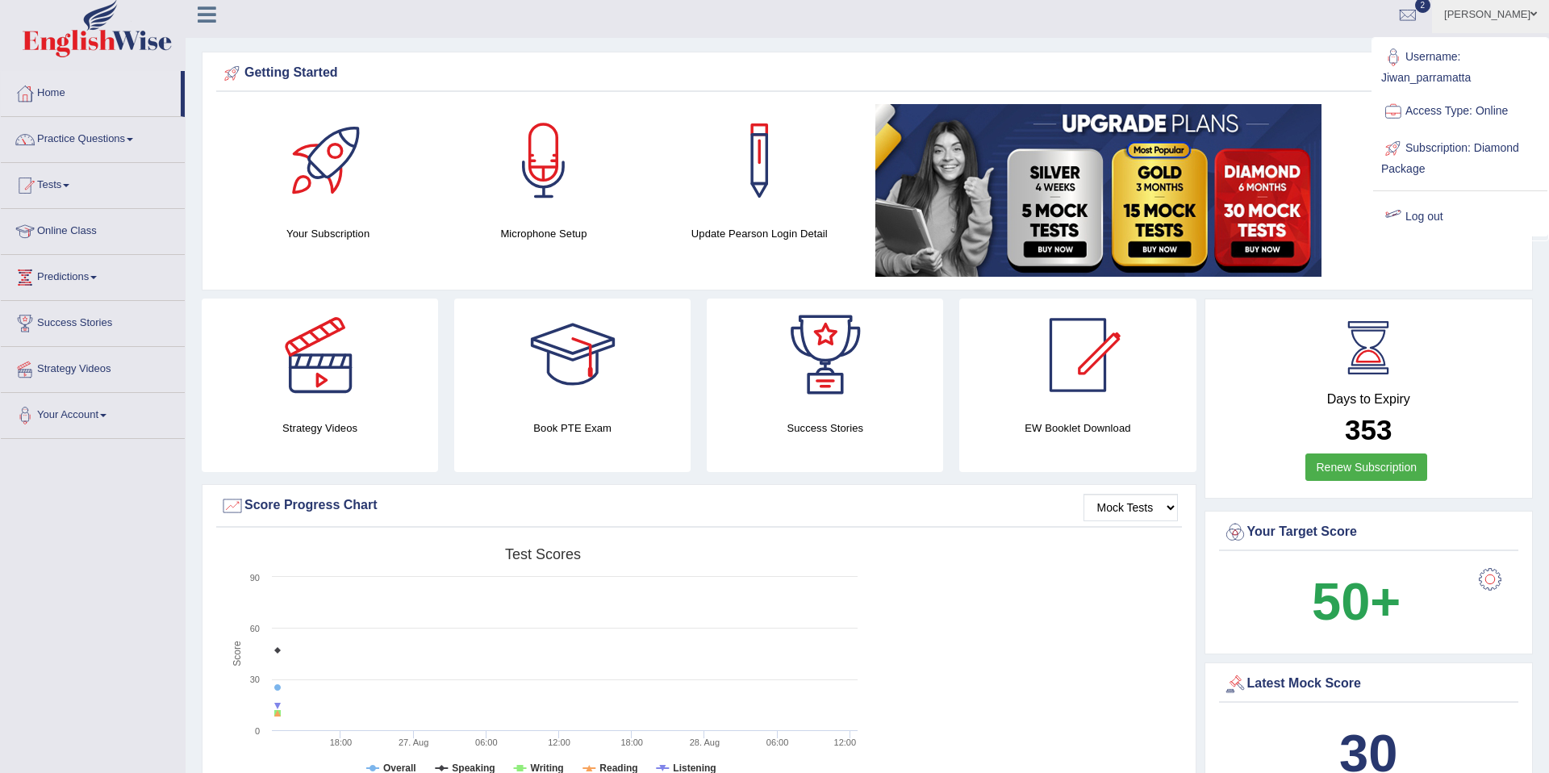
scroll to position [16, 0]
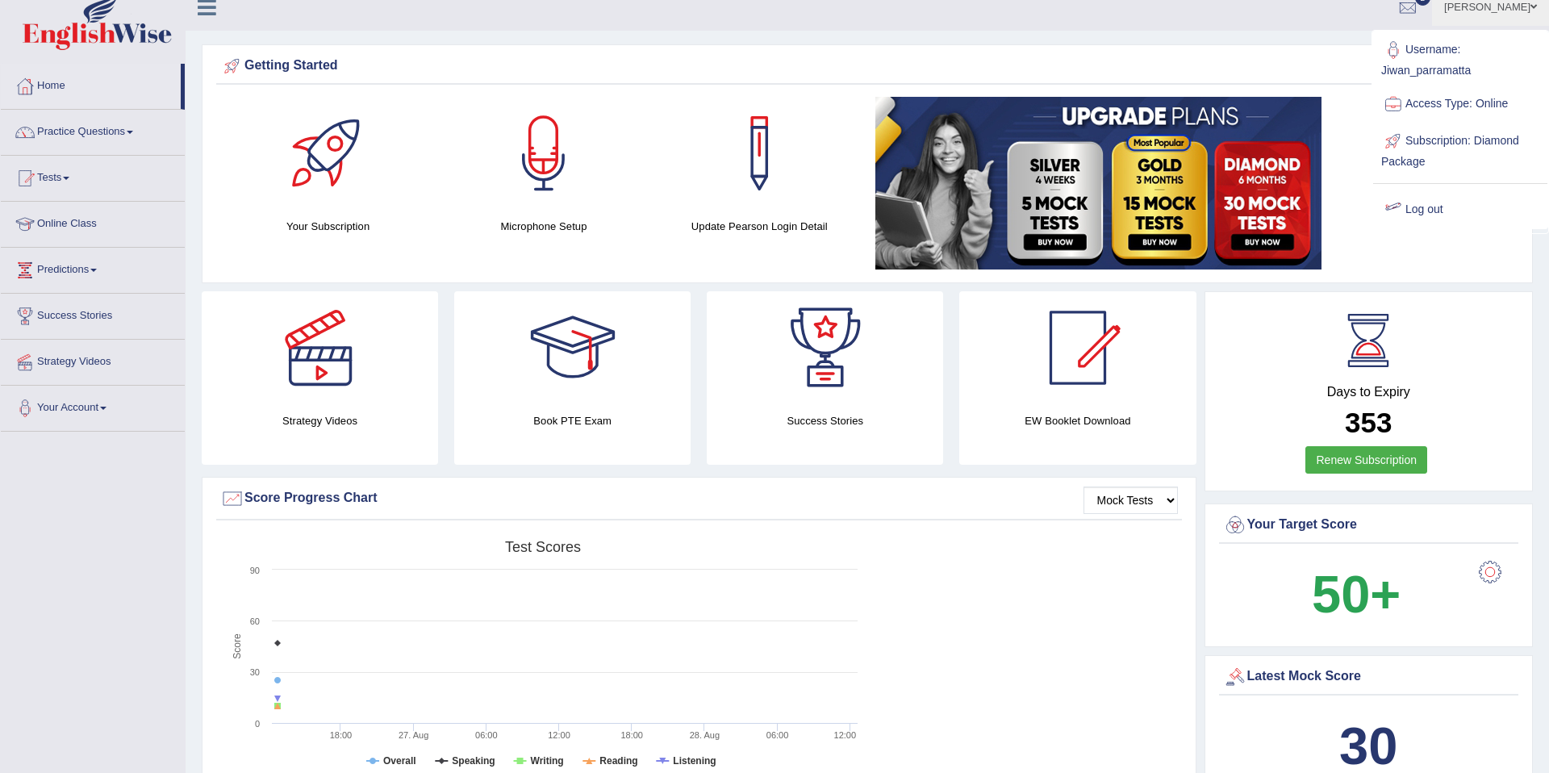
click at [1422, 221] on link "Log out" at bounding box center [1460, 209] width 174 height 37
